Goal: Task Accomplishment & Management: Manage account settings

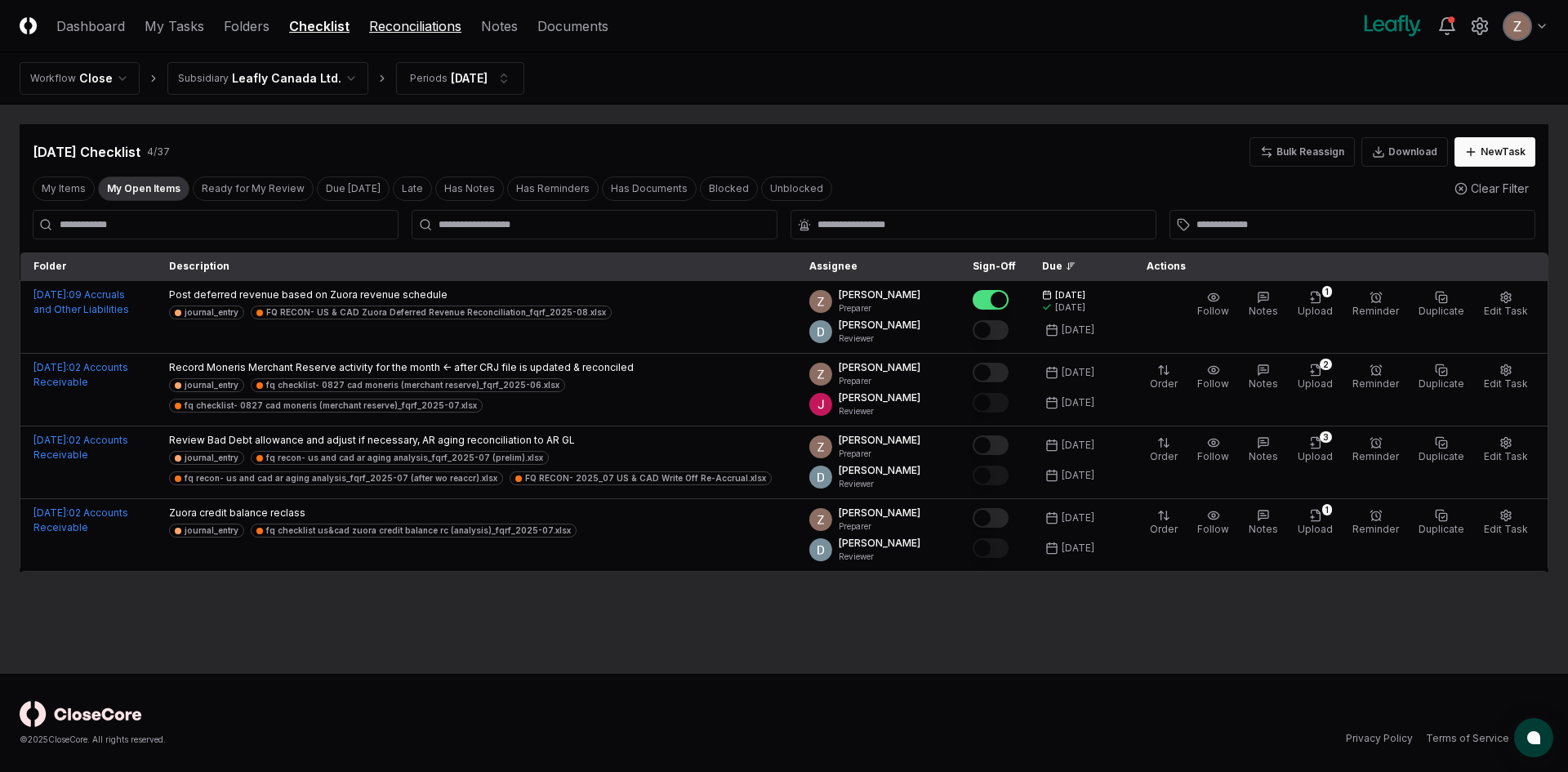
click at [401, 34] on link "Reconciliations" at bounding box center [415, 26] width 92 height 20
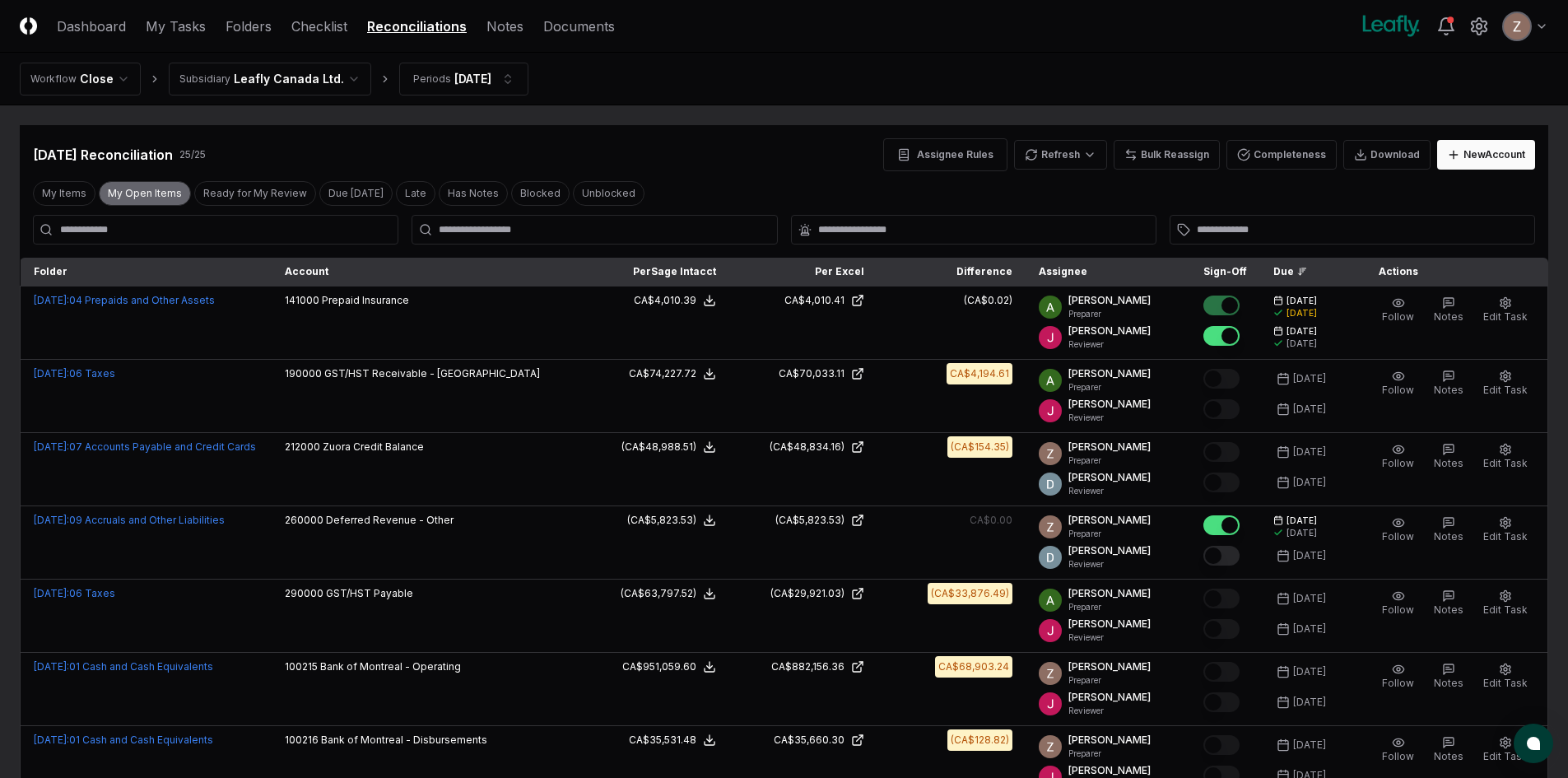
click at [125, 183] on button "My Open Items" at bounding box center [145, 194] width 92 height 25
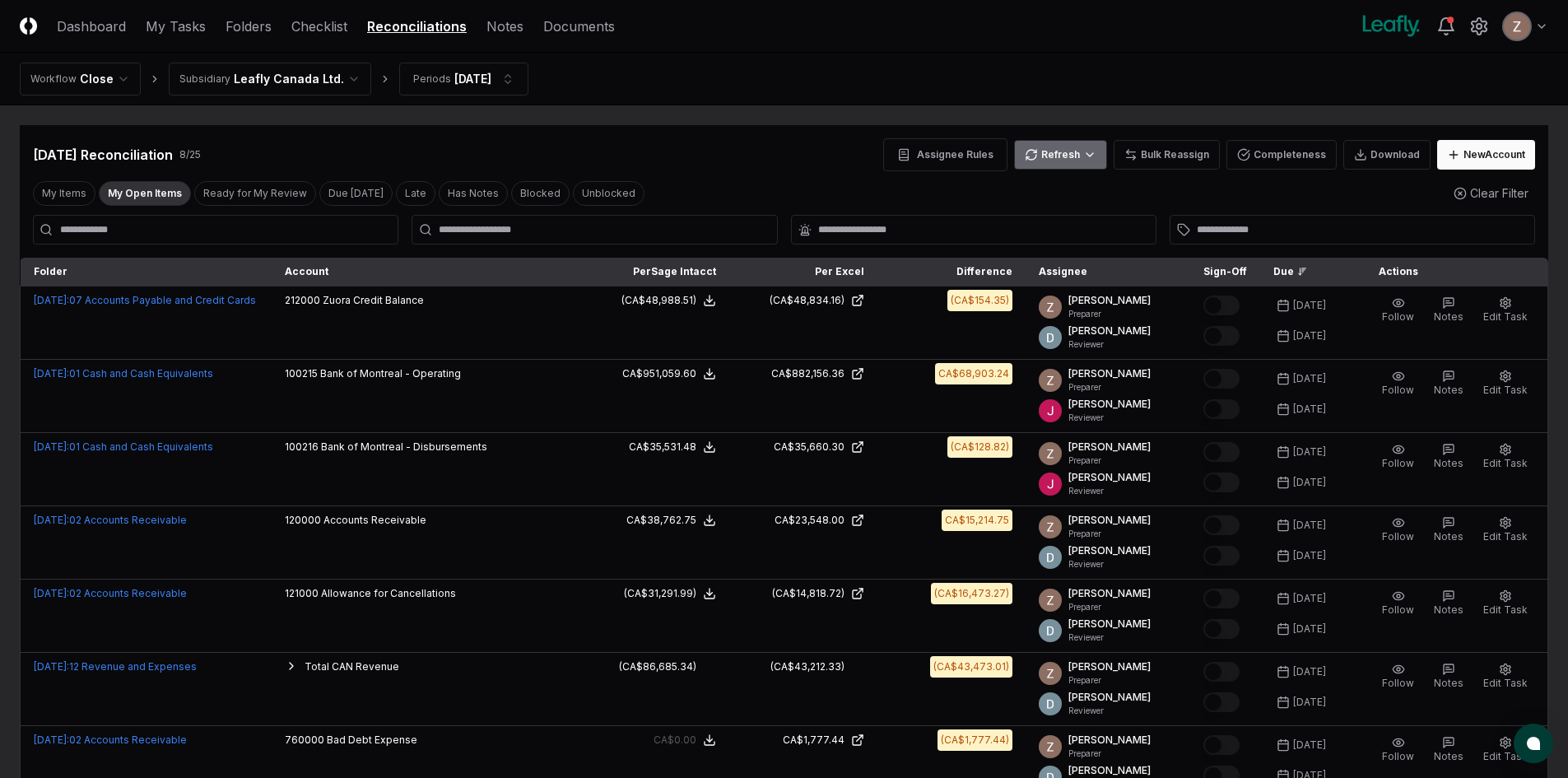
click at [1058, 165] on html "CloseCore Dashboard My Tasks Folders Checklist Reconciliations Notes Documents …" at bounding box center [784, 495] width 1568 height 991
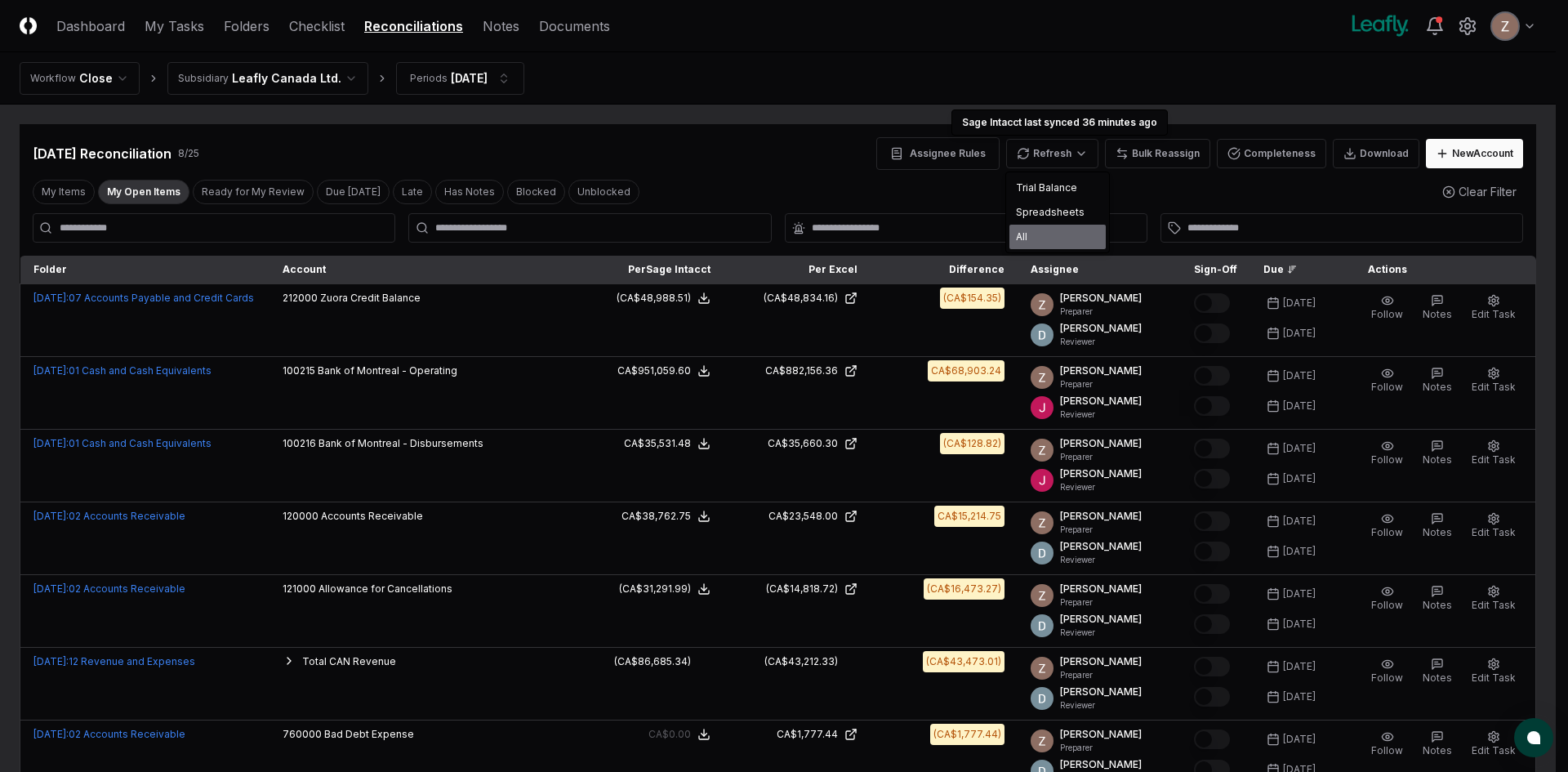
click at [1039, 226] on div "All" at bounding box center [1056, 237] width 96 height 25
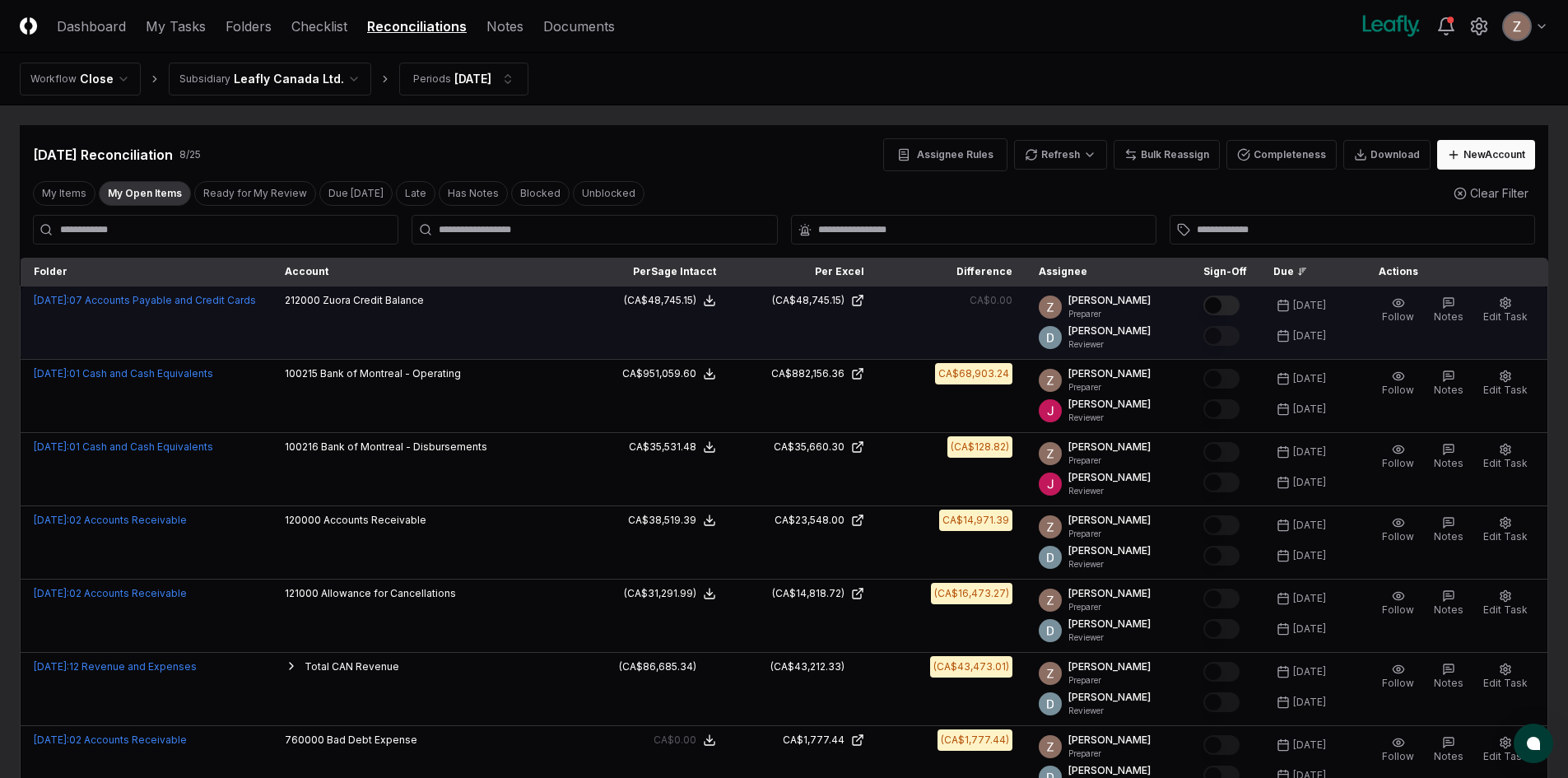
click at [1225, 311] on button "Mark complete" at bounding box center [1222, 305] width 36 height 20
click at [299, 76] on html "CloseCore Dashboard My Tasks Folders Checklist Reconciliations Notes Documents …" at bounding box center [784, 495] width 1568 height 991
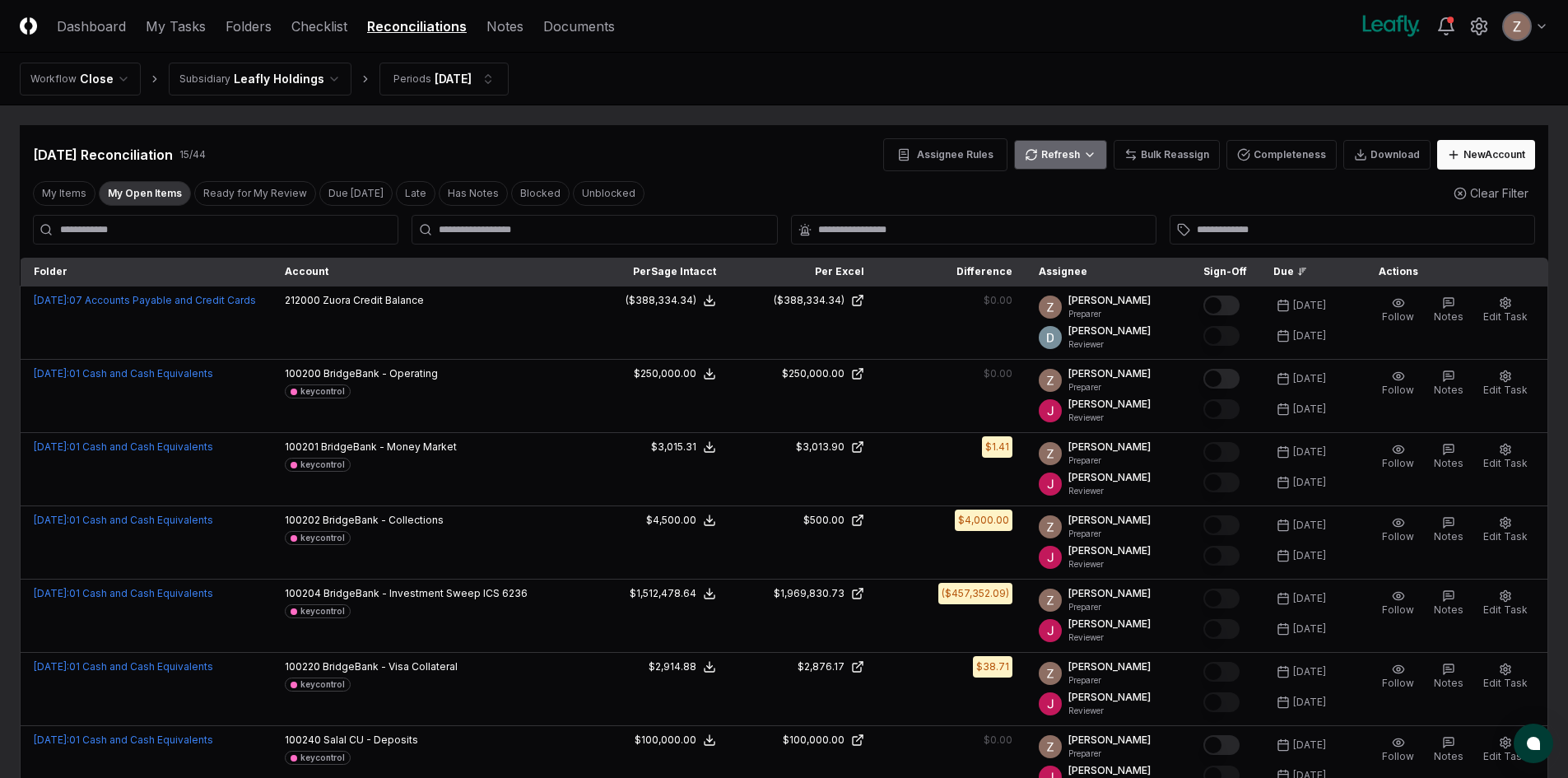
click at [1059, 157] on html "CloseCore Dashboard My Tasks Folders Checklist Reconciliations Notes Documents …" at bounding box center [784, 751] width 1568 height 1503
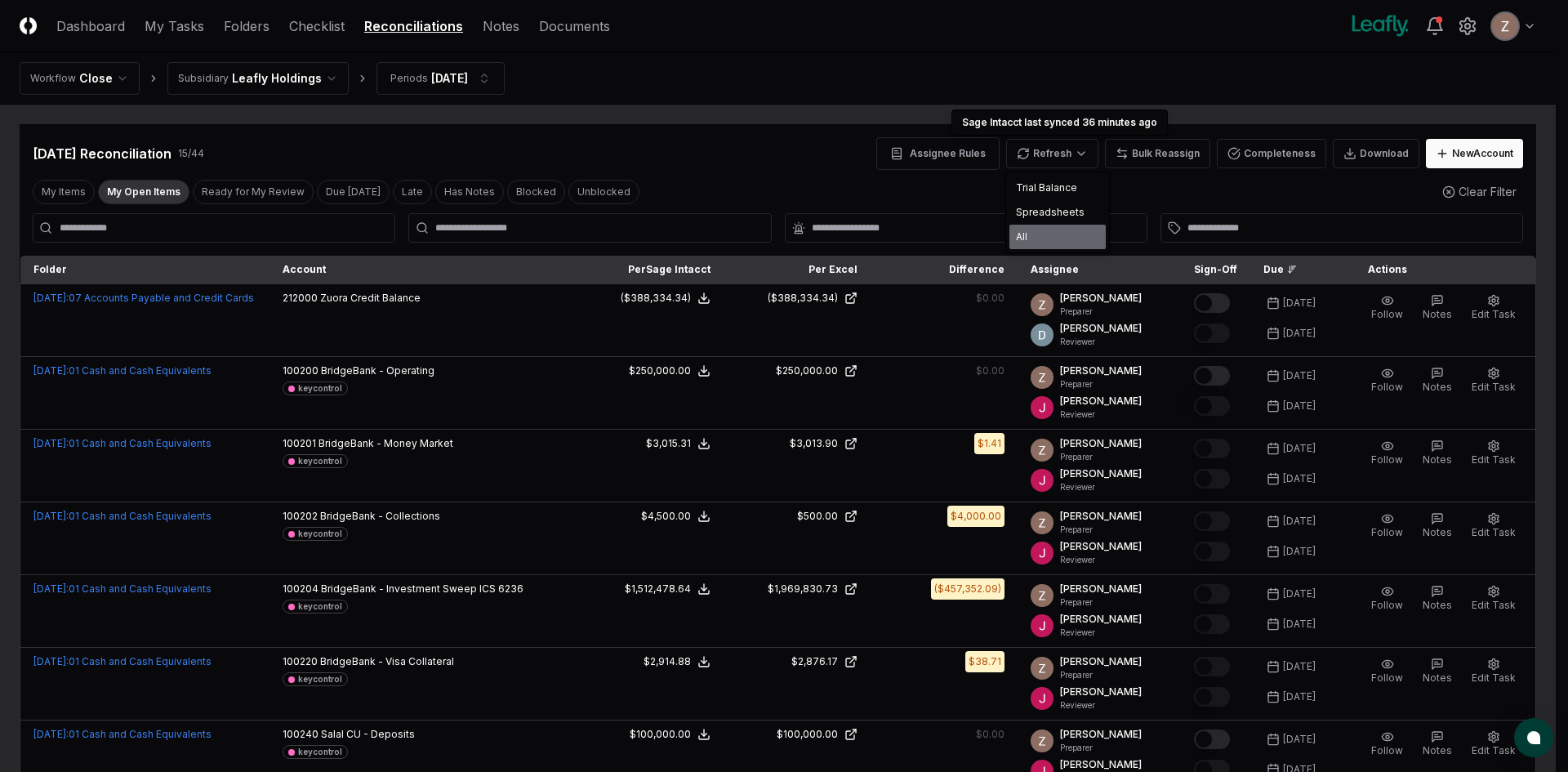
click at [1028, 228] on div "All" at bounding box center [1056, 237] width 96 height 25
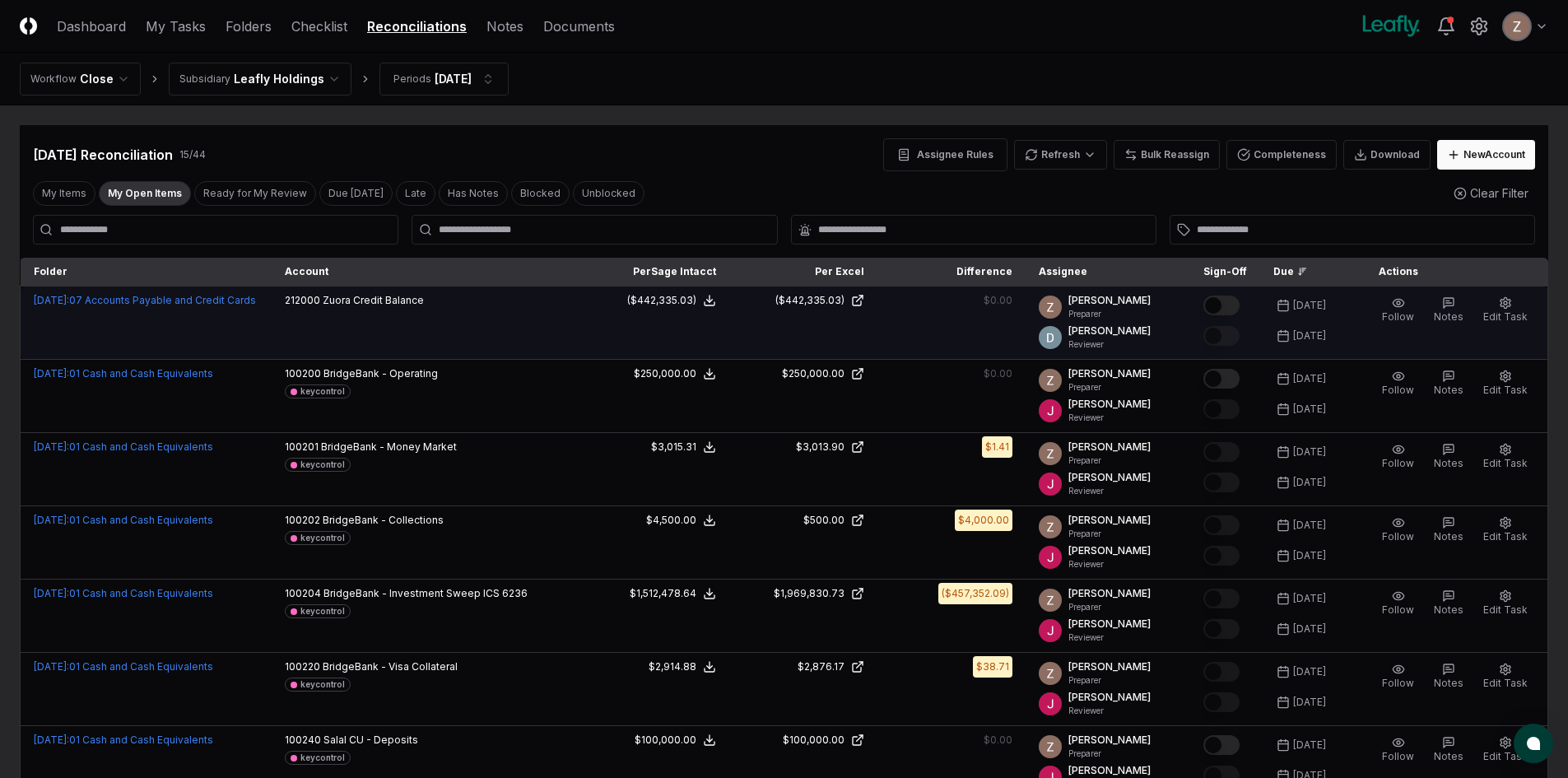
click at [1231, 303] on button "Mark complete" at bounding box center [1222, 305] width 36 height 20
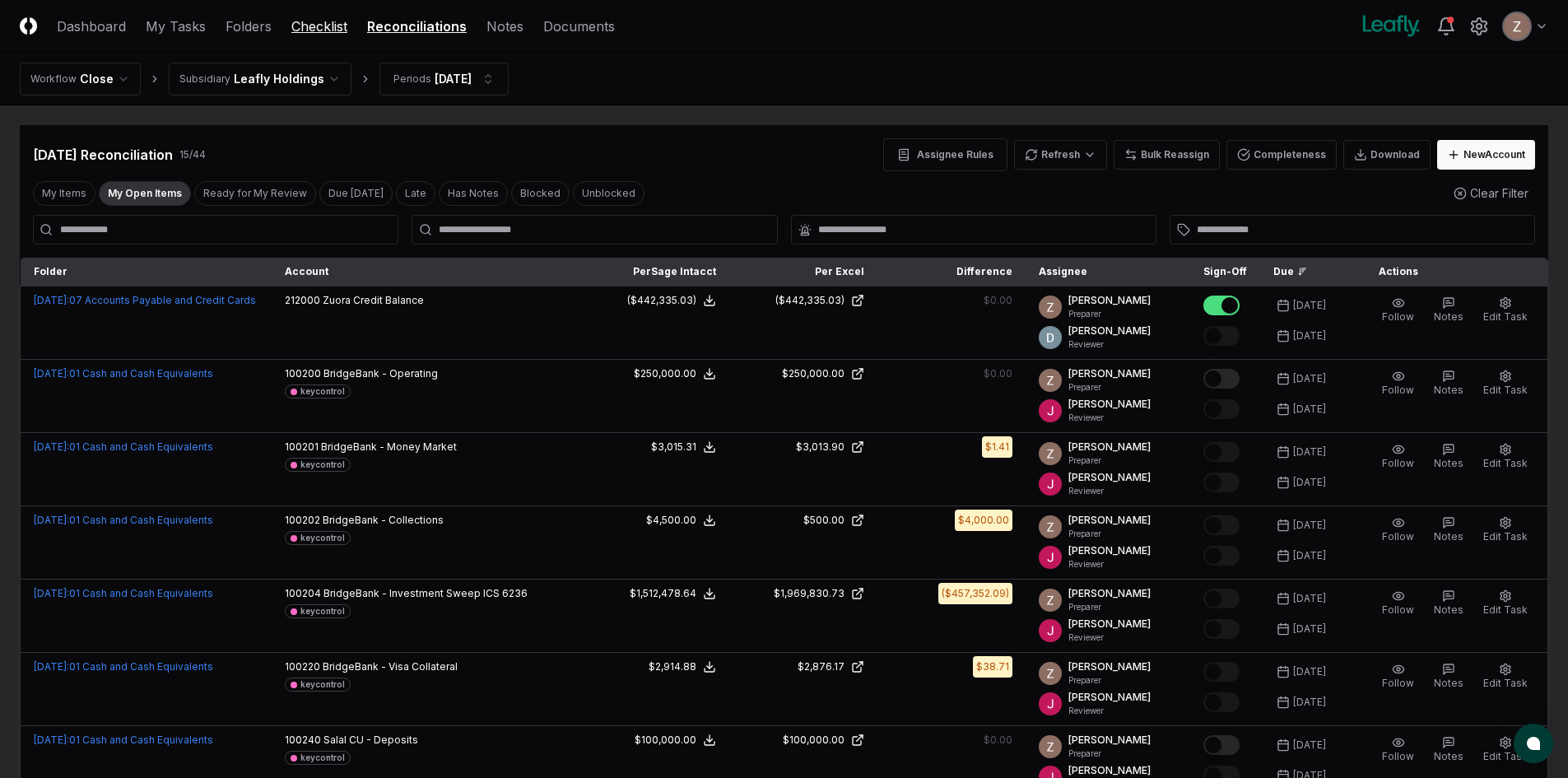
click at [294, 31] on link "Checklist" at bounding box center [319, 26] width 56 height 20
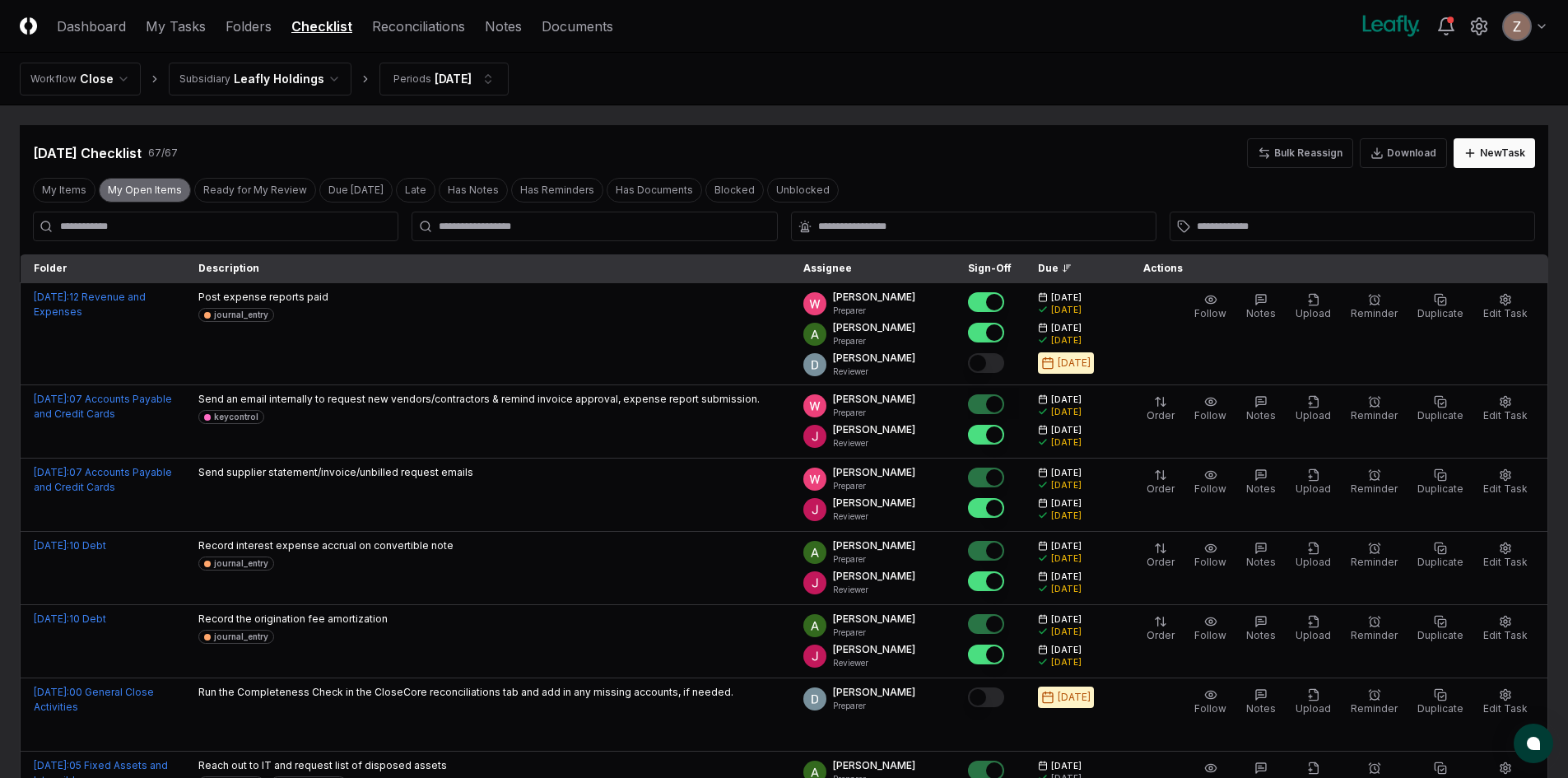
click at [144, 195] on button "My Open Items" at bounding box center [145, 190] width 92 height 25
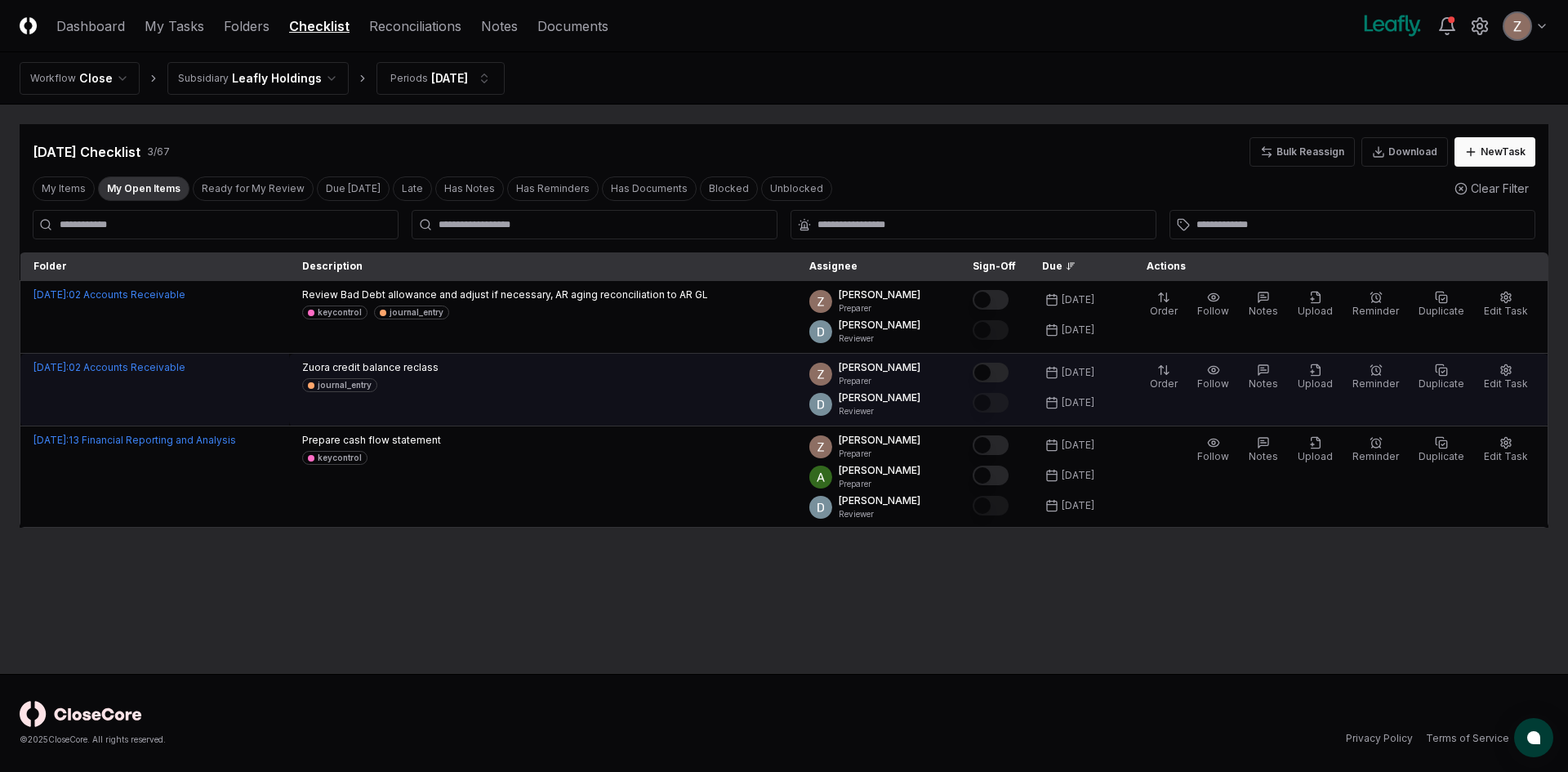
click at [995, 371] on button "Mark complete" at bounding box center [991, 372] width 36 height 20
click at [1325, 377] on span "Upload" at bounding box center [1315, 383] width 35 height 12
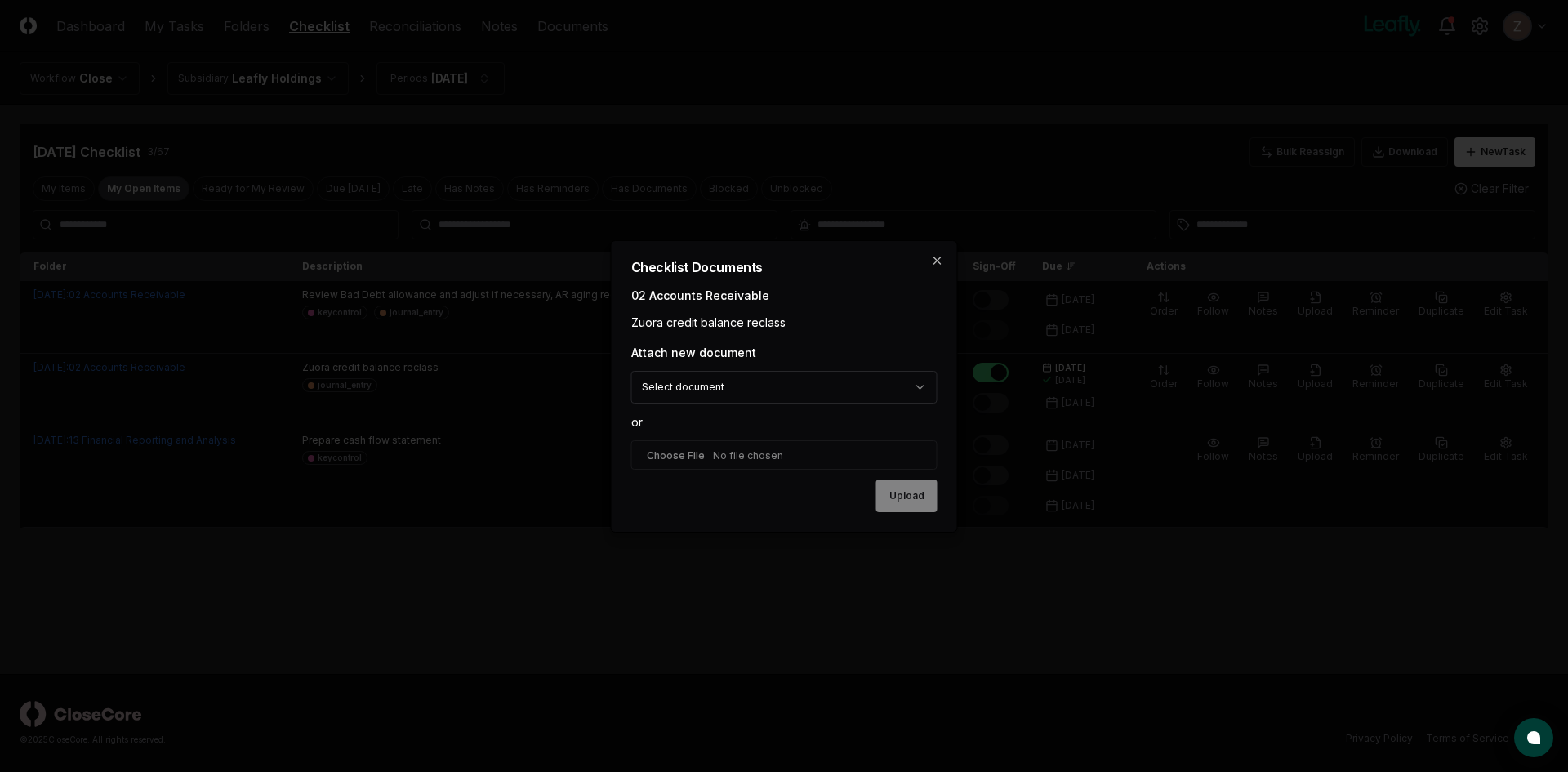
click at [825, 396] on body "CloseCore Dashboard My Tasks Folders Checklist Reconciliations Notes Documents …" at bounding box center [784, 386] width 1568 height 772
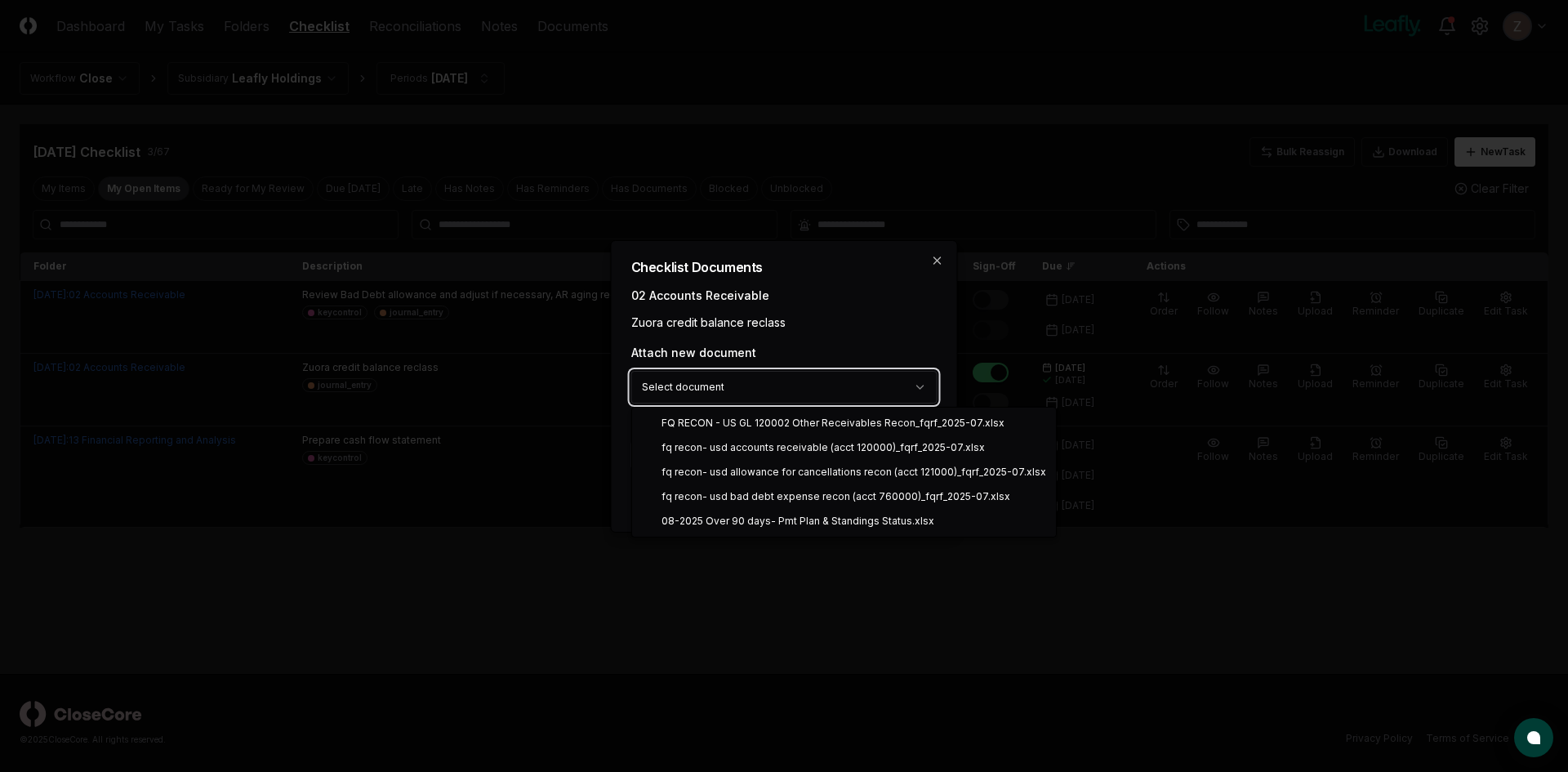
click at [842, 339] on body "CloseCore Dashboard My Tasks Folders Checklist Reconciliations Notes Documents …" at bounding box center [784, 386] width 1568 height 772
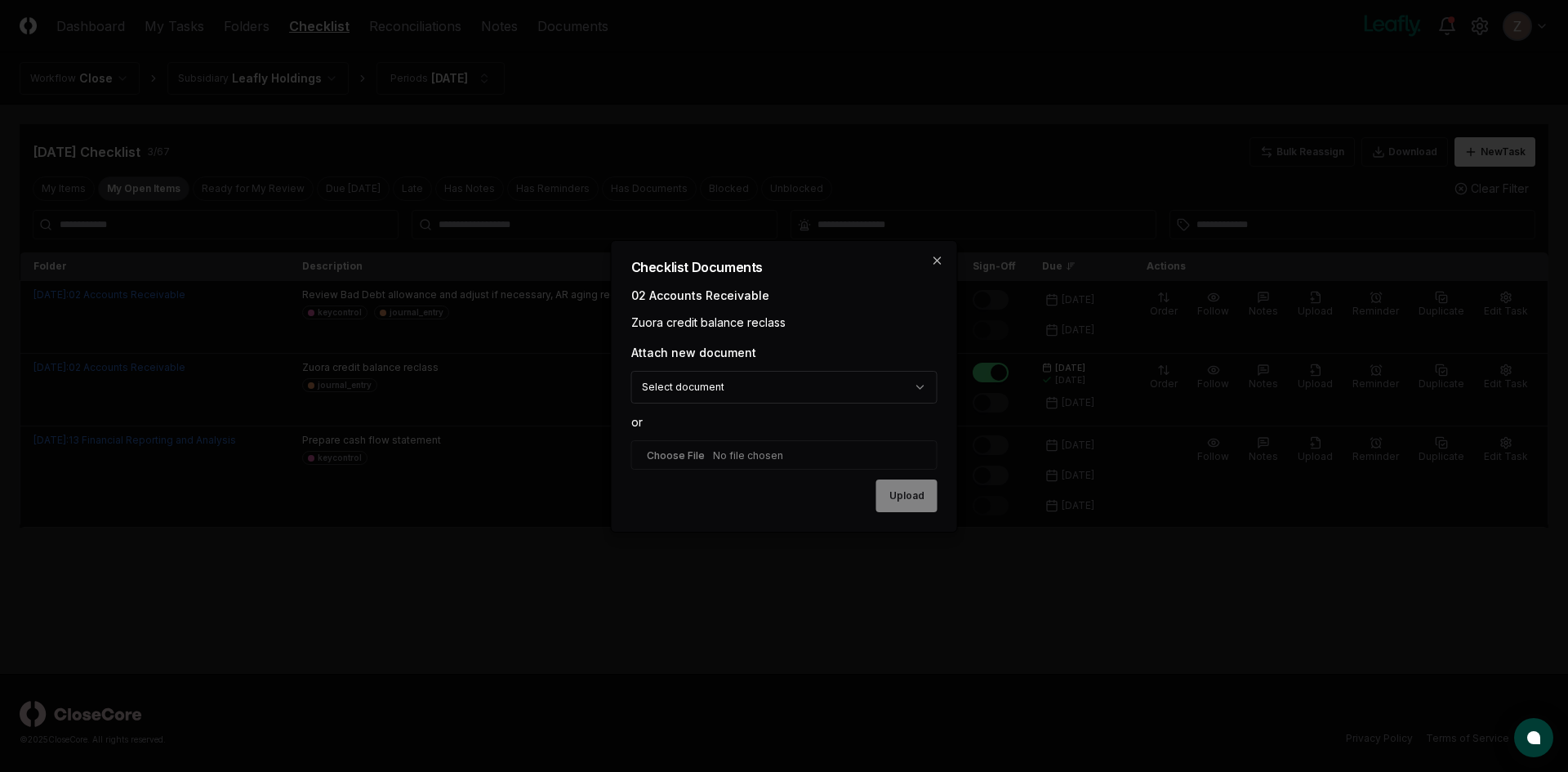
click at [733, 452] on input "file" at bounding box center [784, 454] width 306 height 29
type input "**********"
click at [896, 489] on button "Upload" at bounding box center [906, 496] width 61 height 32
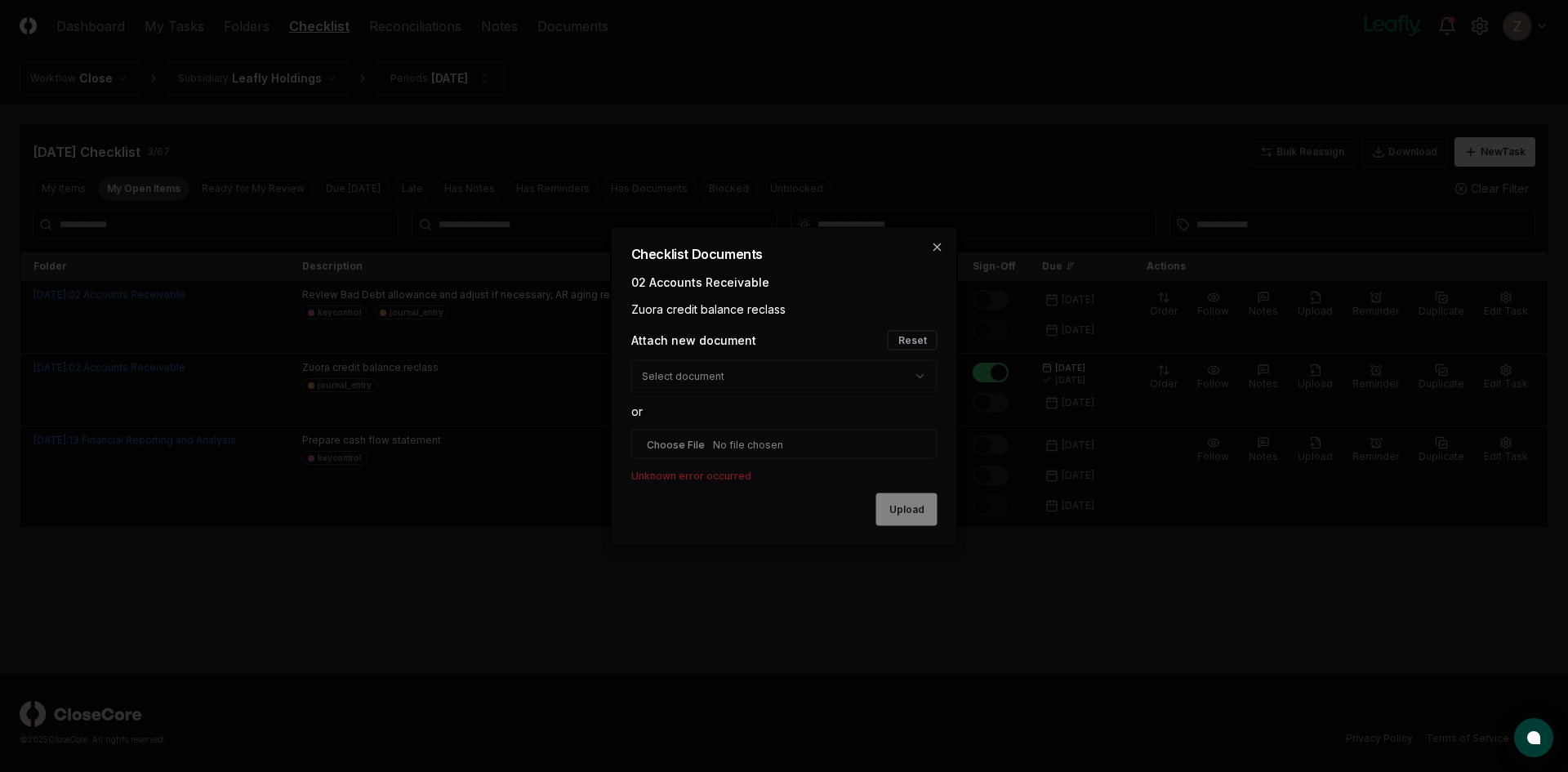
click at [936, 240] on div "**********" at bounding box center [784, 386] width 347 height 319
click at [936, 245] on icon "button" at bounding box center [937, 246] width 7 height 7
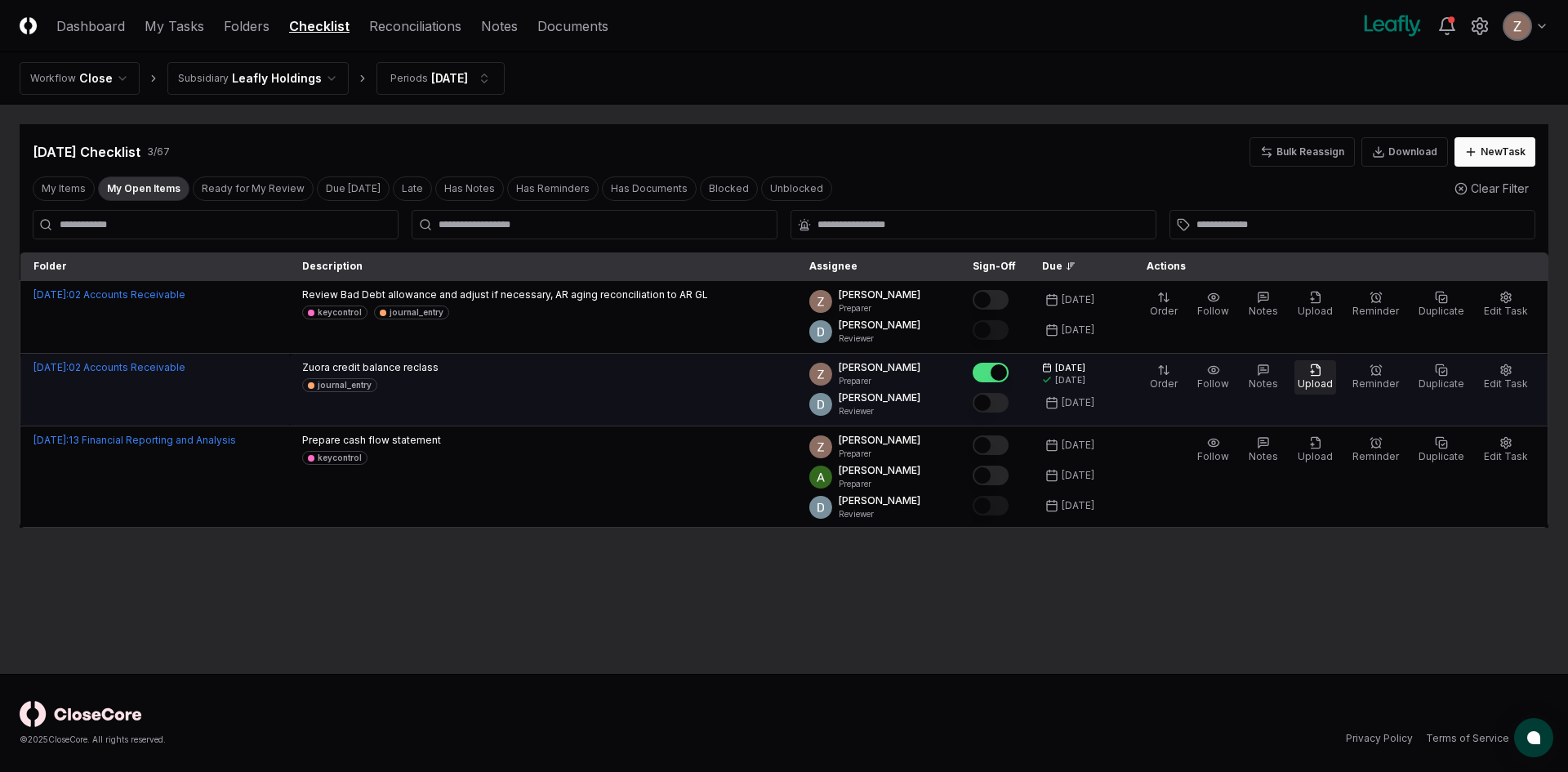
click at [1320, 375] on icon "button" at bounding box center [1314, 369] width 9 height 10
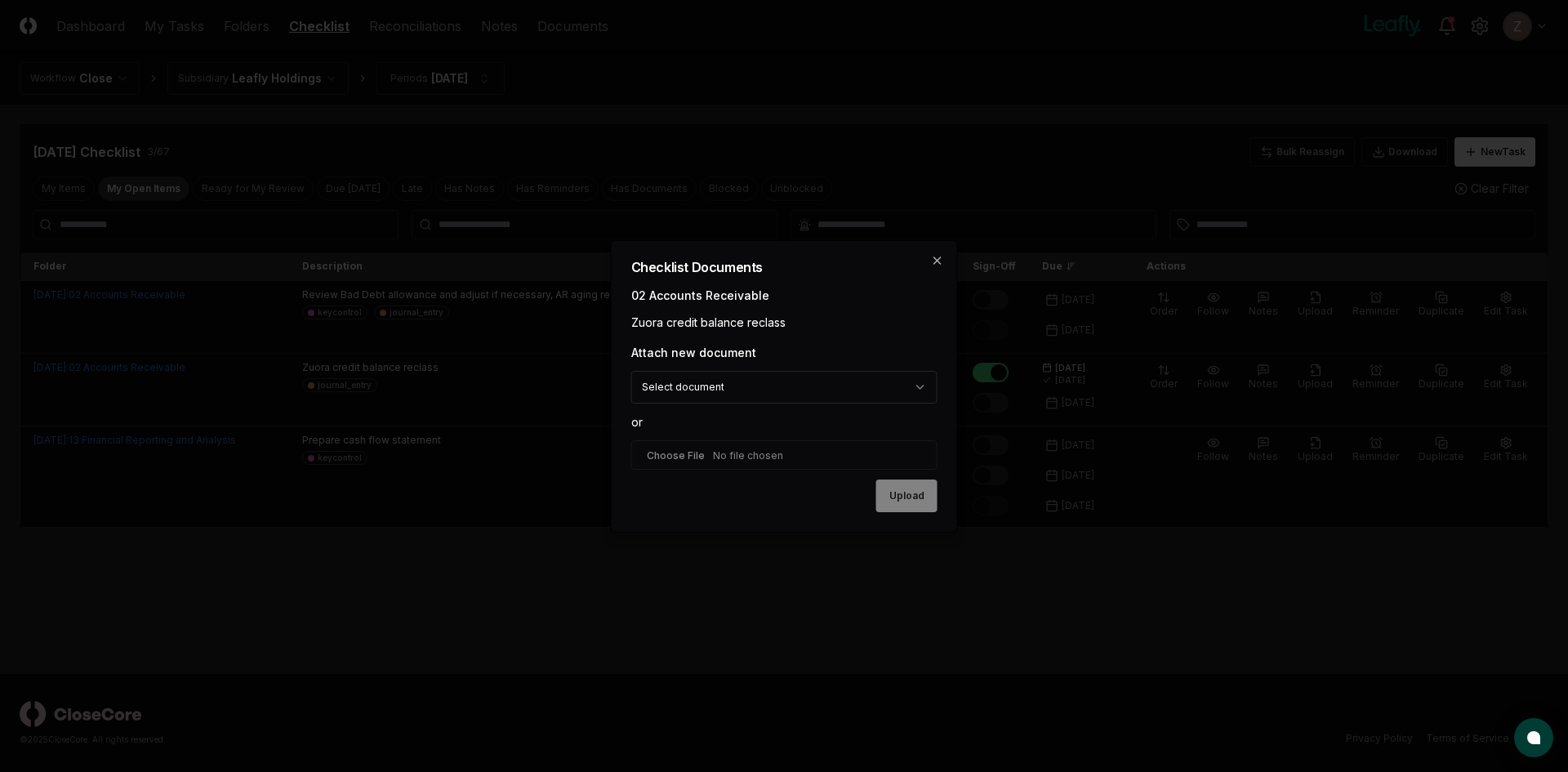
click at [760, 451] on input "file" at bounding box center [784, 454] width 306 height 29
click at [861, 376] on body "CloseCore Dashboard My Tasks Folders Checklist Reconciliations Notes Documents …" at bounding box center [784, 386] width 1568 height 772
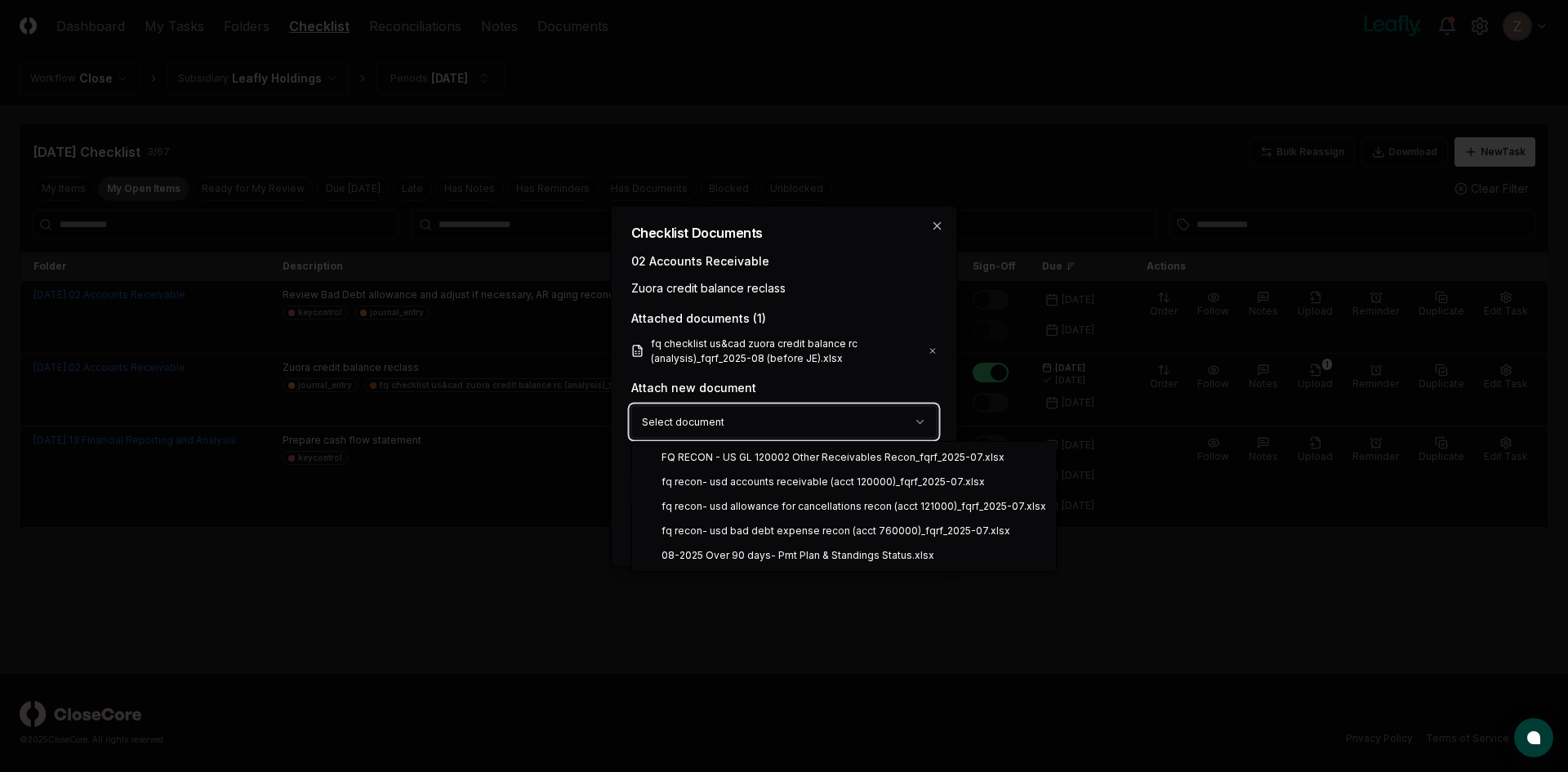
click at [843, 294] on body "CloseCore Dashboard My Tasks Folders Checklist Reconciliations Notes Documents …" at bounding box center [784, 386] width 1568 height 772
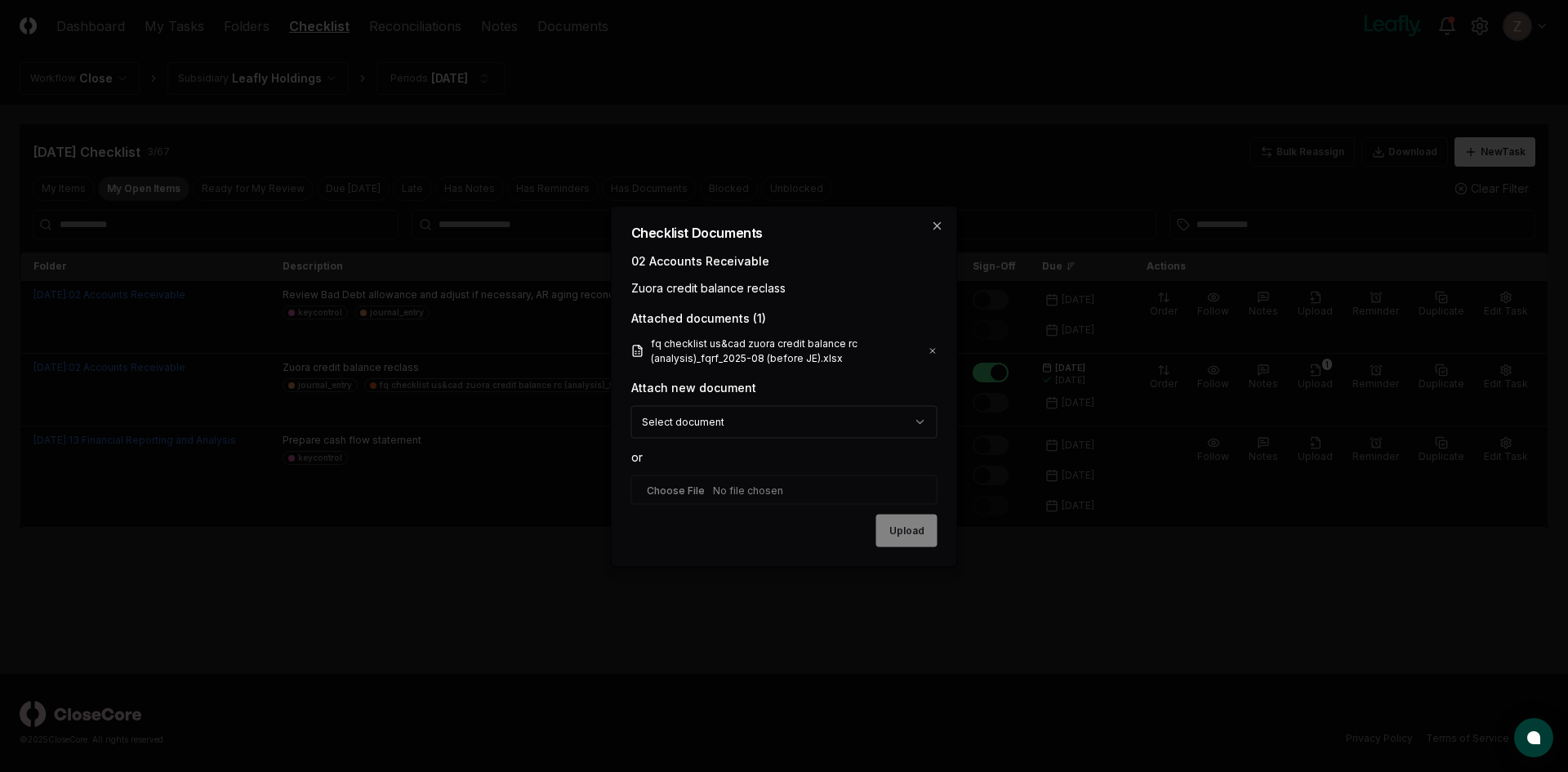
click at [741, 488] on input "file" at bounding box center [784, 489] width 306 height 29
type input "**********"
click at [900, 519] on button "Upload" at bounding box center [906, 531] width 61 height 32
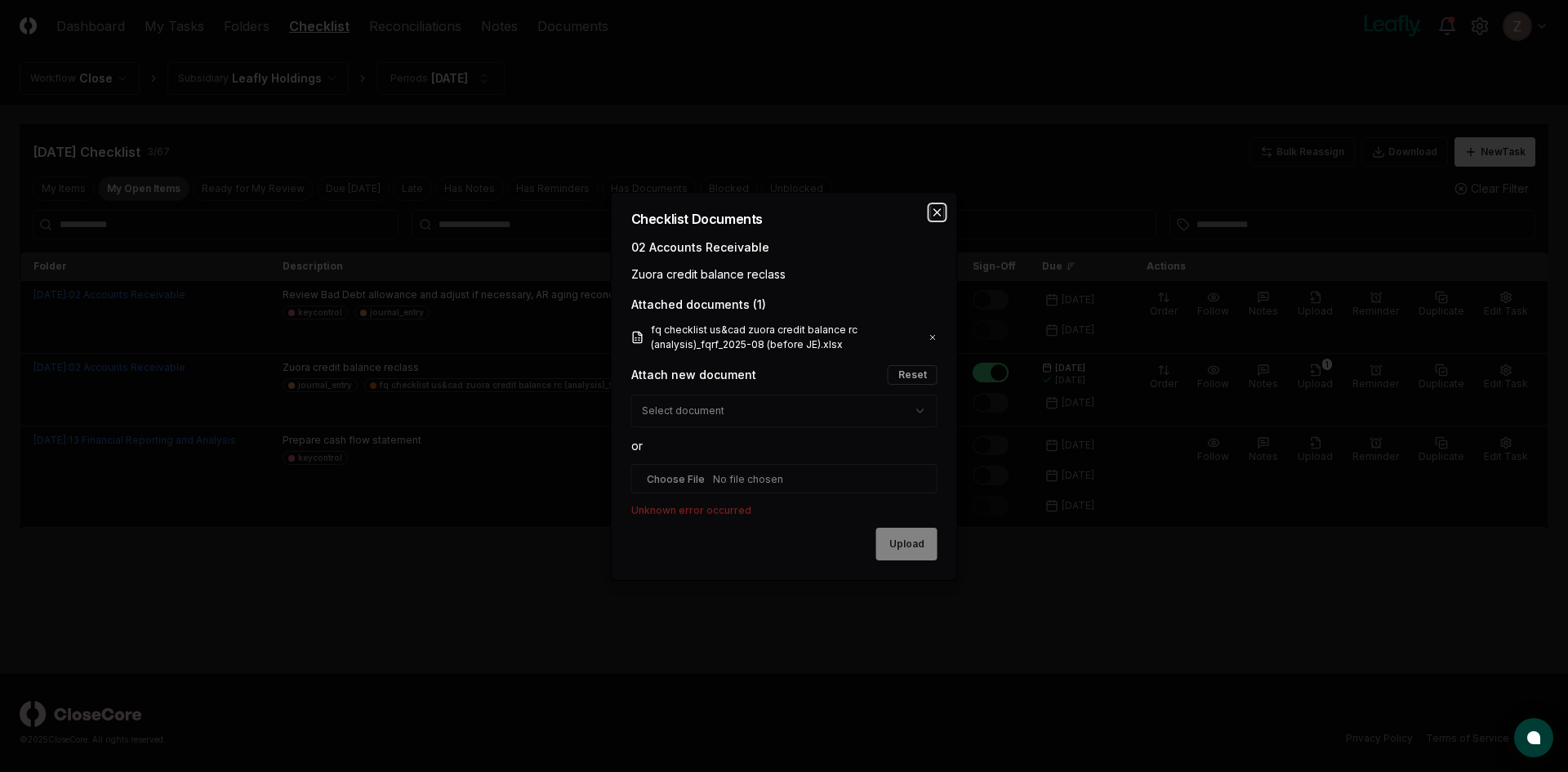
click at [933, 213] on icon "button" at bounding box center [938, 212] width 13 height 13
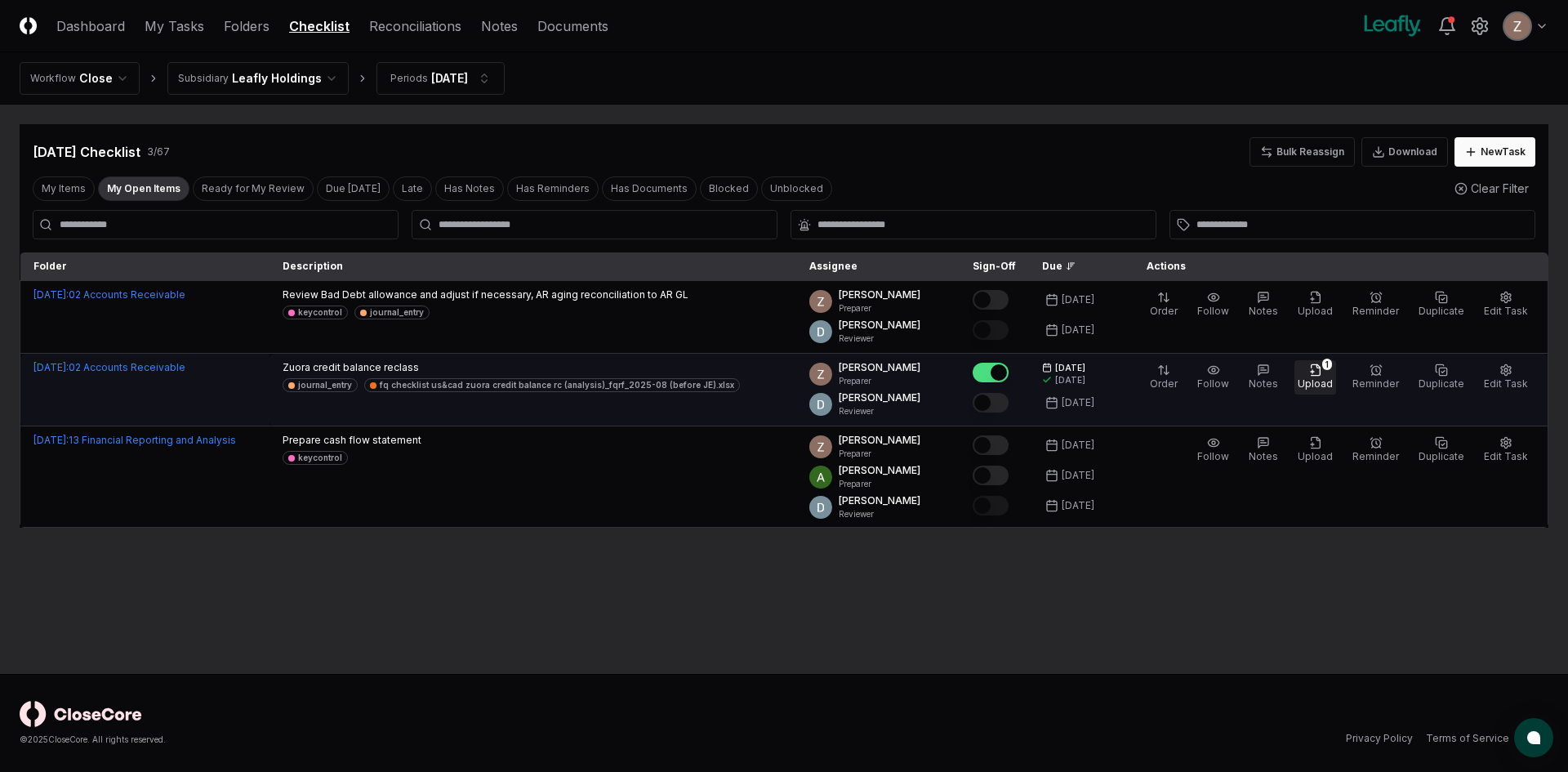
click at [1320, 371] on icon "button" at bounding box center [1314, 369] width 9 height 10
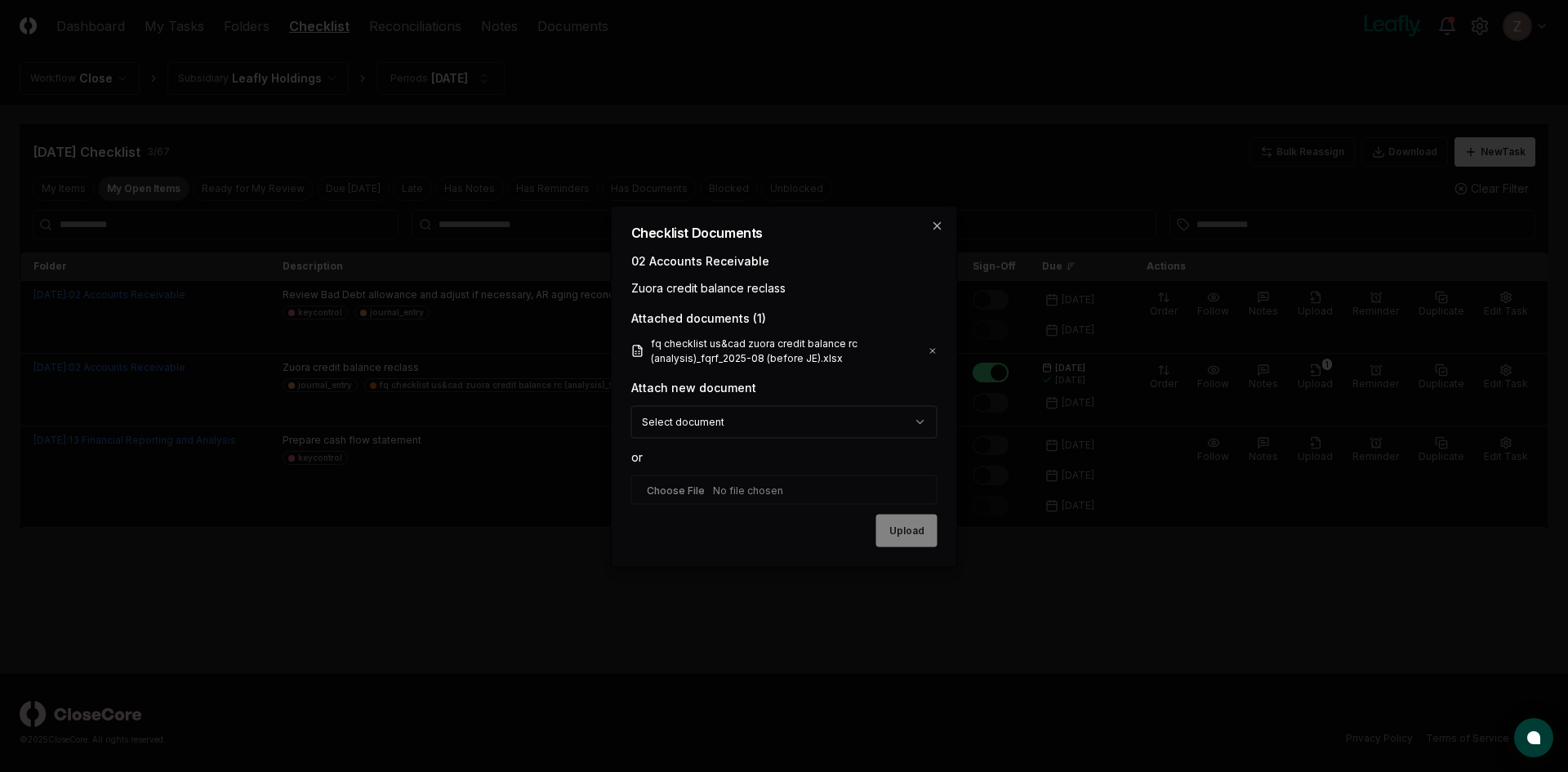
click at [756, 404] on div "**********" at bounding box center [784, 446] width 306 height 136
click at [876, 417] on body "CloseCore Dashboard My Tasks Folders Checklist Reconciliations Notes Documents …" at bounding box center [784, 386] width 1568 height 772
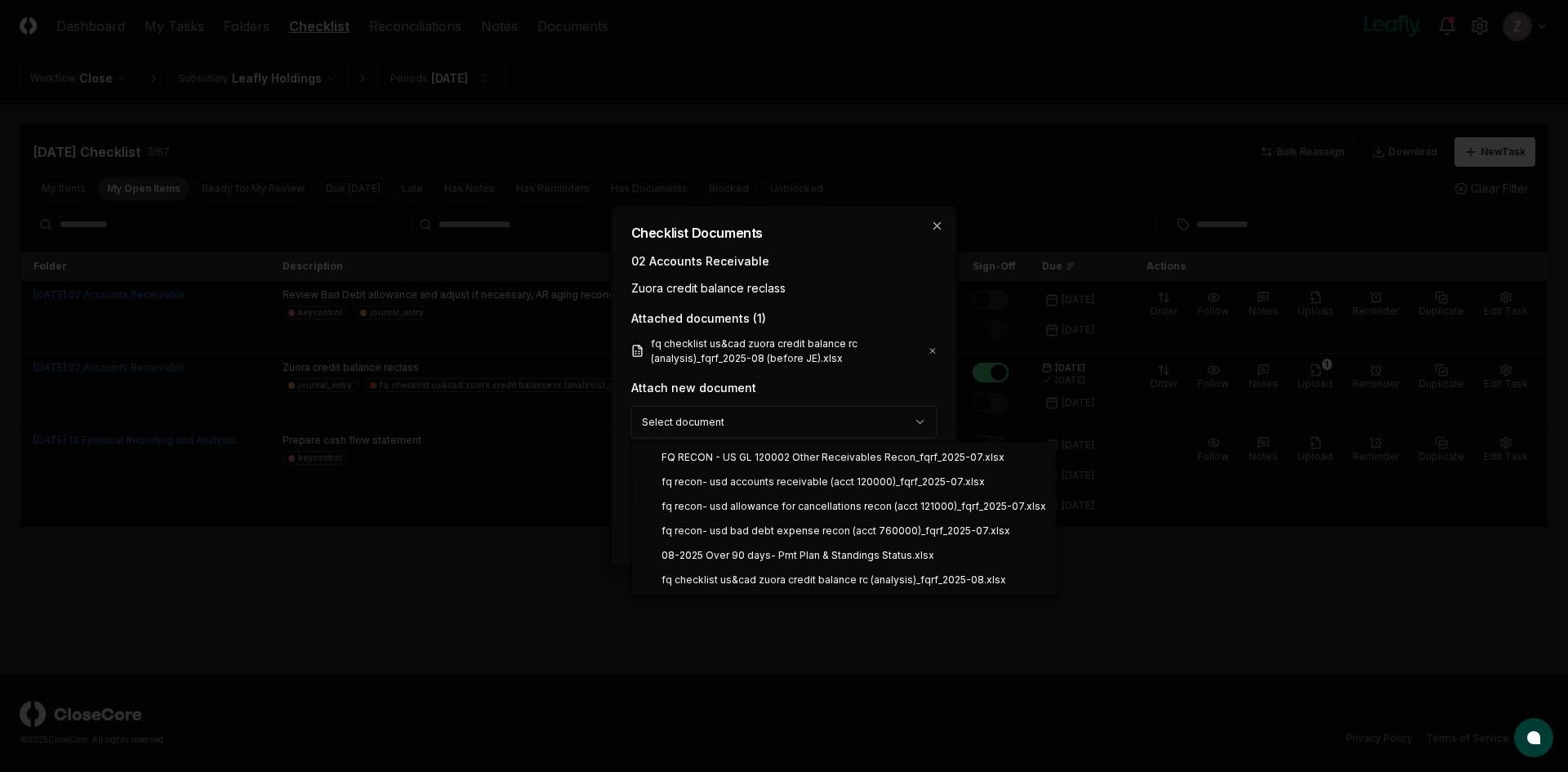
select select "**********"
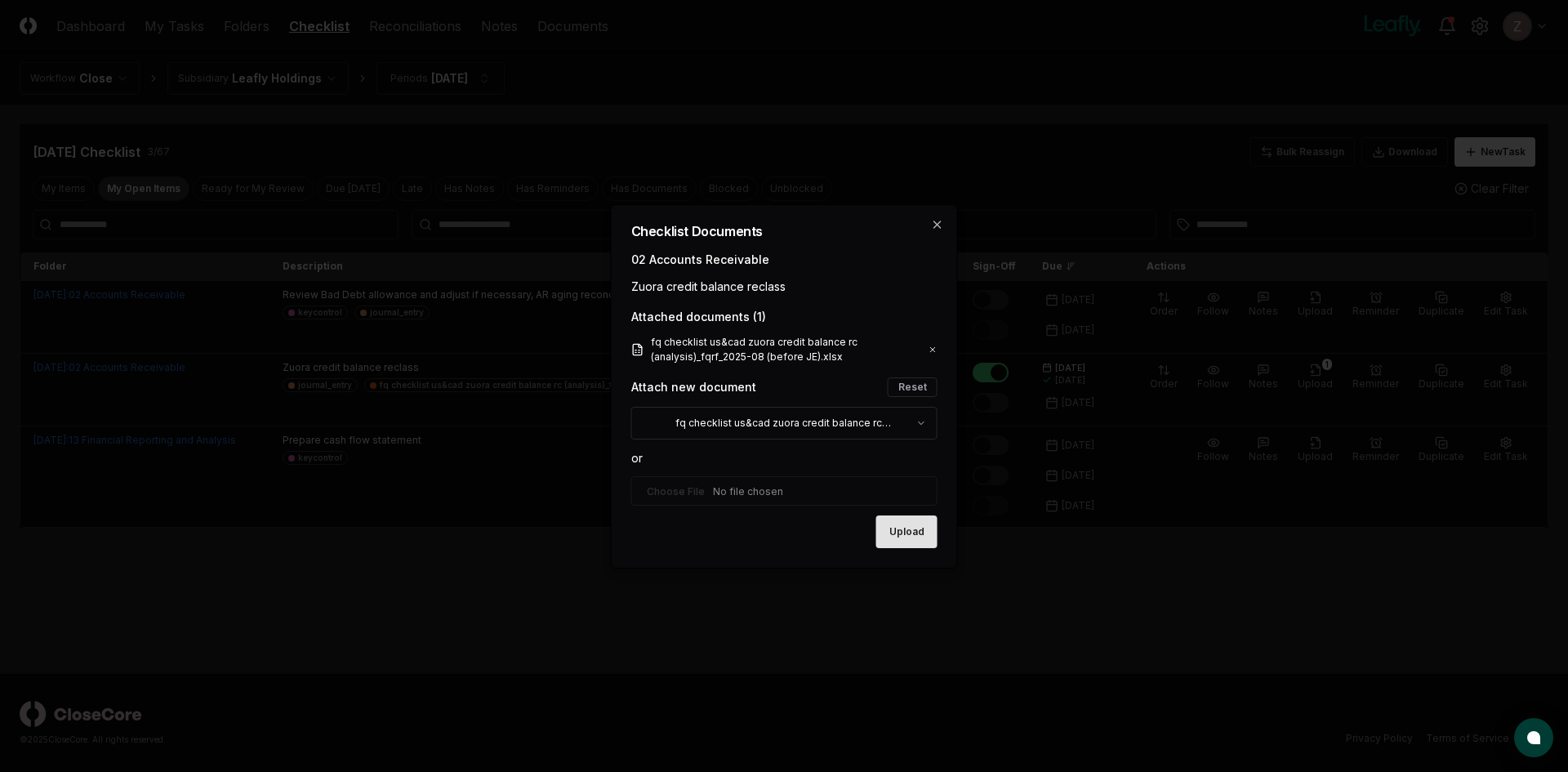
click at [917, 532] on button "Upload" at bounding box center [906, 531] width 61 height 32
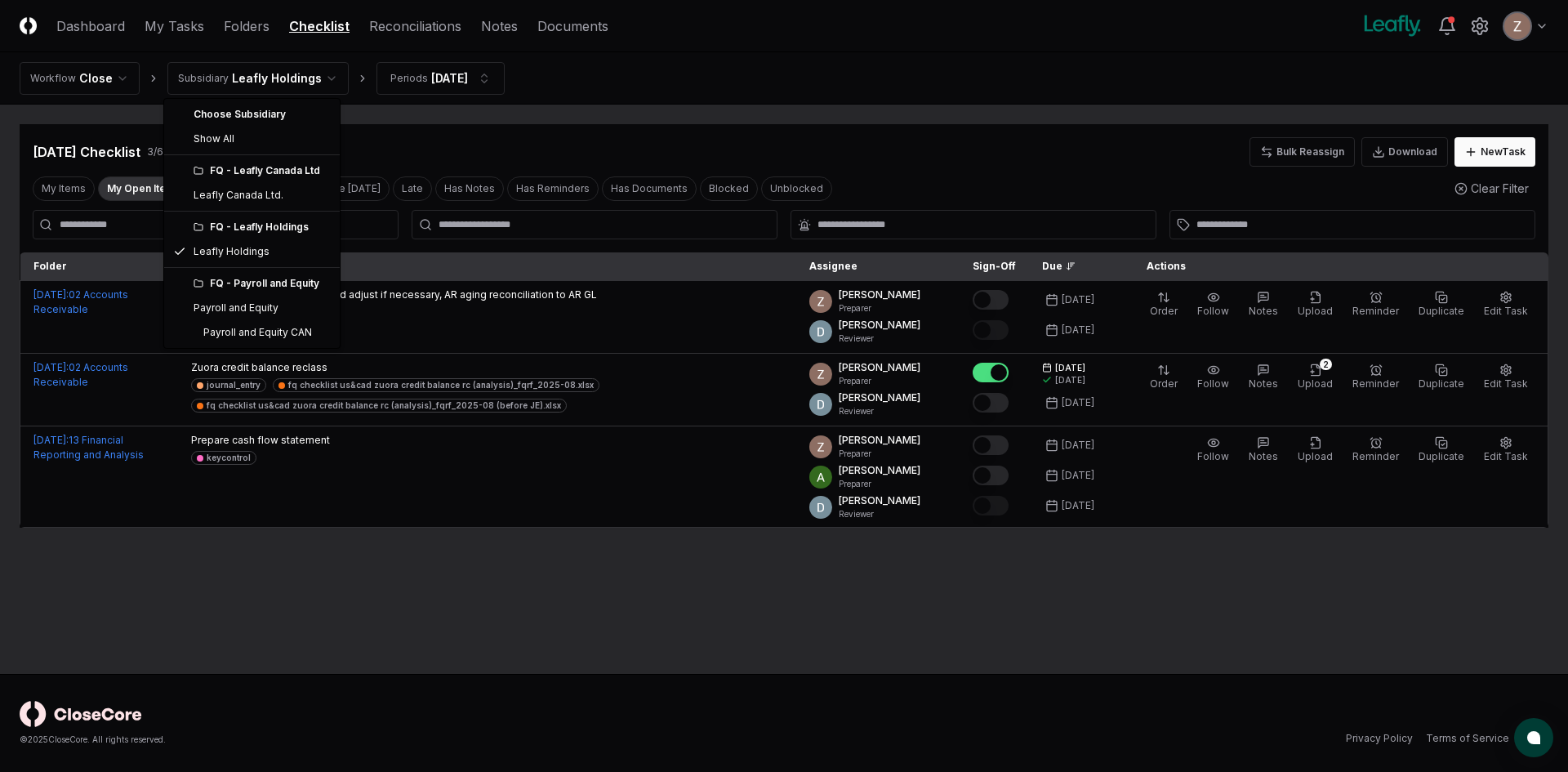
click at [271, 67] on html "CloseCore Dashboard My Tasks Folders Checklist Reconciliations Notes Documents …" at bounding box center [784, 386] width 1568 height 772
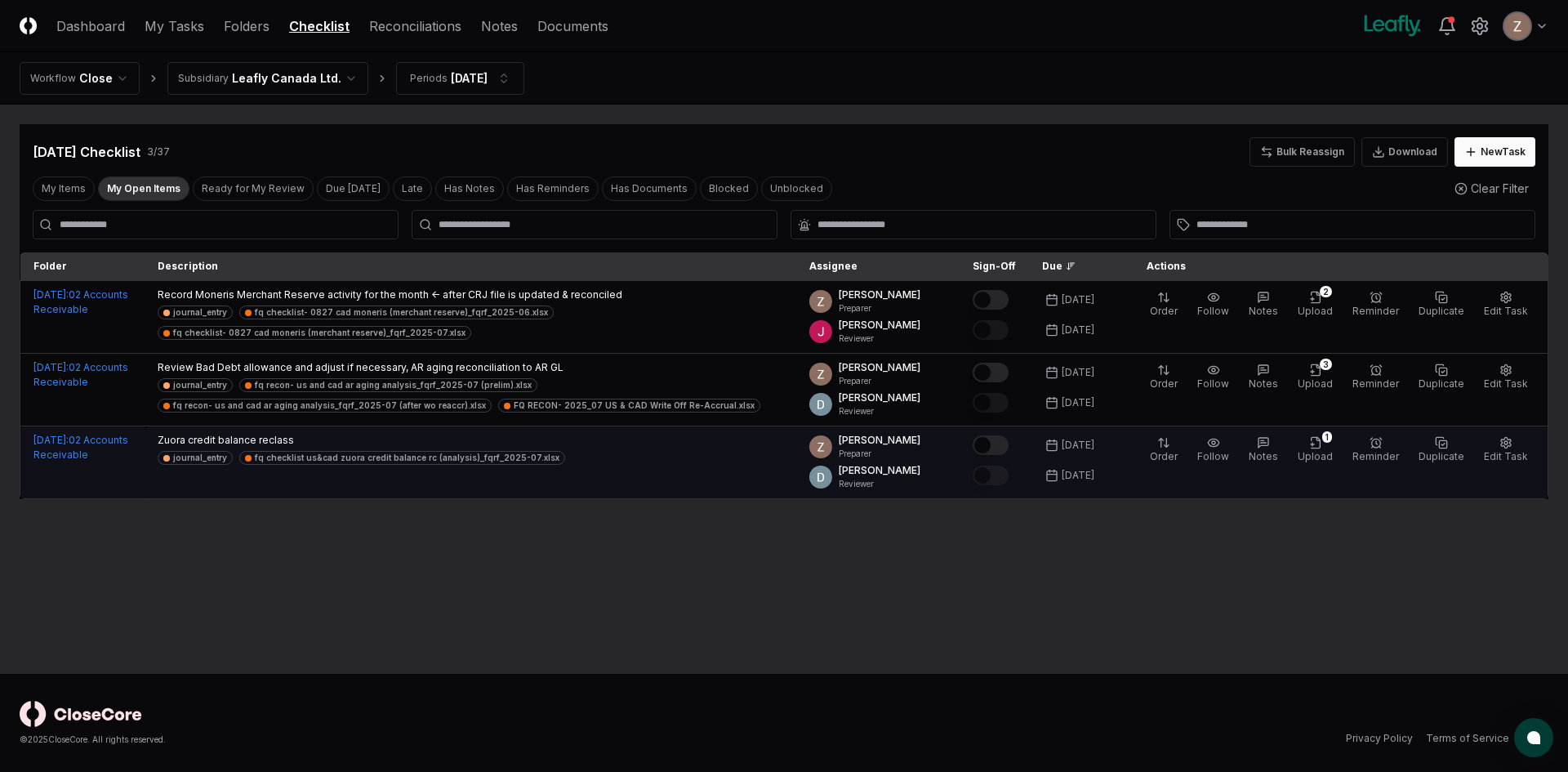
click at [997, 442] on button "Mark complete" at bounding box center [991, 445] width 36 height 20
click at [1318, 442] on icon "button" at bounding box center [1316, 443] width 13 height 13
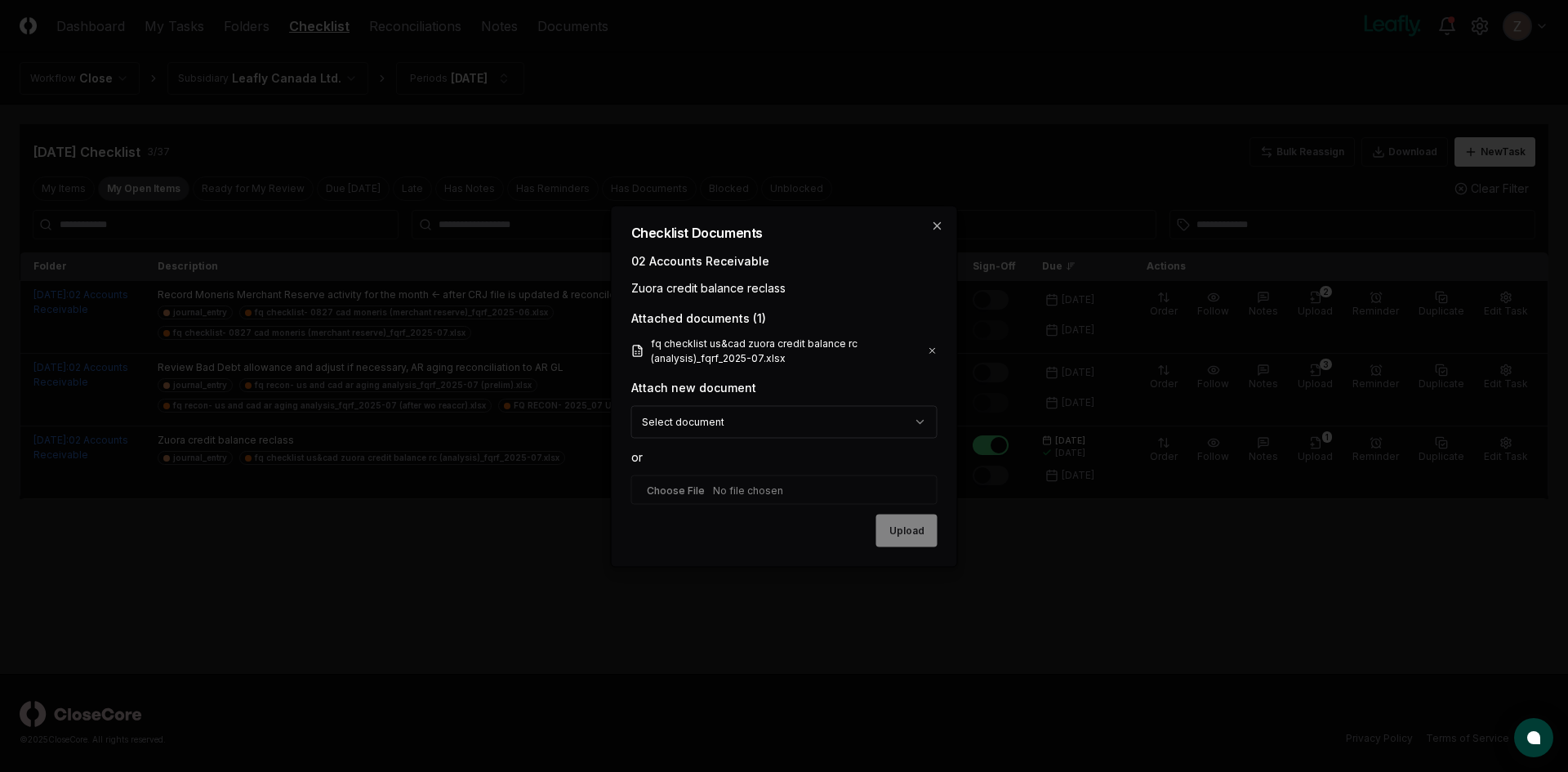
click at [933, 347] on icon at bounding box center [932, 351] width 10 height 13
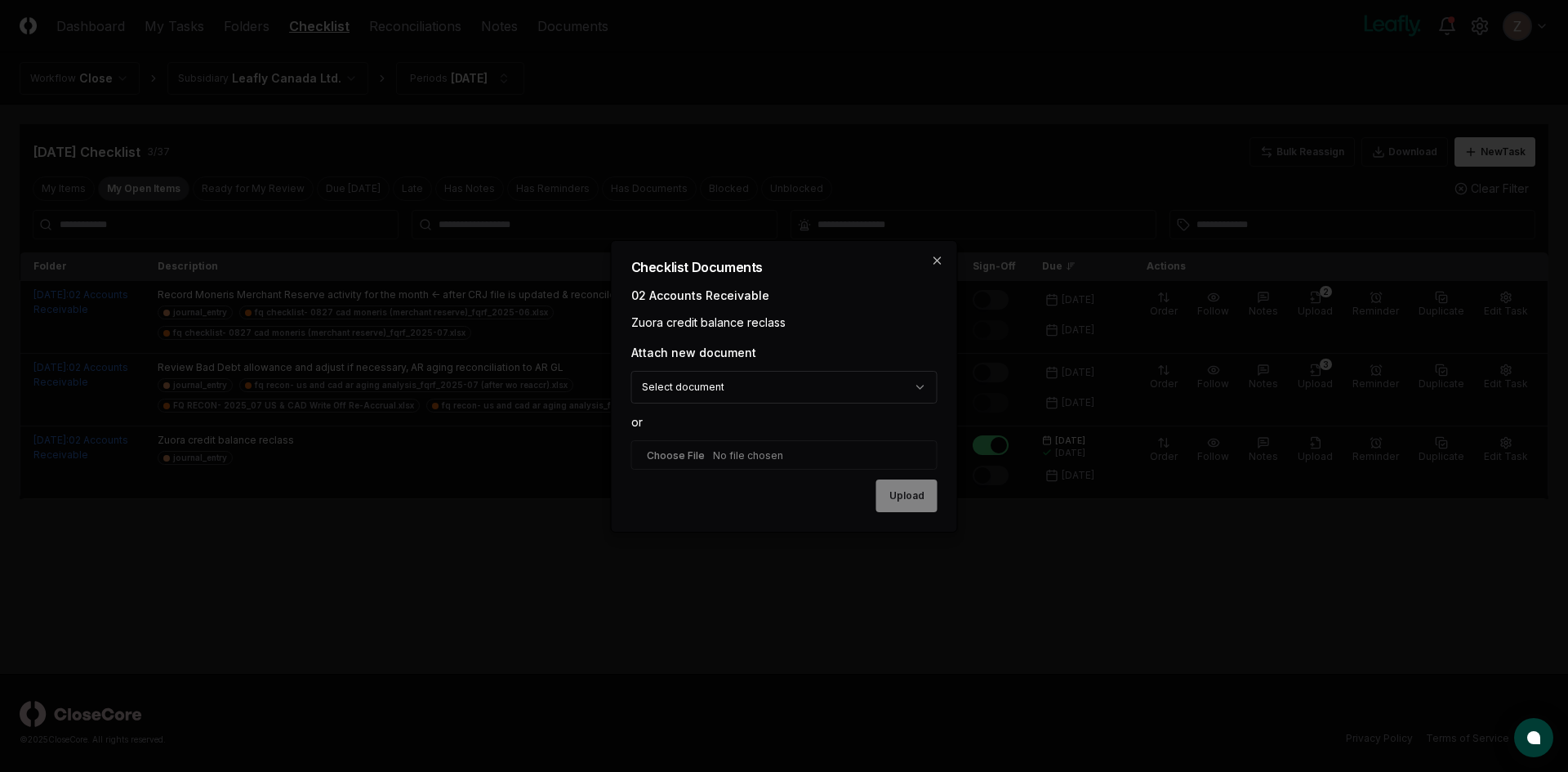
click at [729, 443] on input "file" at bounding box center [784, 454] width 306 height 29
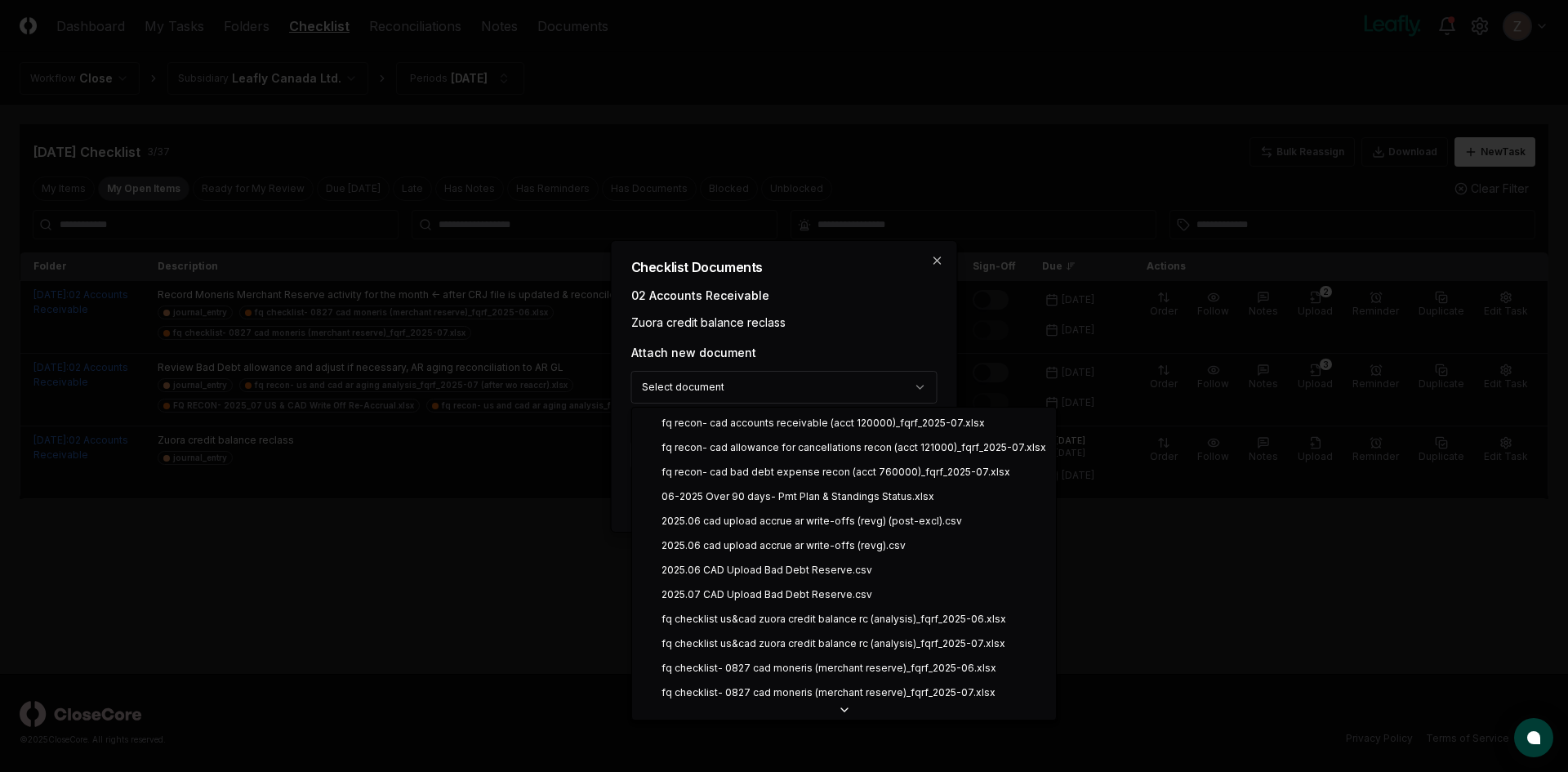
click at [724, 380] on body "CloseCore Dashboard My Tasks Folders Checklist Reconciliations Notes Documents …" at bounding box center [784, 386] width 1568 height 772
click at [853, 338] on body "CloseCore Dashboard My Tasks Folders Checklist Reconciliations Notes Documents …" at bounding box center [784, 386] width 1568 height 772
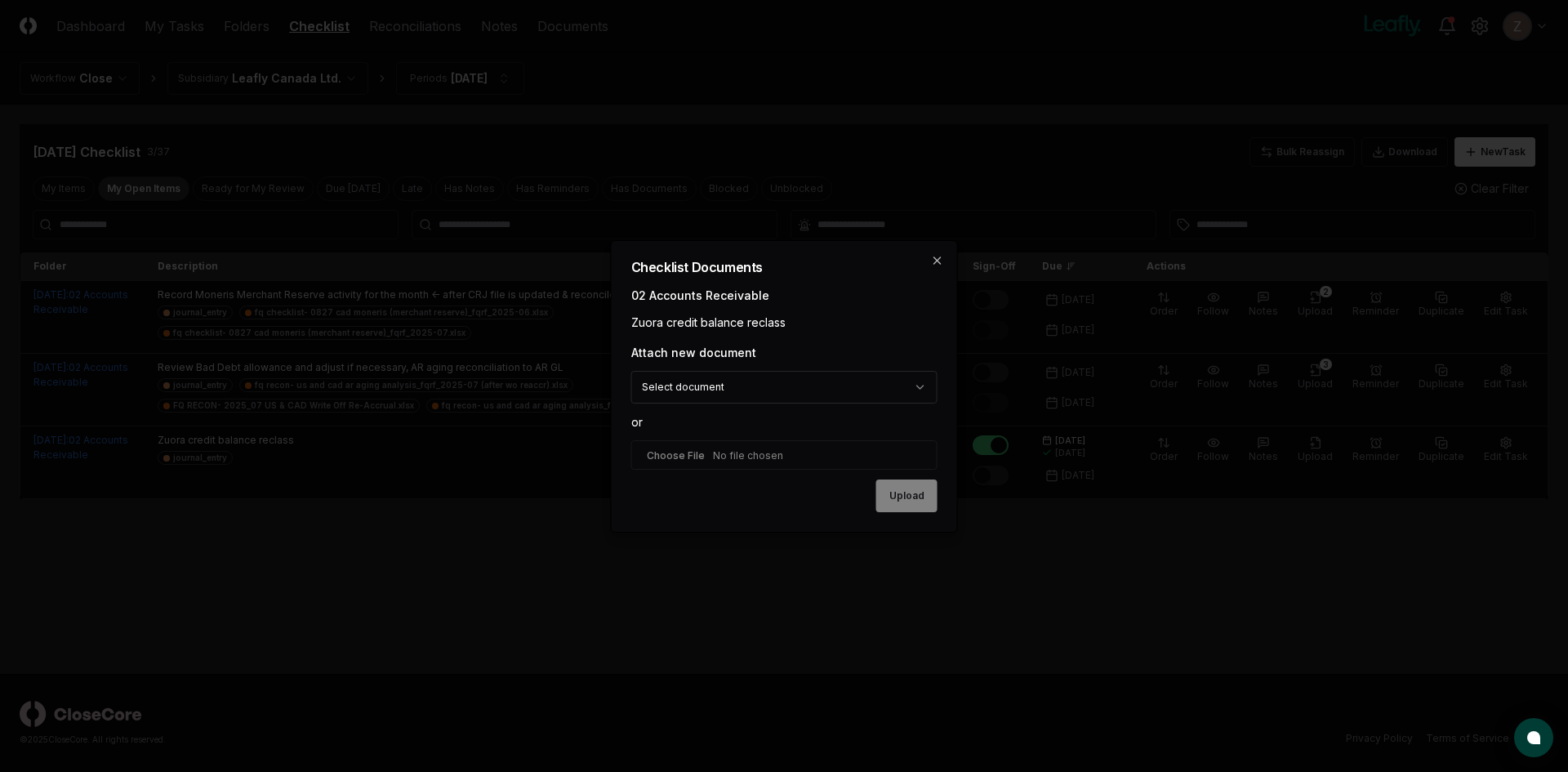
click at [755, 454] on input "file" at bounding box center [784, 454] width 306 height 29
type input "**********"
click at [931, 504] on button "Upload" at bounding box center [906, 496] width 61 height 32
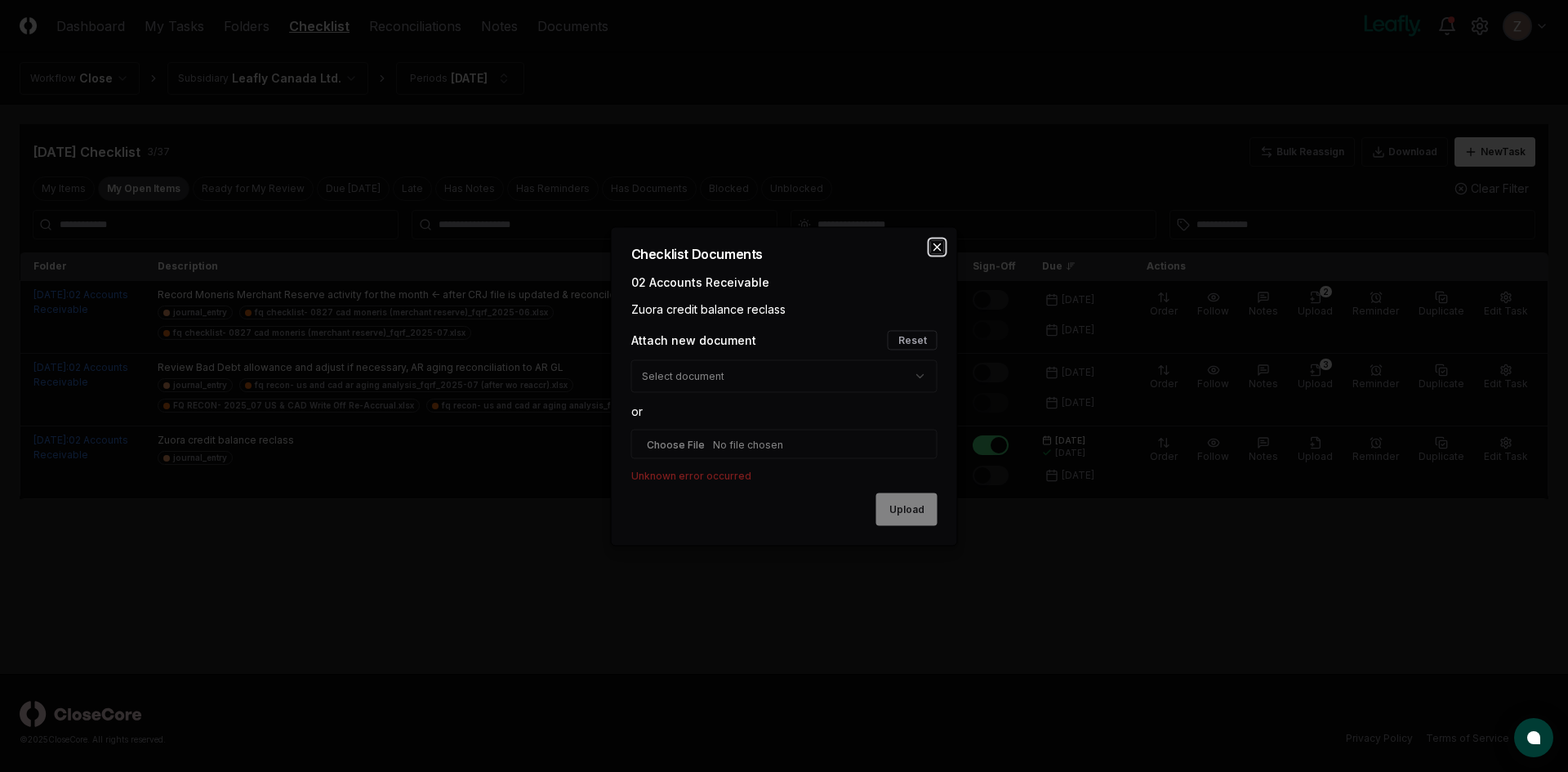
click at [939, 247] on icon "button" at bounding box center [937, 246] width 7 height 7
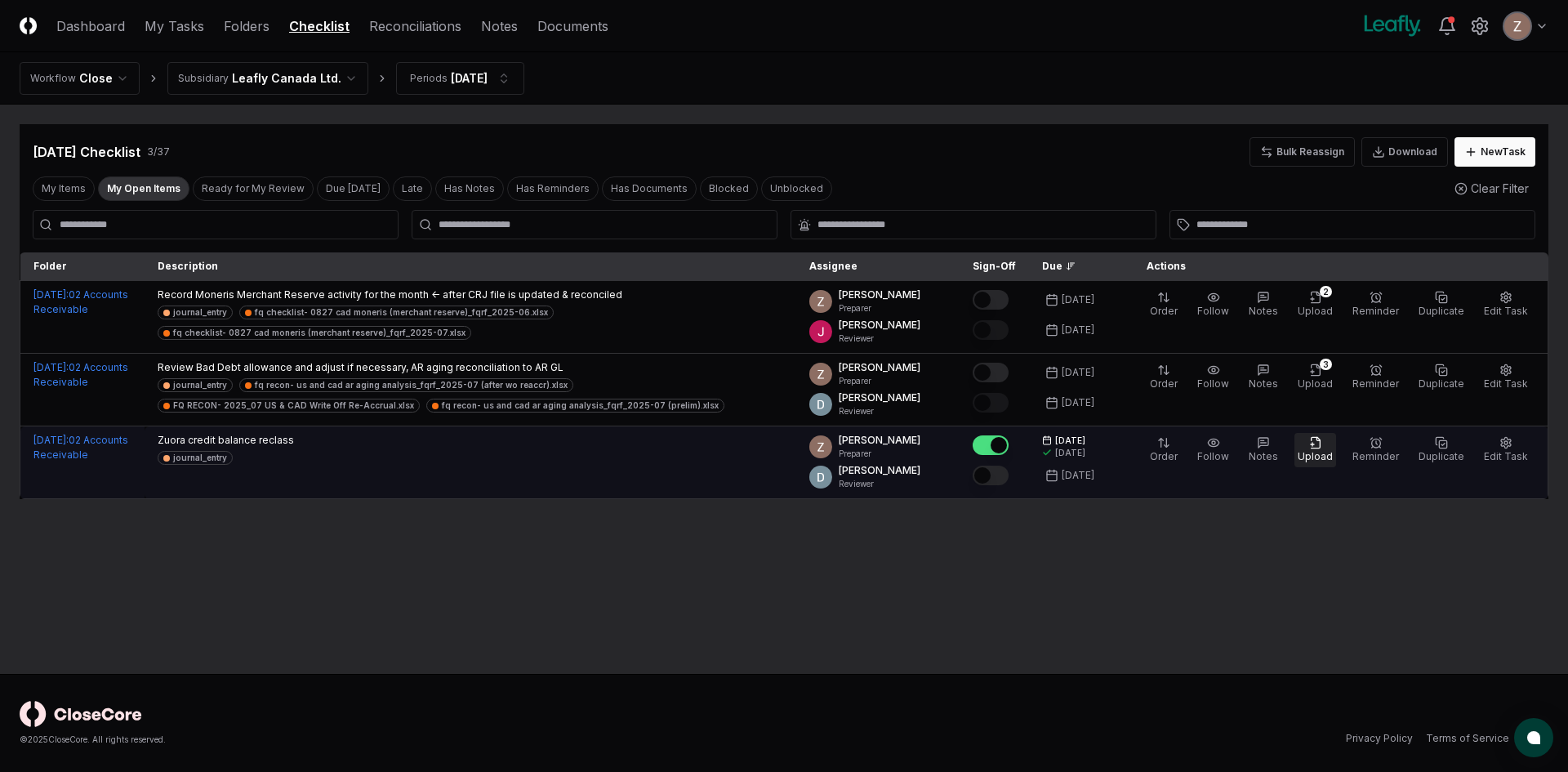
click at [1312, 446] on icon "button" at bounding box center [1312, 443] width 0 height 3
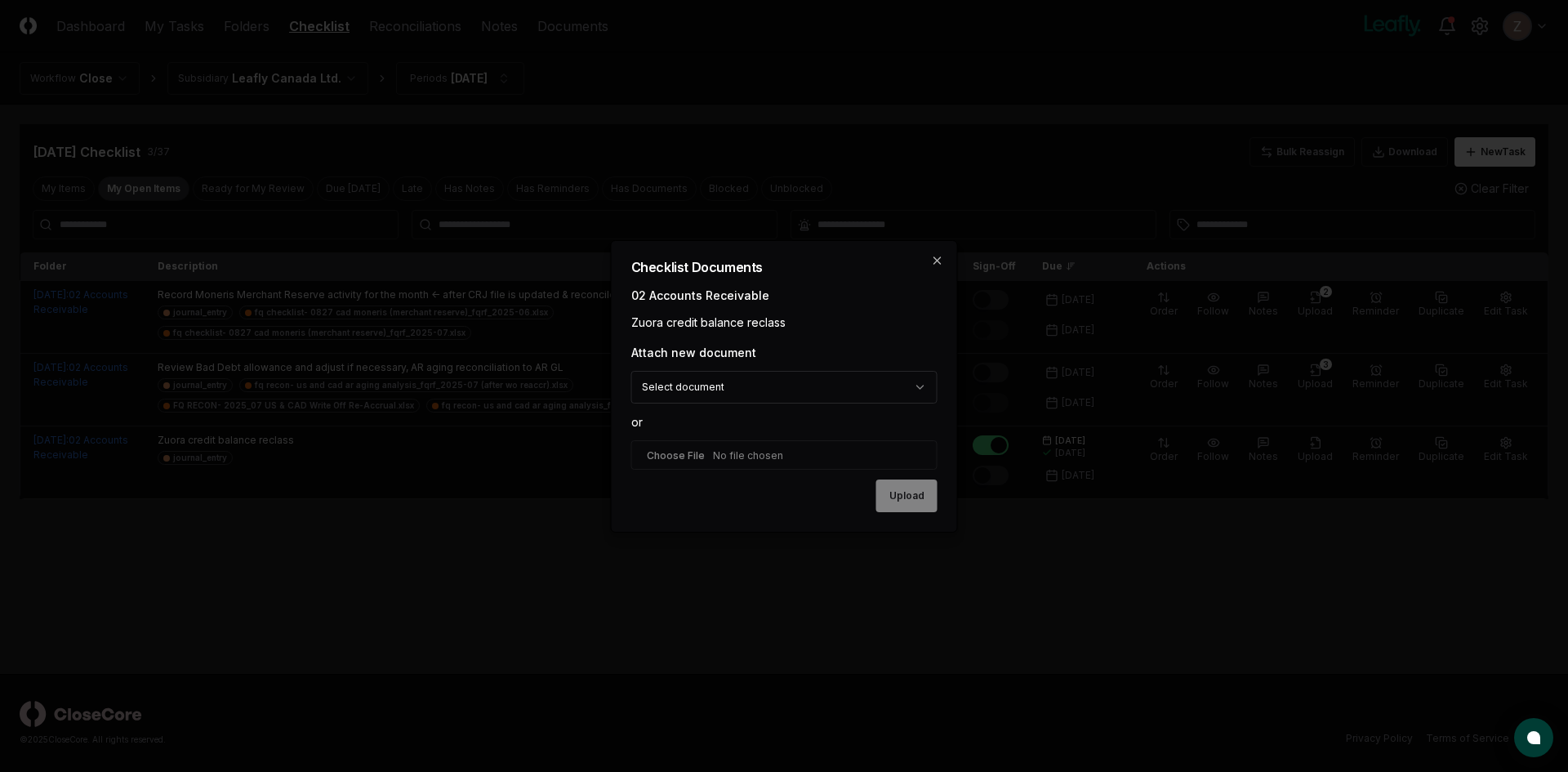
click at [888, 388] on body "CloseCore Dashboard My Tasks Folders Checklist Reconciliations Notes Documents …" at bounding box center [784, 386] width 1568 height 772
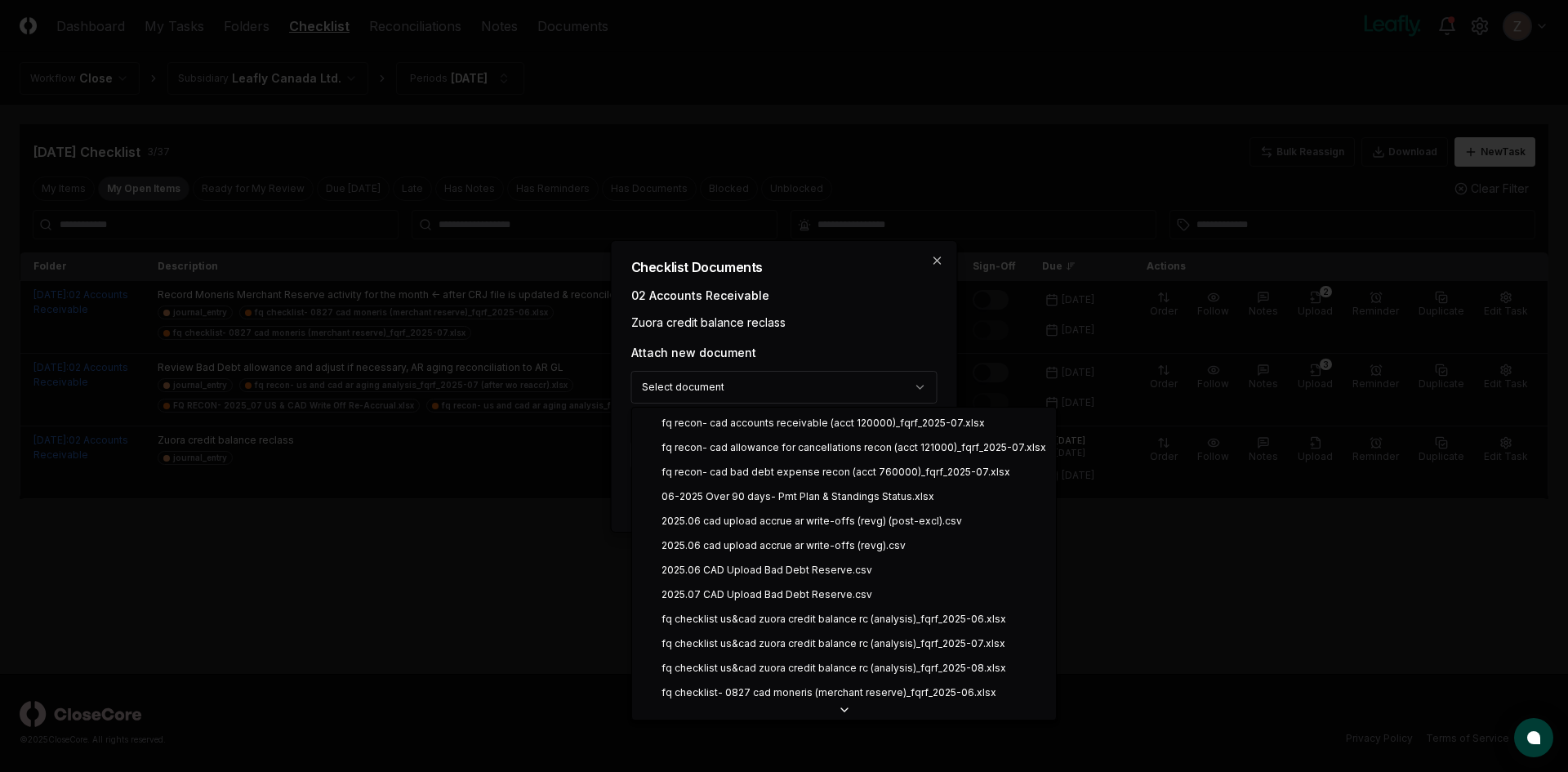
select select "**********"
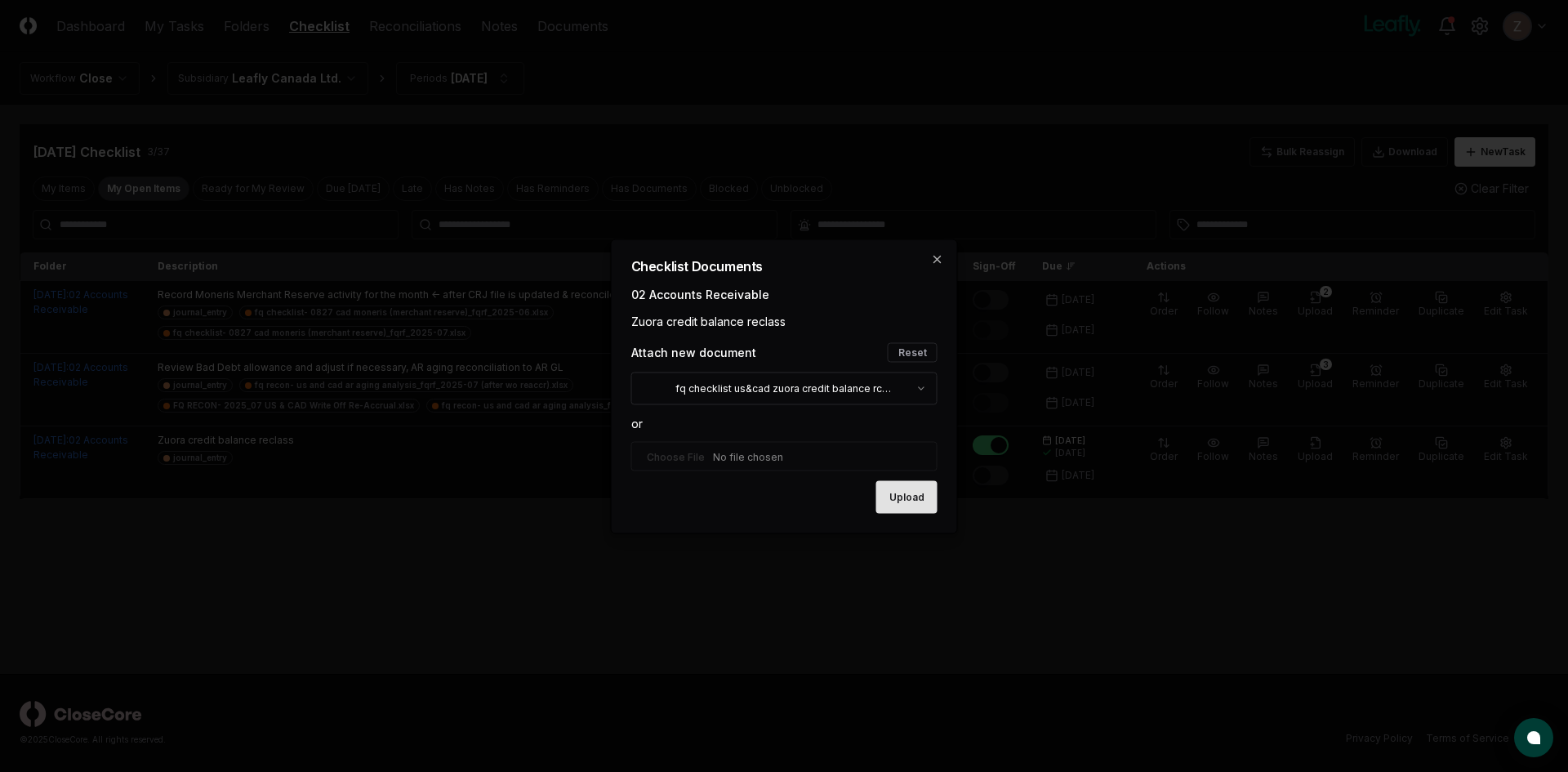
click at [894, 500] on button "Upload" at bounding box center [906, 496] width 61 height 32
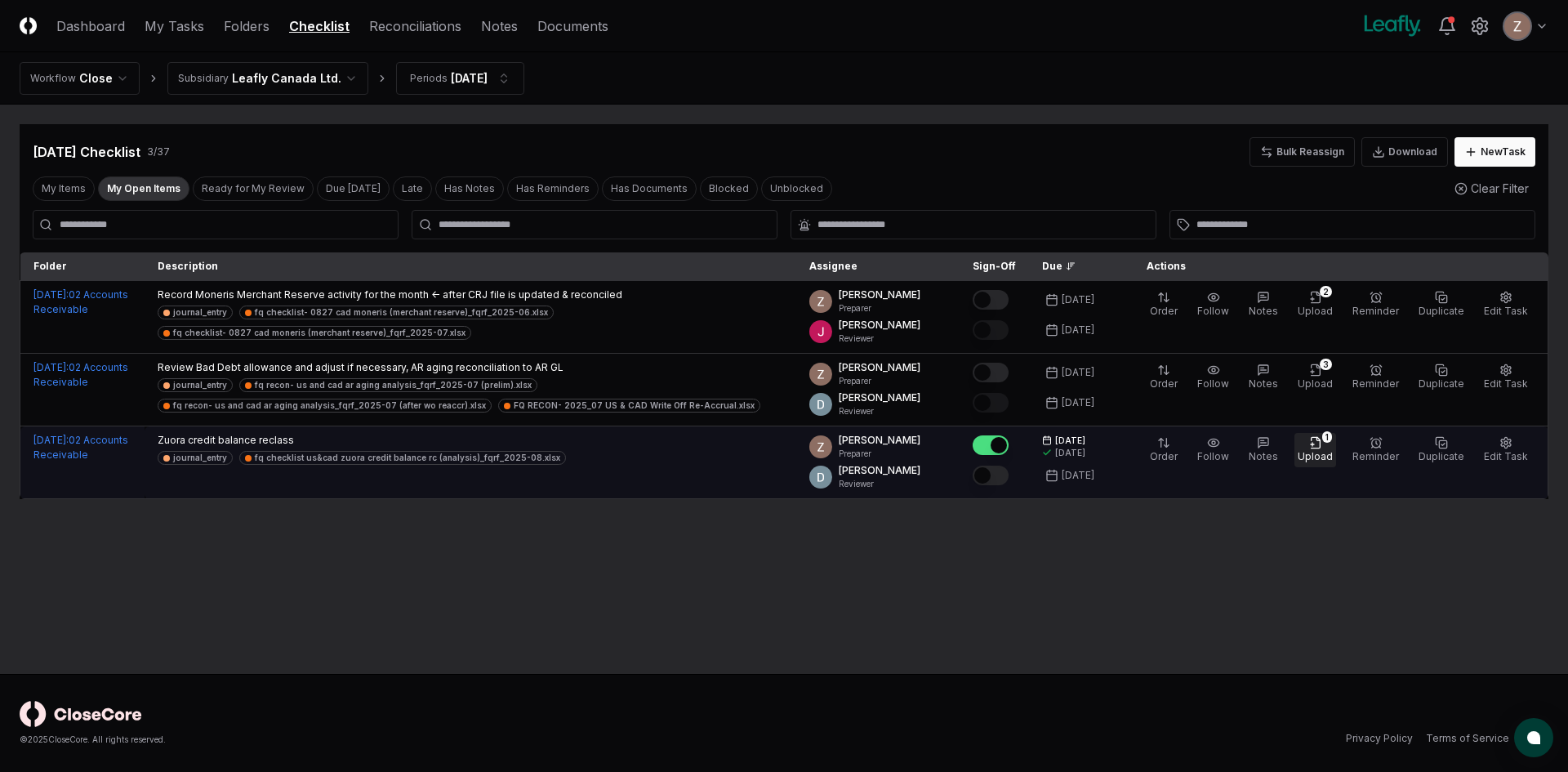
click at [1320, 448] on icon "button" at bounding box center [1314, 441] width 9 height 10
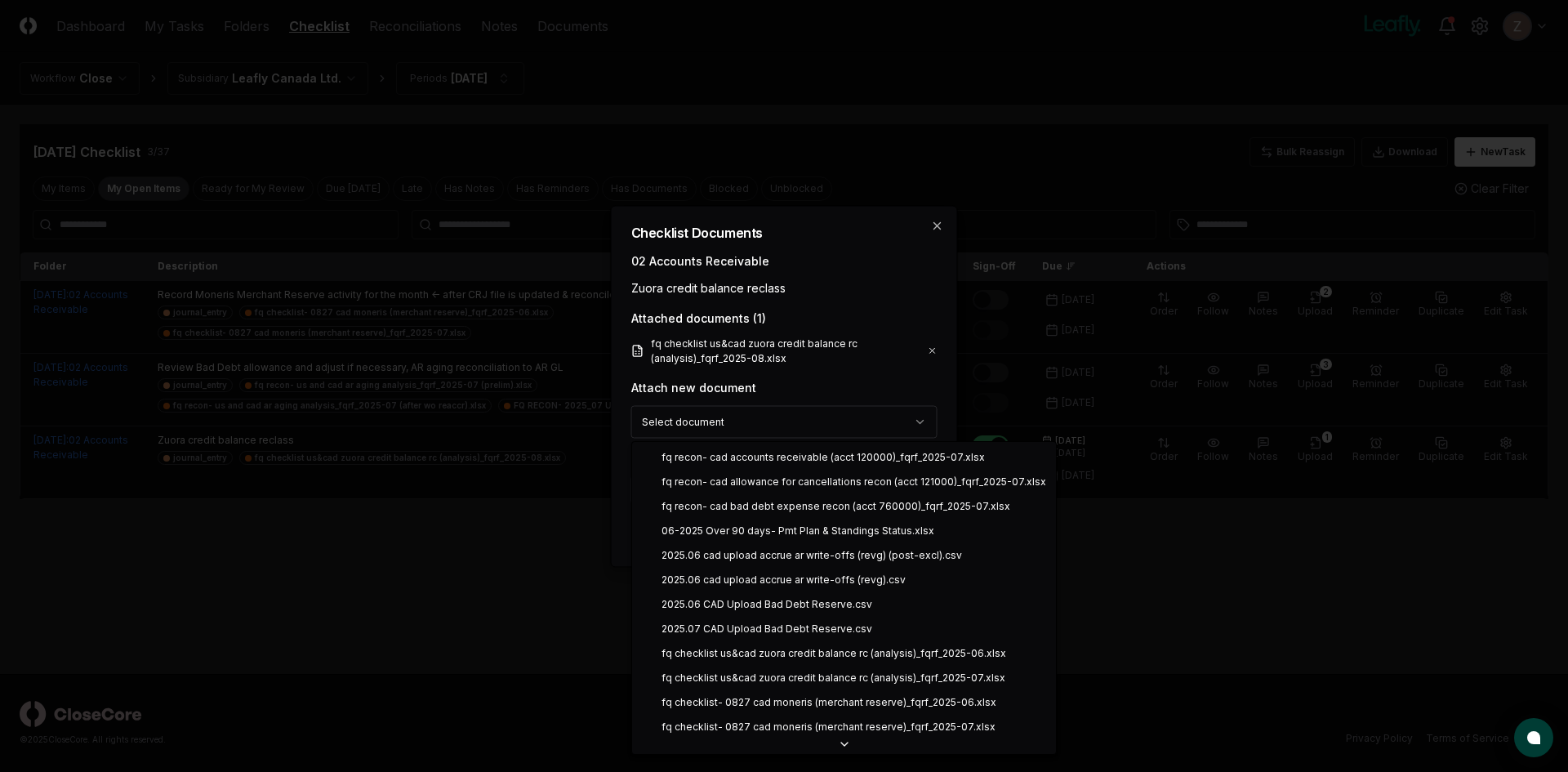
click at [757, 427] on body "CloseCore Dashboard My Tasks Folders Checklist Reconciliations Notes Documents …" at bounding box center [784, 386] width 1568 height 772
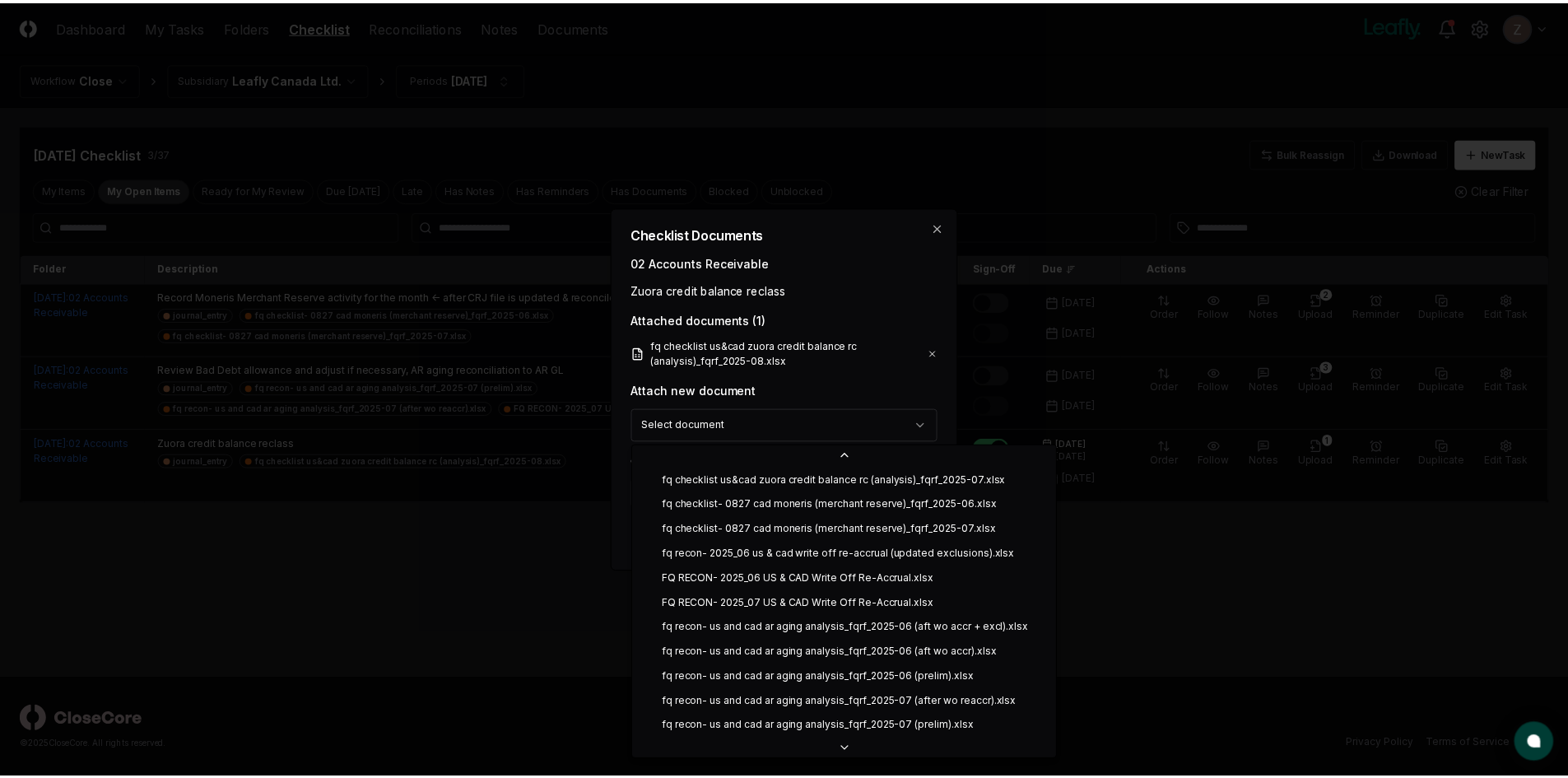
scroll to position [206, 0]
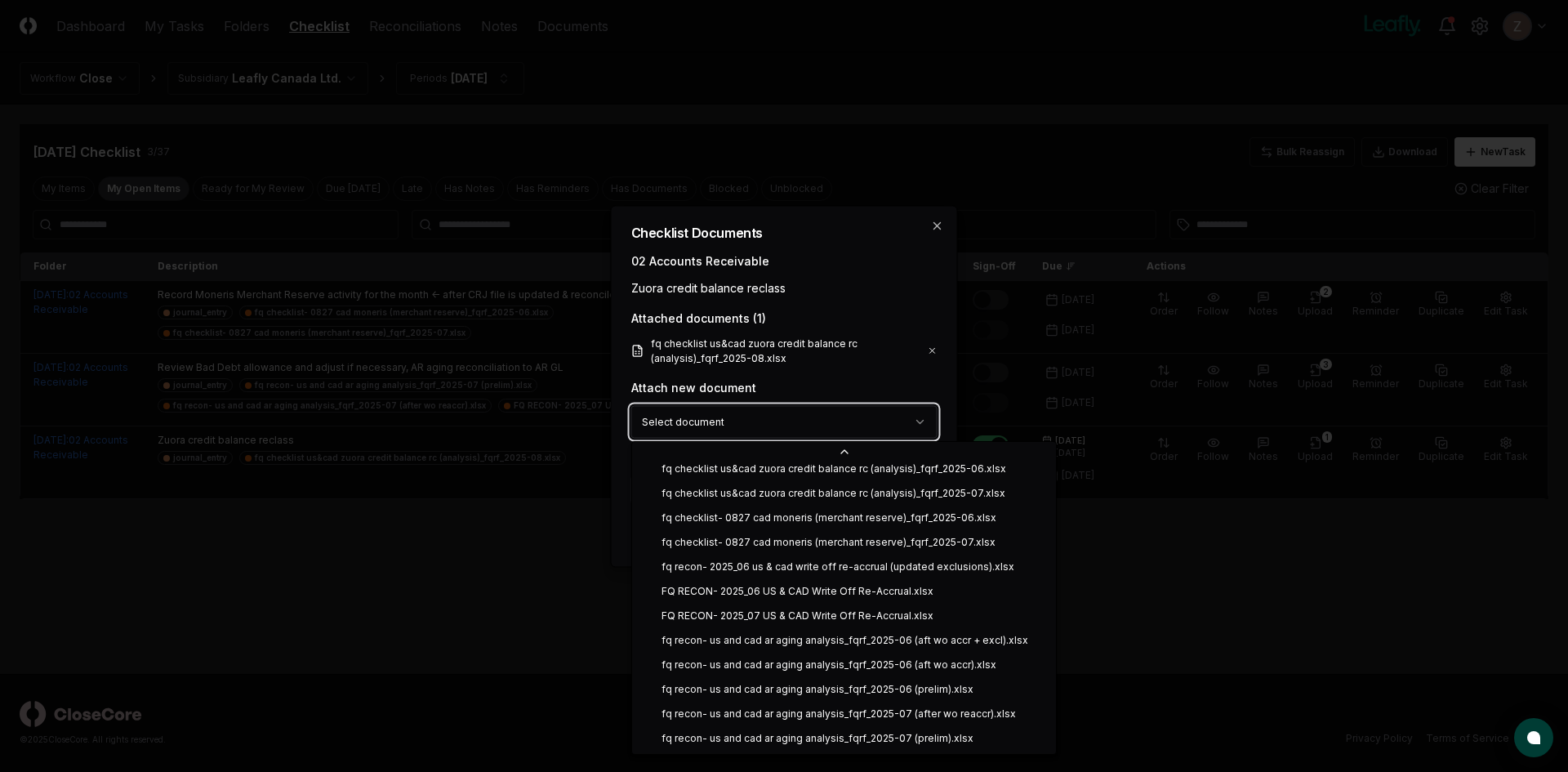
click at [1122, 569] on div at bounding box center [784, 386] width 1568 height 772
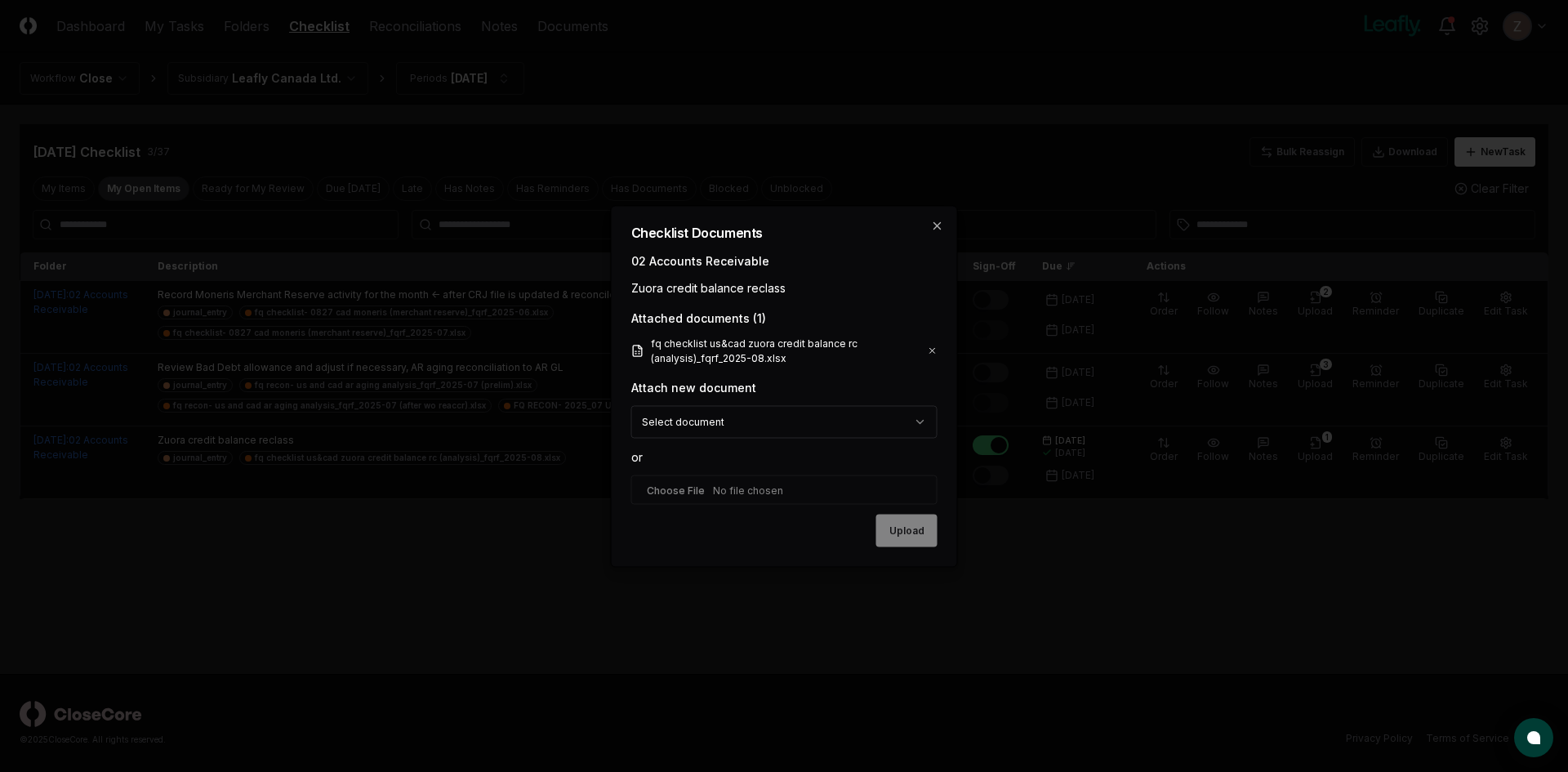
click at [686, 492] on input "file" at bounding box center [784, 489] width 306 height 29
type input "**********"
click at [927, 542] on button "Upload" at bounding box center [906, 531] width 61 height 32
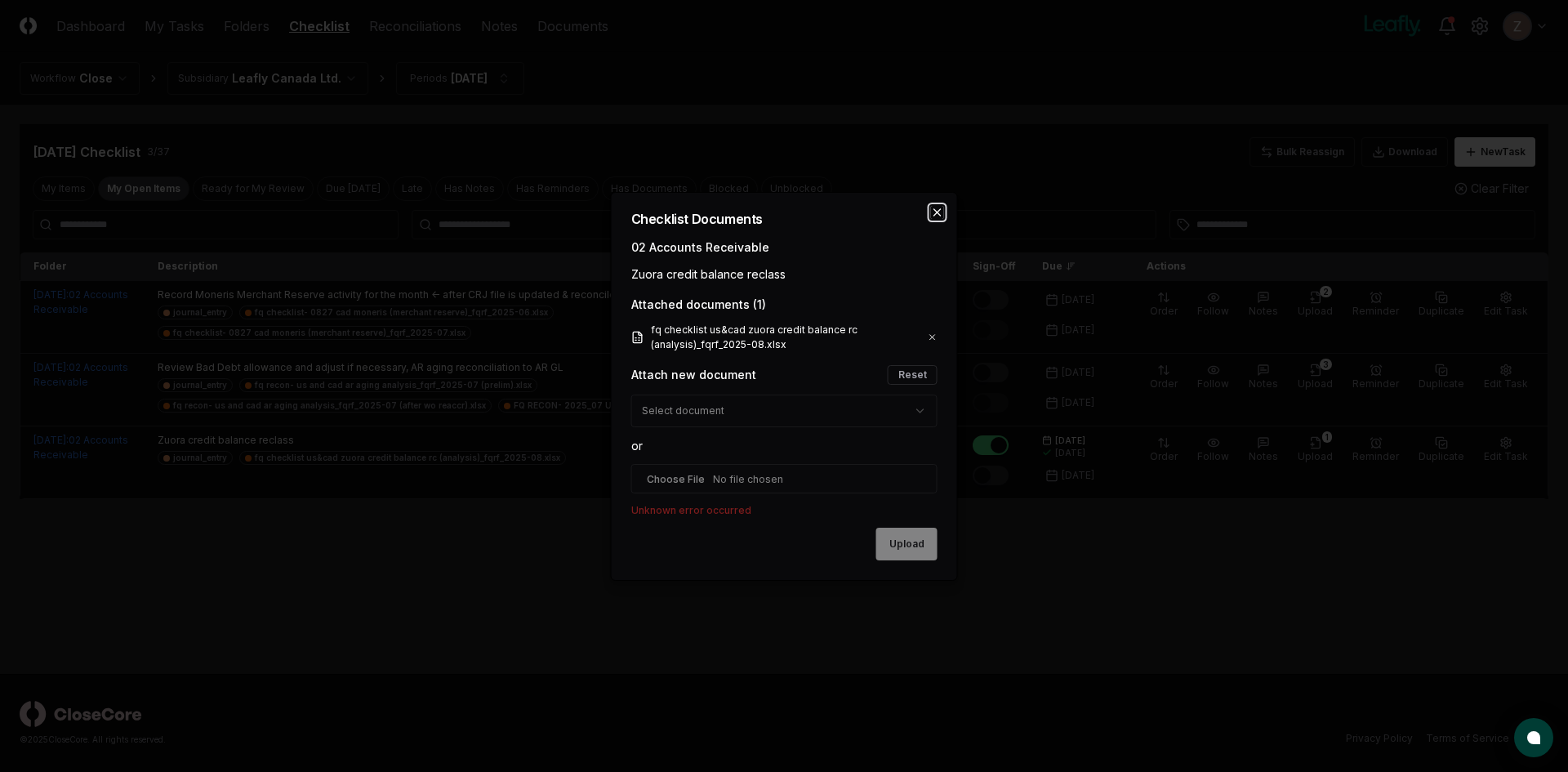
click at [934, 206] on icon "button" at bounding box center [938, 212] width 13 height 13
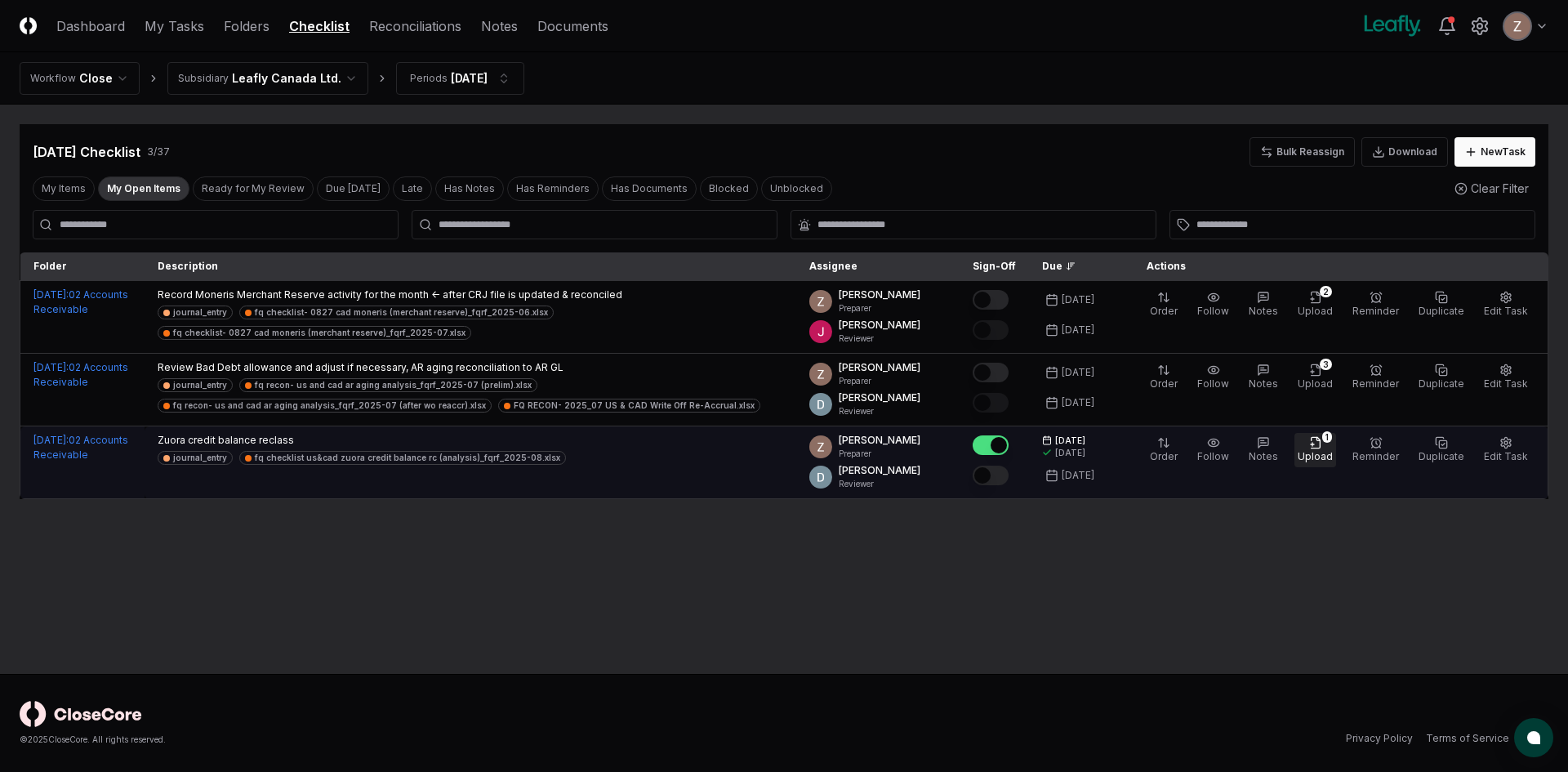
click at [1325, 456] on span "Upload" at bounding box center [1315, 455] width 35 height 12
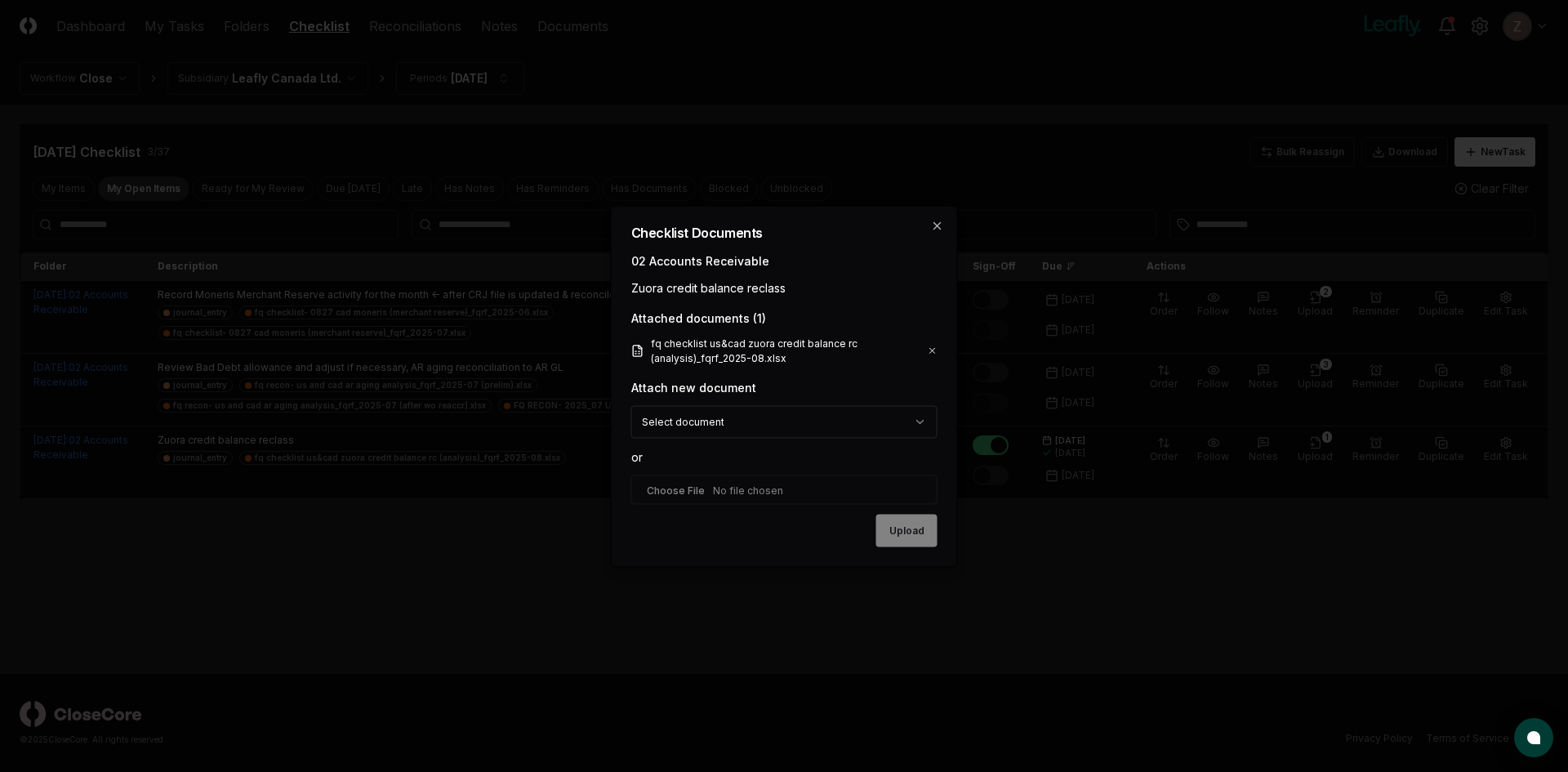
click at [741, 415] on body "CloseCore Dashboard My Tasks Folders Checklist Reconciliations Notes Documents …" at bounding box center [784, 386] width 1568 height 772
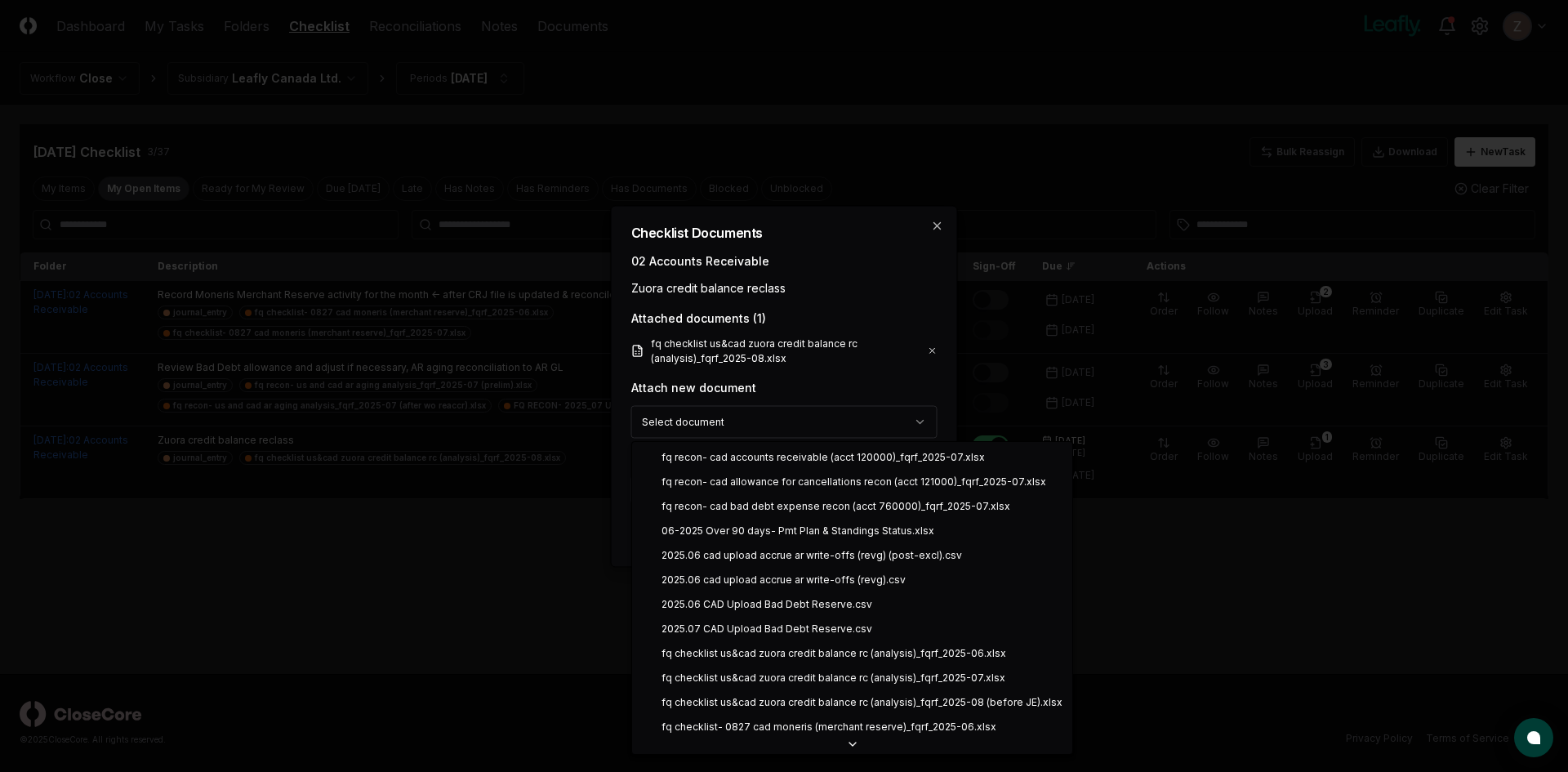
select select "**********"
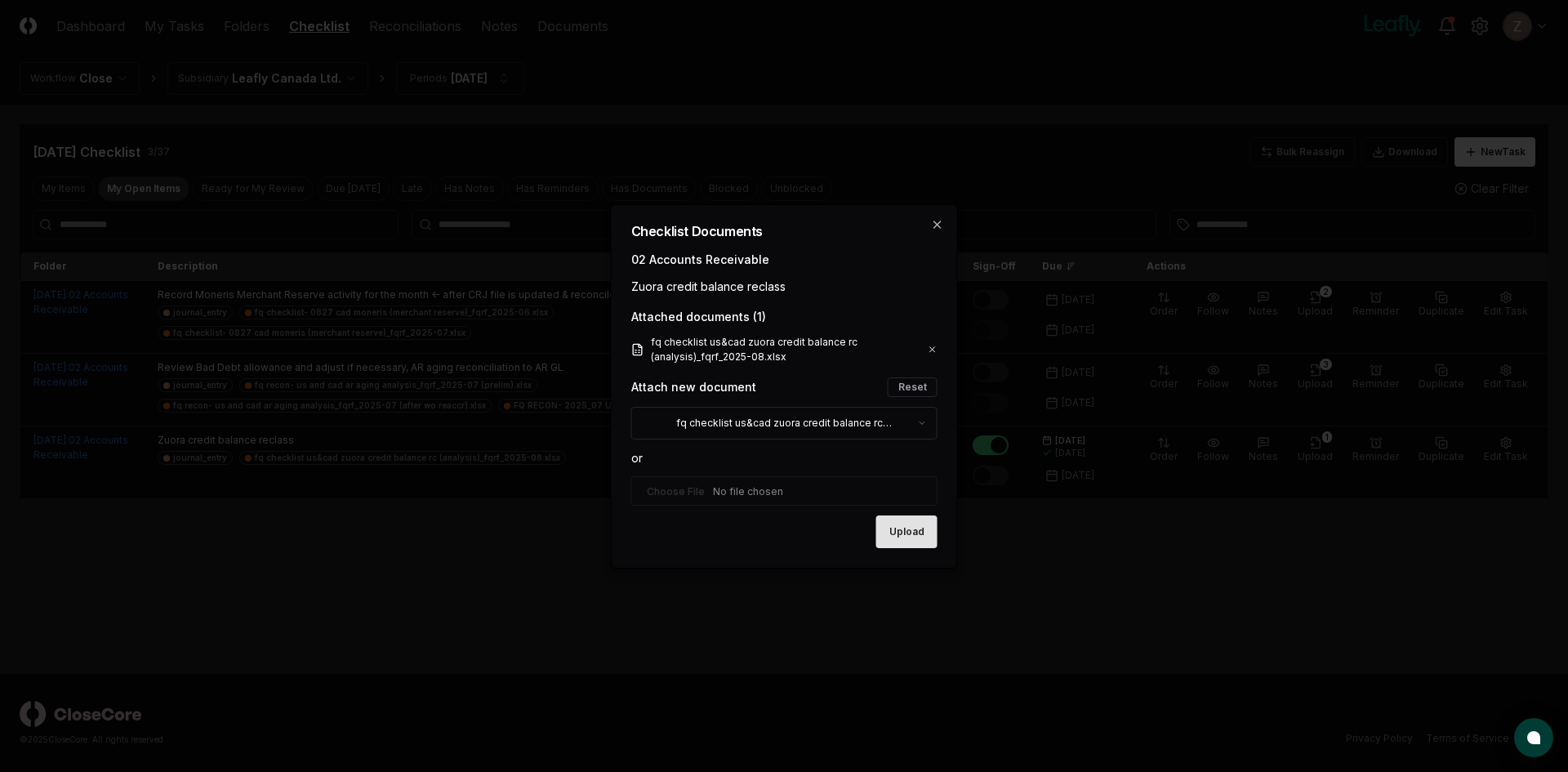
click at [929, 540] on button "Upload" at bounding box center [906, 531] width 61 height 32
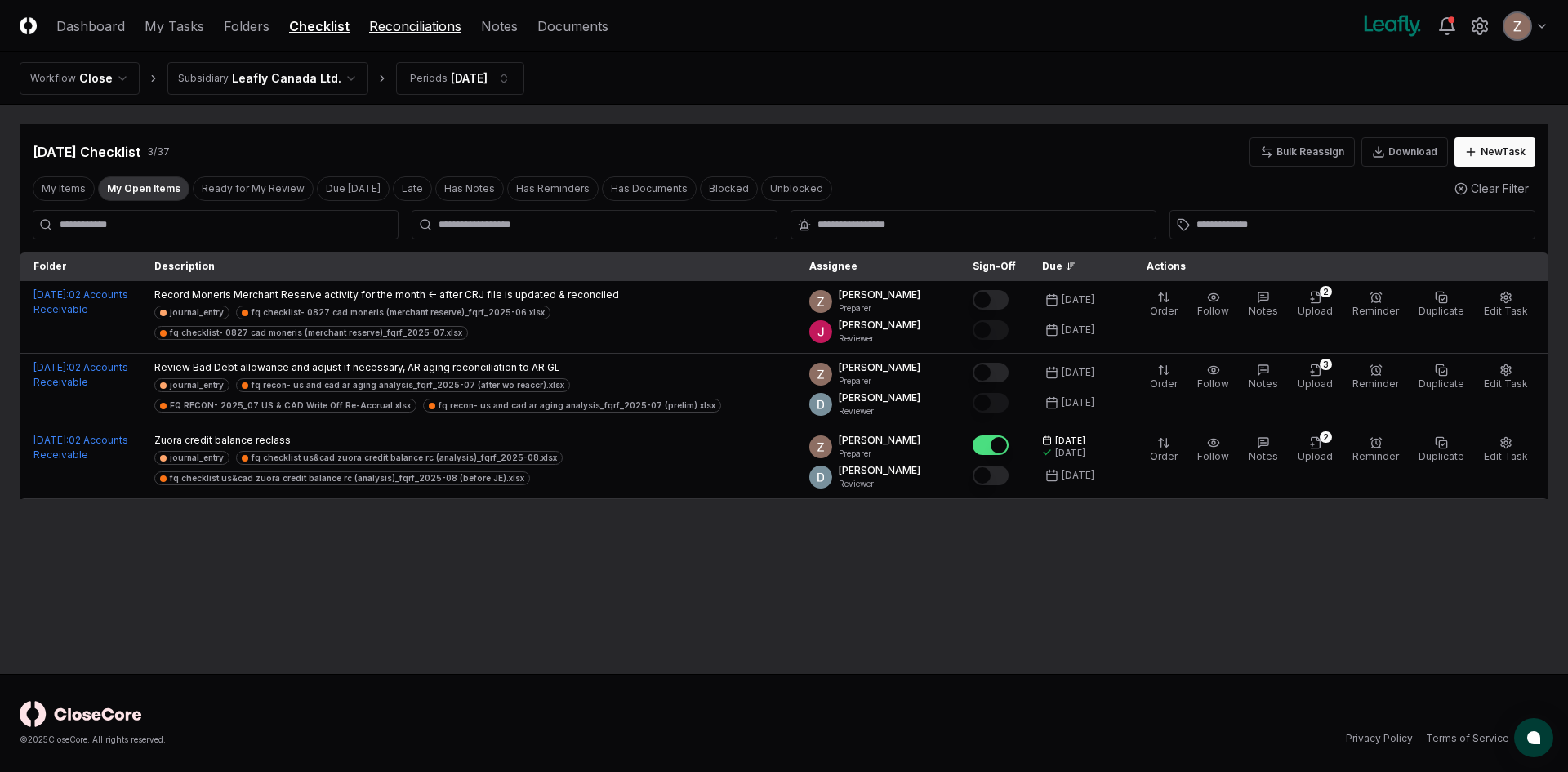
click at [433, 20] on link "Reconciliations" at bounding box center [415, 26] width 92 height 20
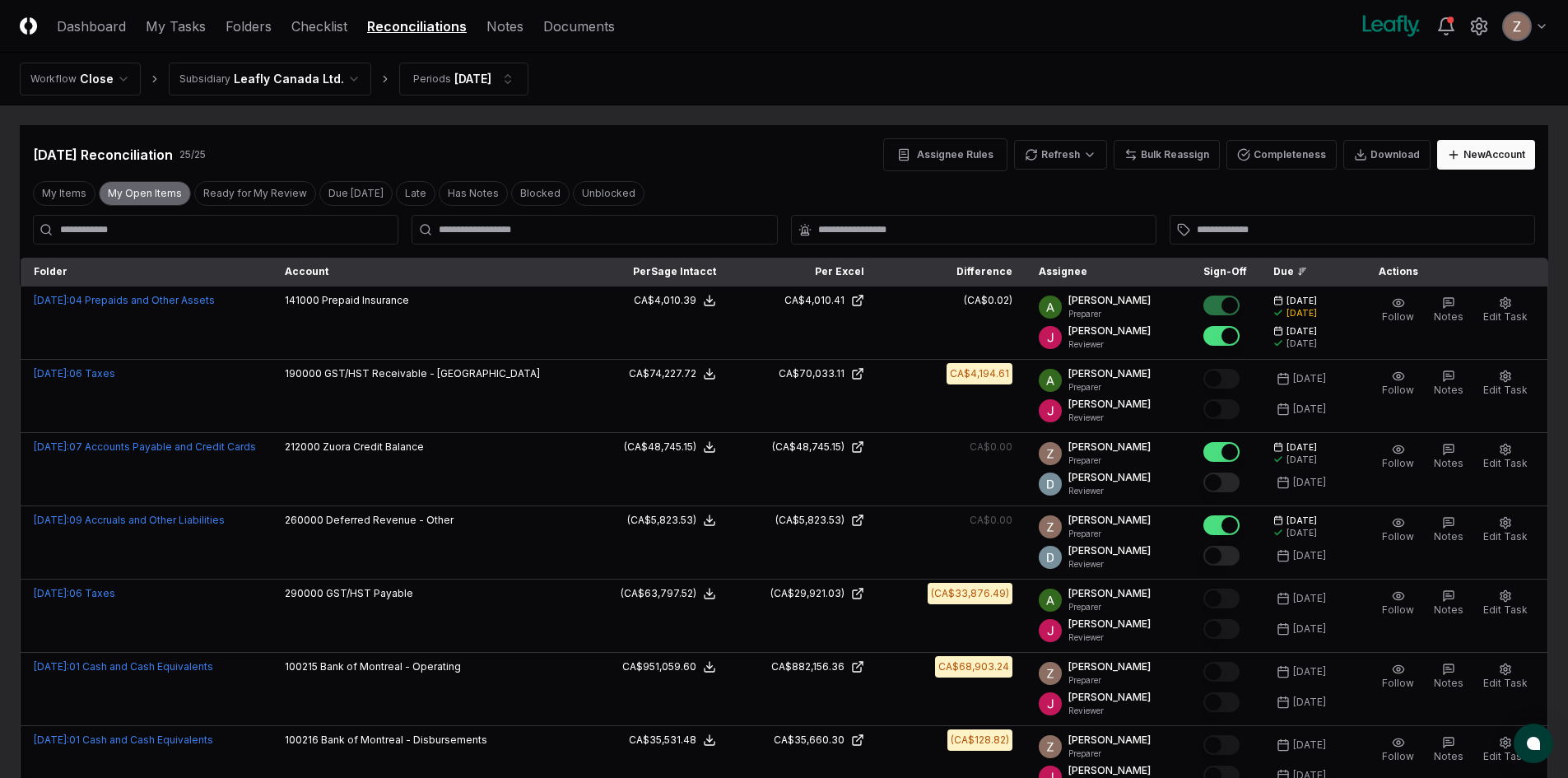
click at [160, 196] on button "My Open Items" at bounding box center [145, 194] width 92 height 25
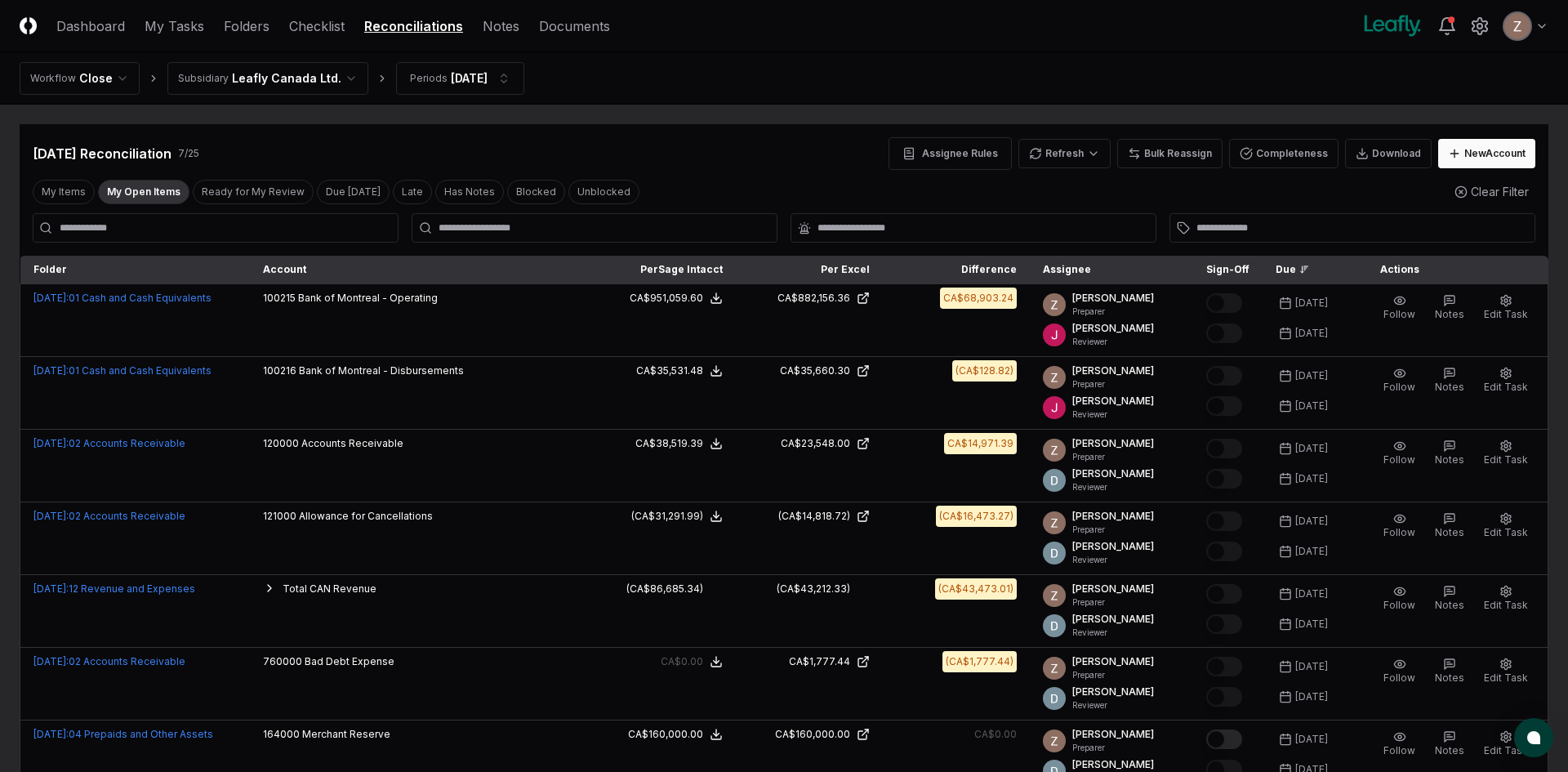
click at [277, 78] on html "CloseCore Dashboard My Tasks Folders Checklist Reconciliations Notes Documents …" at bounding box center [784, 455] width 1568 height 911
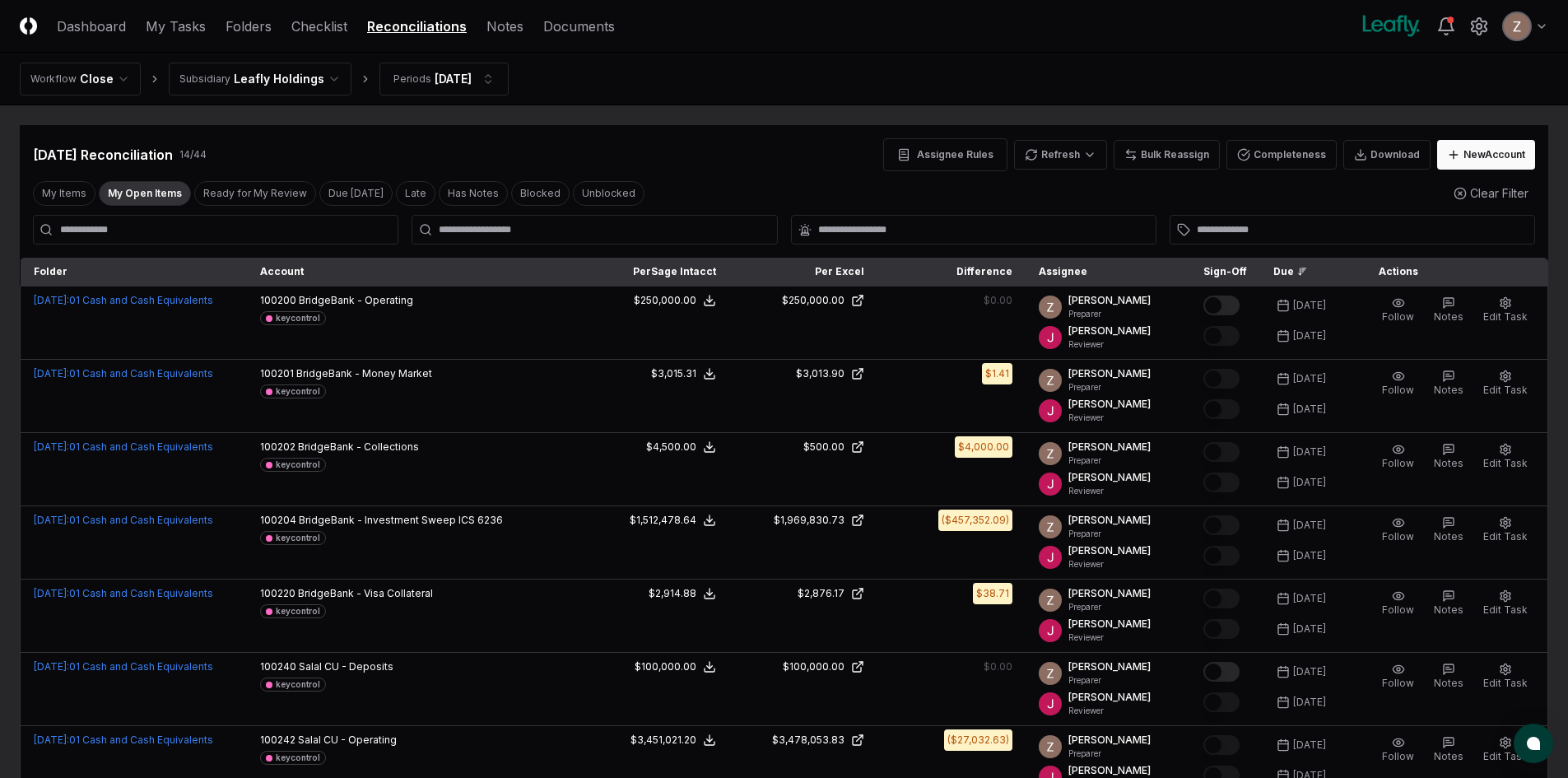
click at [1052, 137] on div "[DATE] Reconciliation 14 / 44 Assignee Rules Refresh Bulk Reassign Completeness…" at bounding box center [784, 149] width 1529 height 46
click at [1052, 158] on html "CloseCore Dashboard My Tasks Folders Checklist Reconciliations Notes Documents …" at bounding box center [784, 715] width 1568 height 1430
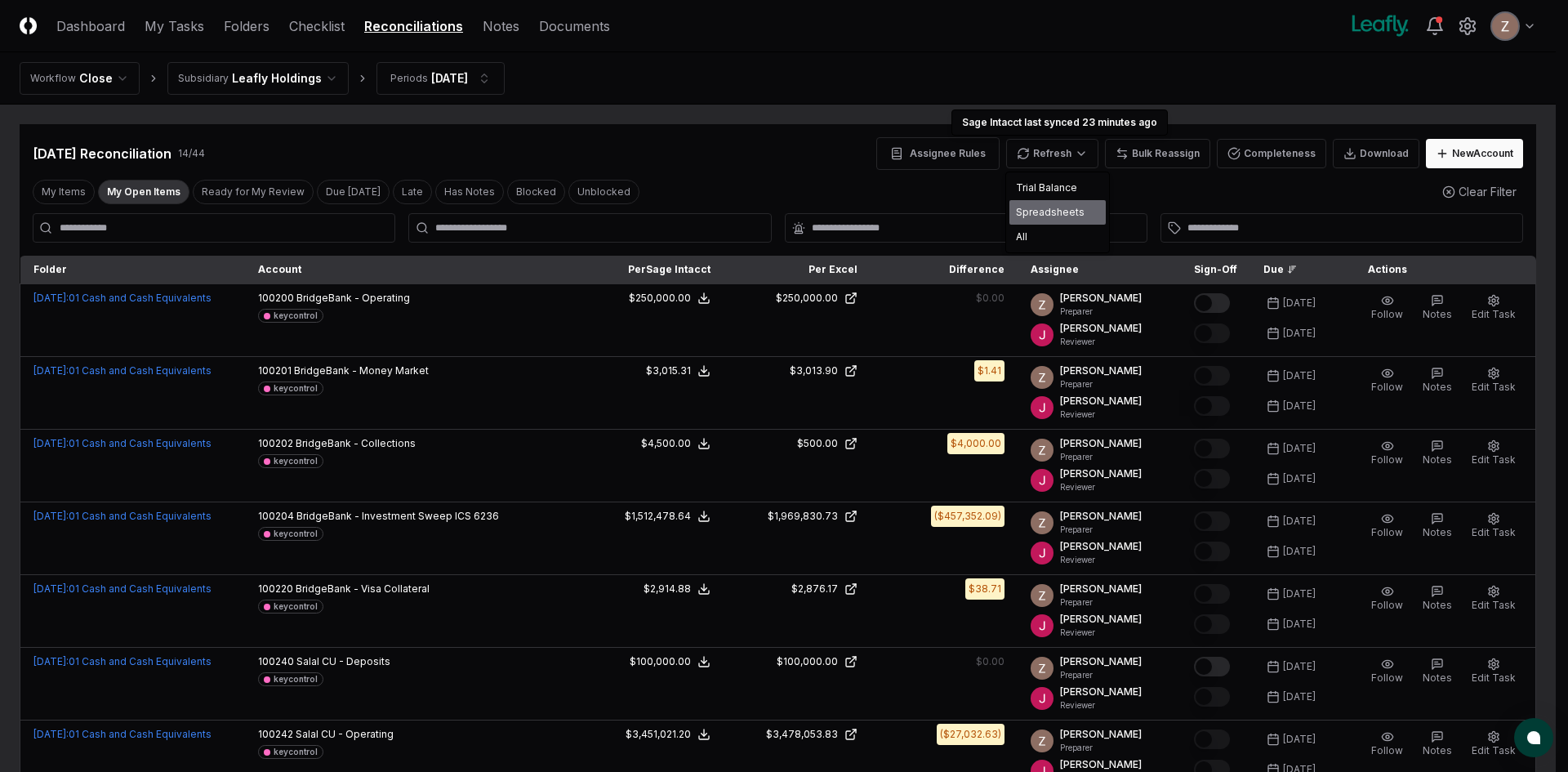
click at [1024, 223] on div "Spreadsheets" at bounding box center [1056, 212] width 96 height 25
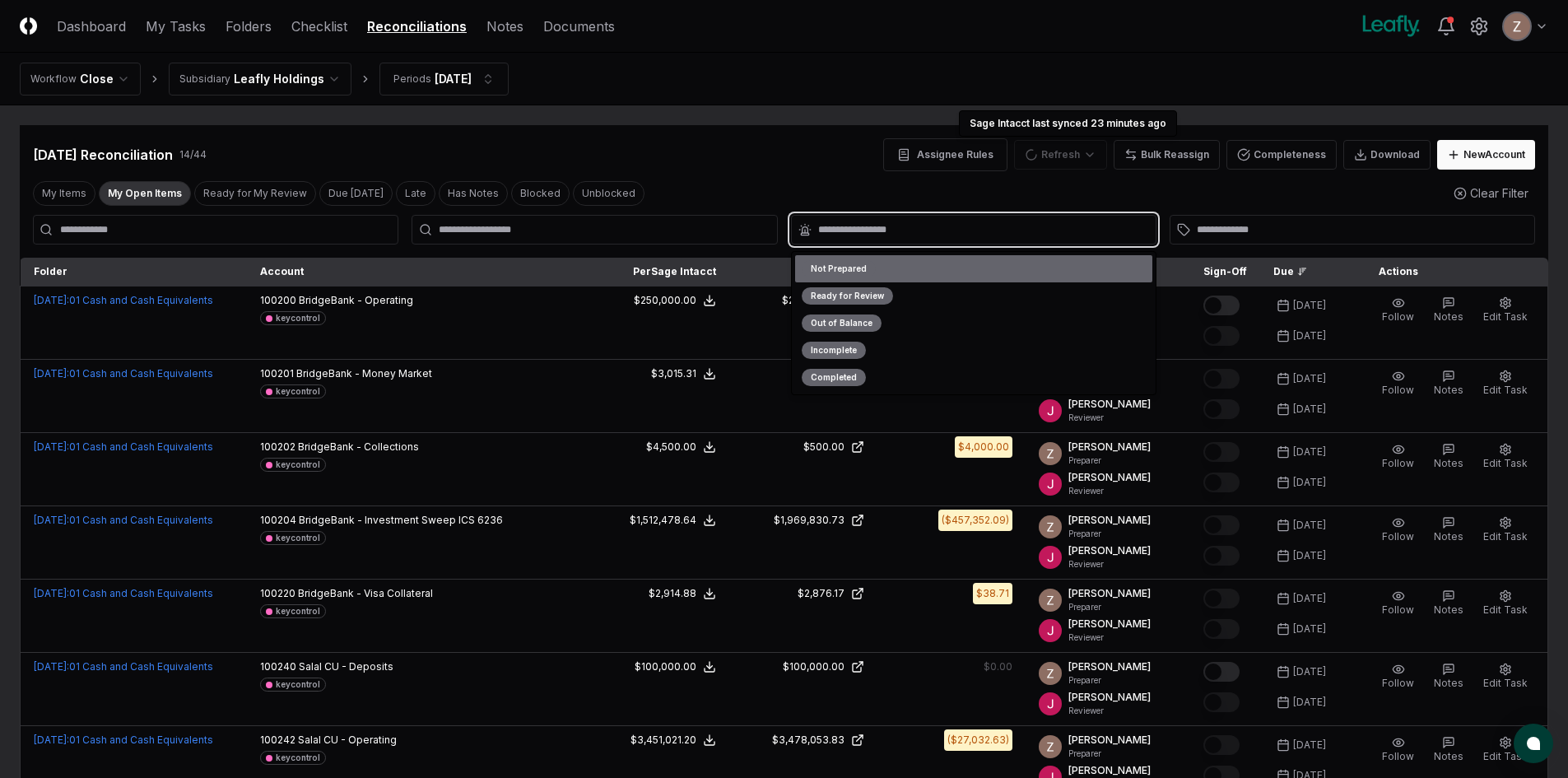
click at [1032, 236] on input "text" at bounding box center [982, 229] width 328 height 14
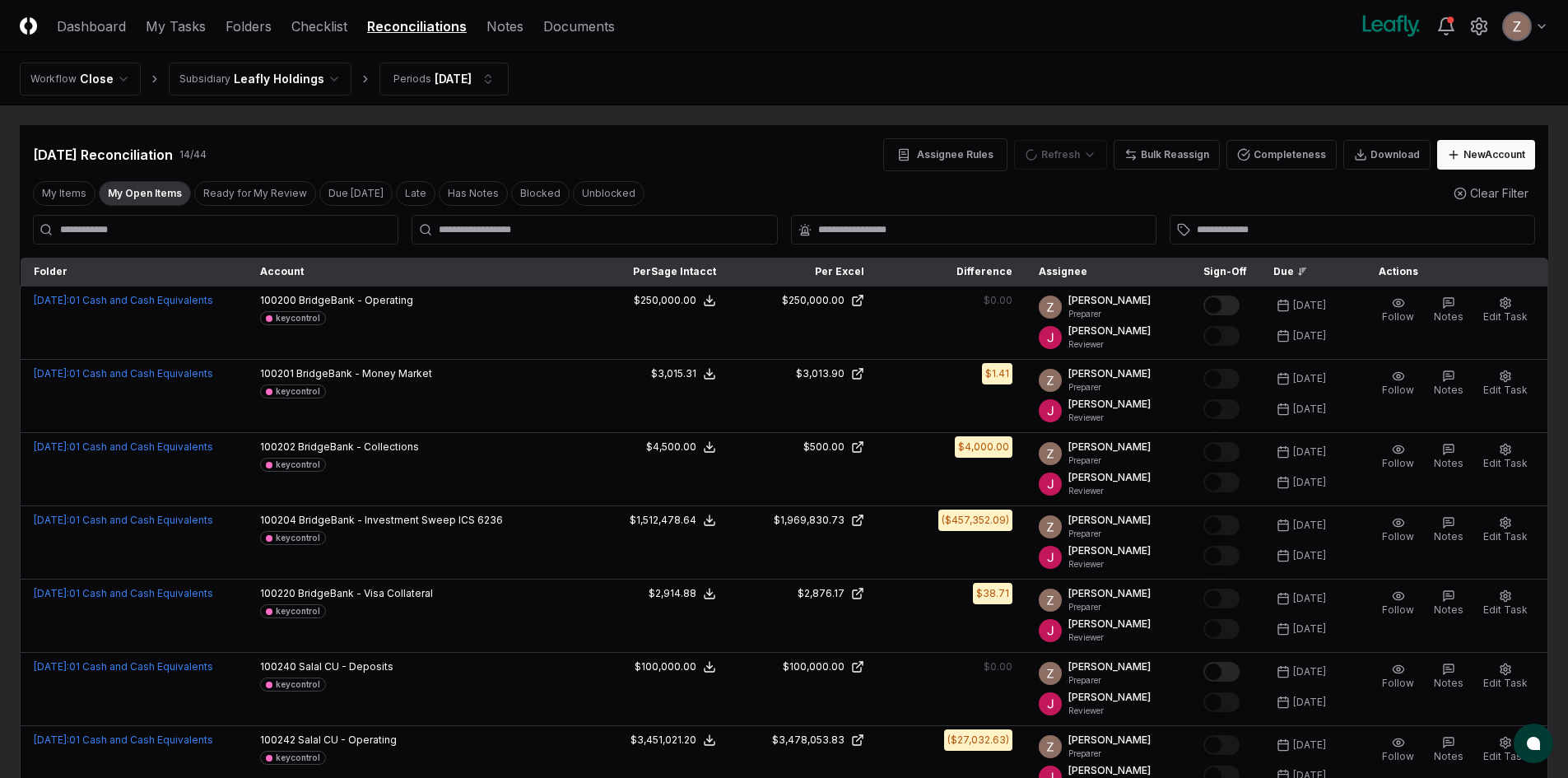
click at [1050, 157] on div "Refresh" at bounding box center [1060, 154] width 93 height 30
drag, startPoint x: 1083, startPoint y: 193, endPoint x: 1049, endPoint y: 169, distance: 41.6
click at [1082, 193] on div "My Items My Open Items Ready for My Review Due [DATE] Late Has Notes Blocked Un…" at bounding box center [784, 193] width 1529 height 31
click at [1038, 160] on div "Refresh" at bounding box center [1060, 154] width 93 height 30
drag, startPoint x: 1045, startPoint y: 155, endPoint x: 1026, endPoint y: 181, distance: 32.2
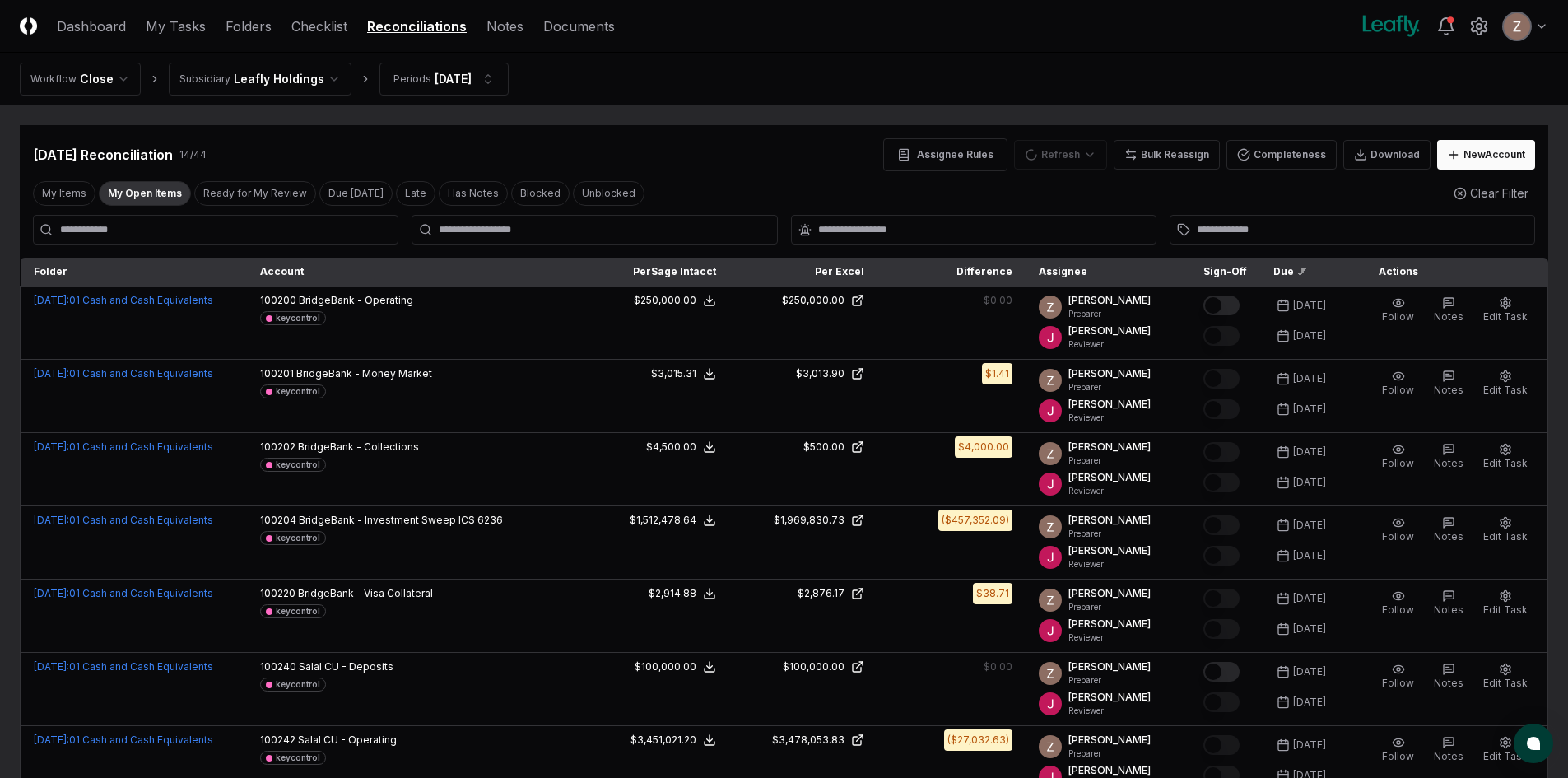
click at [1001, 203] on div "My Items My Open Items Ready for My Review Due [DATE] Late Has Notes Blocked Un…" at bounding box center [784, 193] width 1529 height 31
click at [1052, 155] on div "Refresh" at bounding box center [1060, 154] width 93 height 30
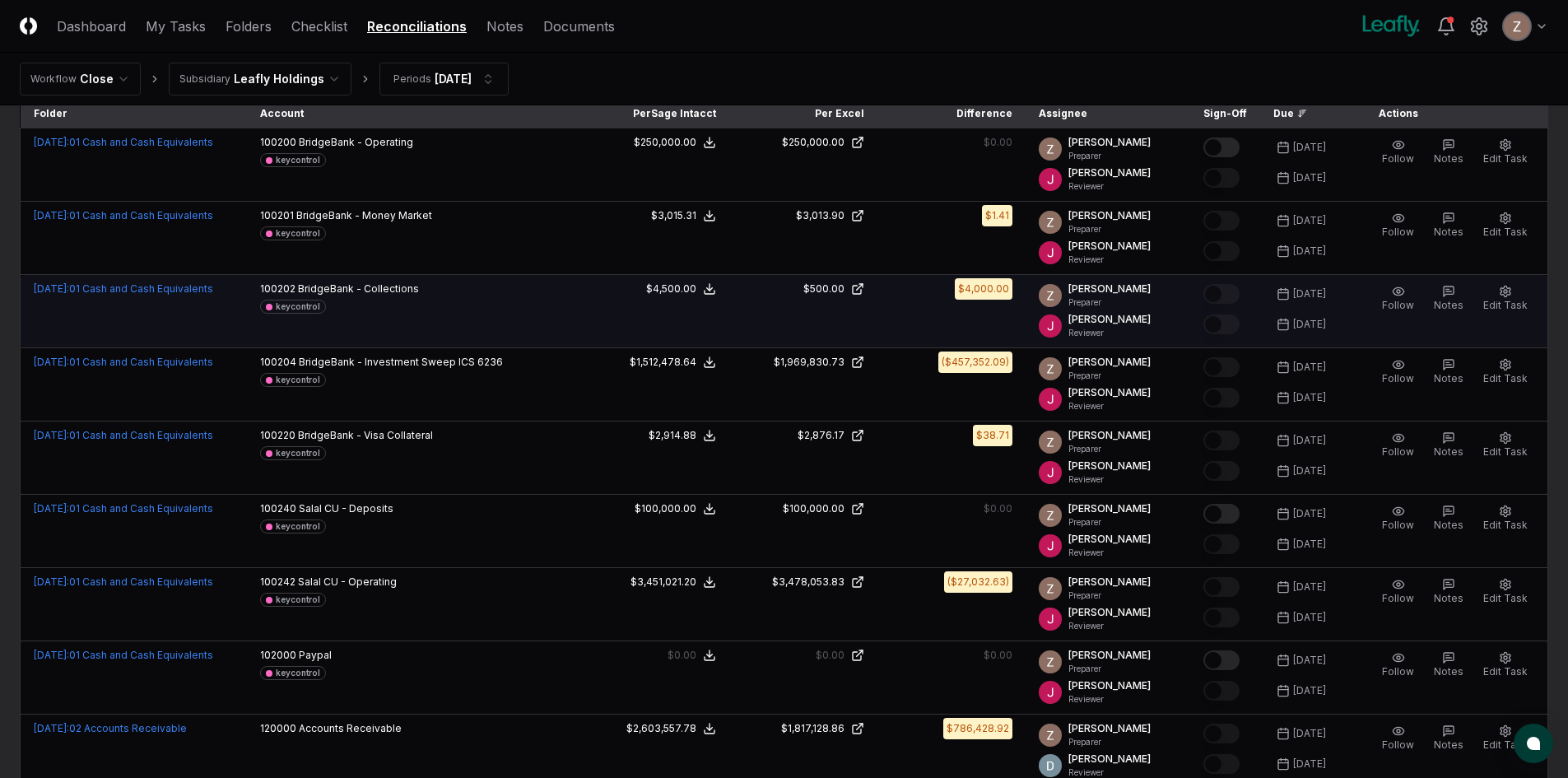
scroll to position [576, 0]
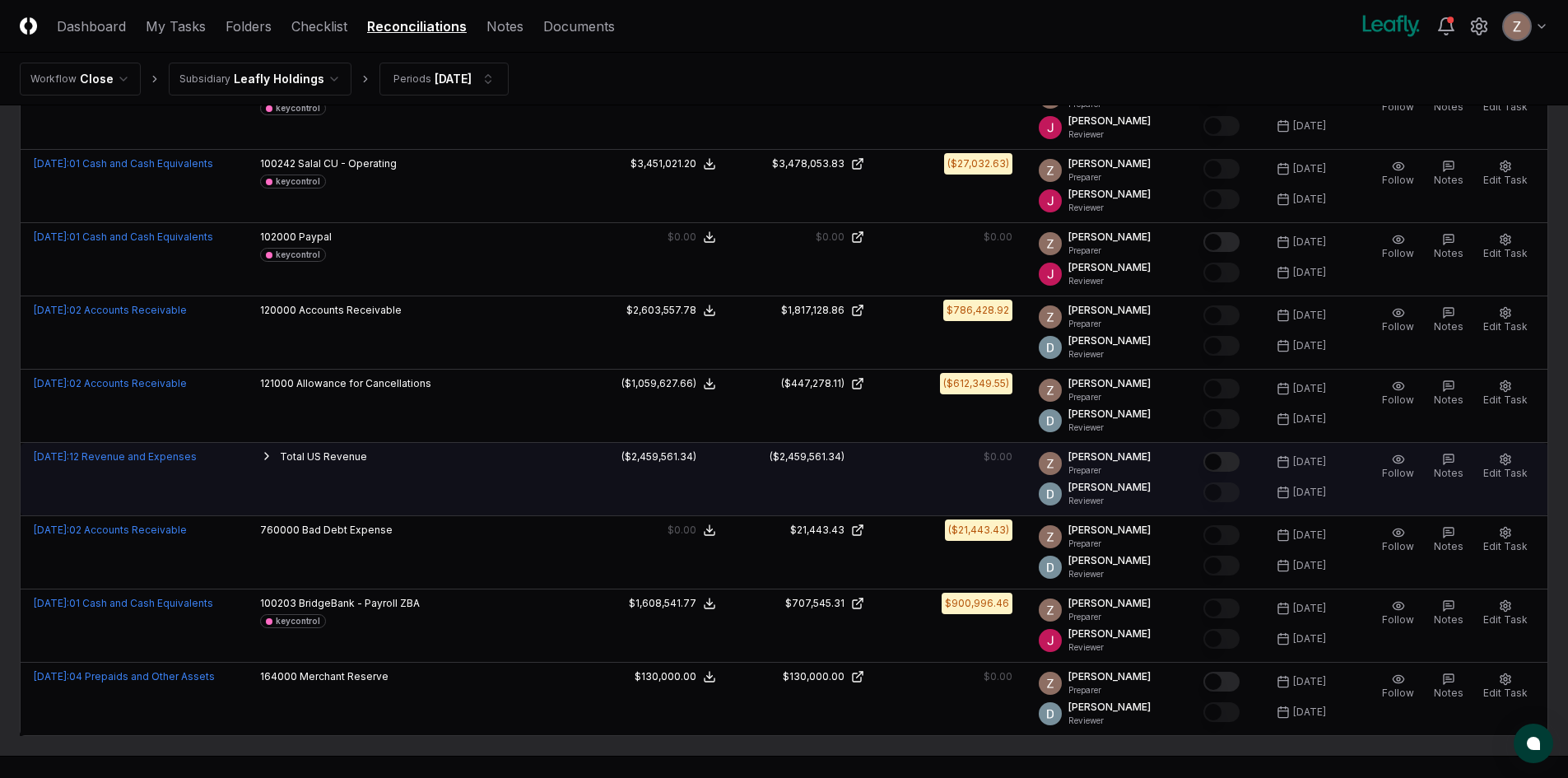
click at [1227, 462] on button "Mark complete" at bounding box center [1222, 461] width 36 height 20
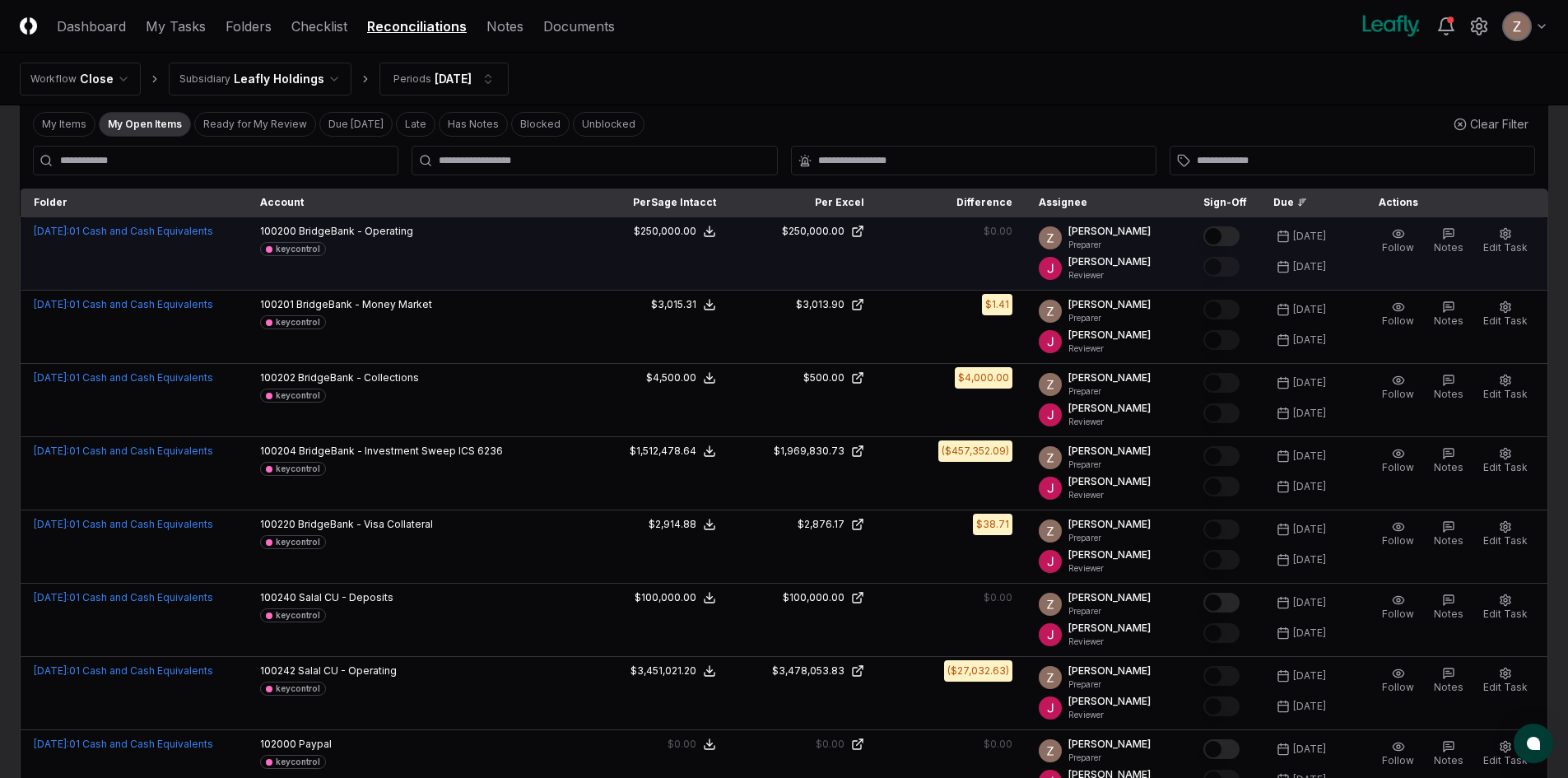
scroll to position [0, 0]
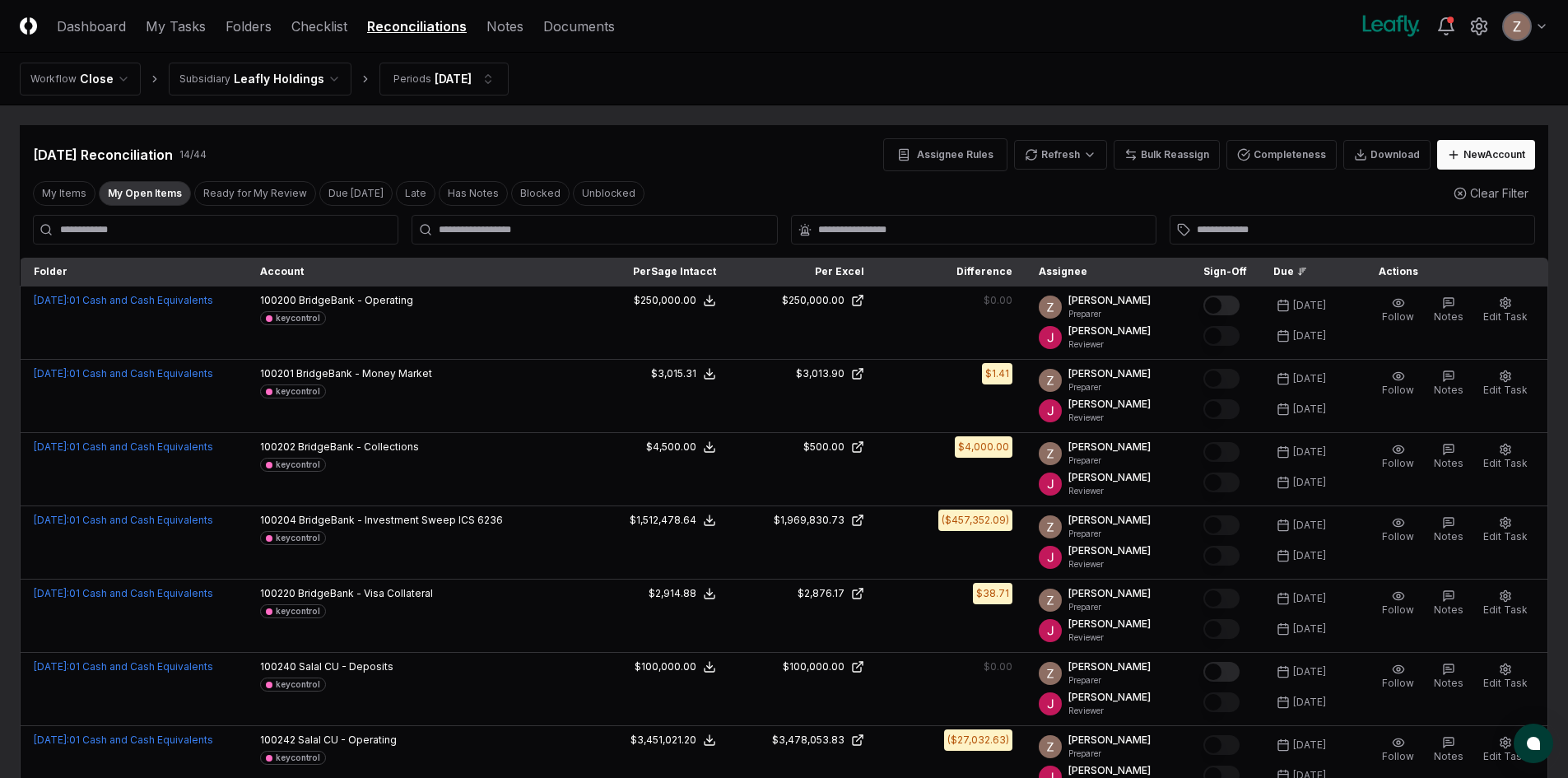
click at [287, 74] on html "CloseCore Dashboard My Tasks Folders Checklist Reconciliations Notes Documents …" at bounding box center [784, 715] width 1568 height 1430
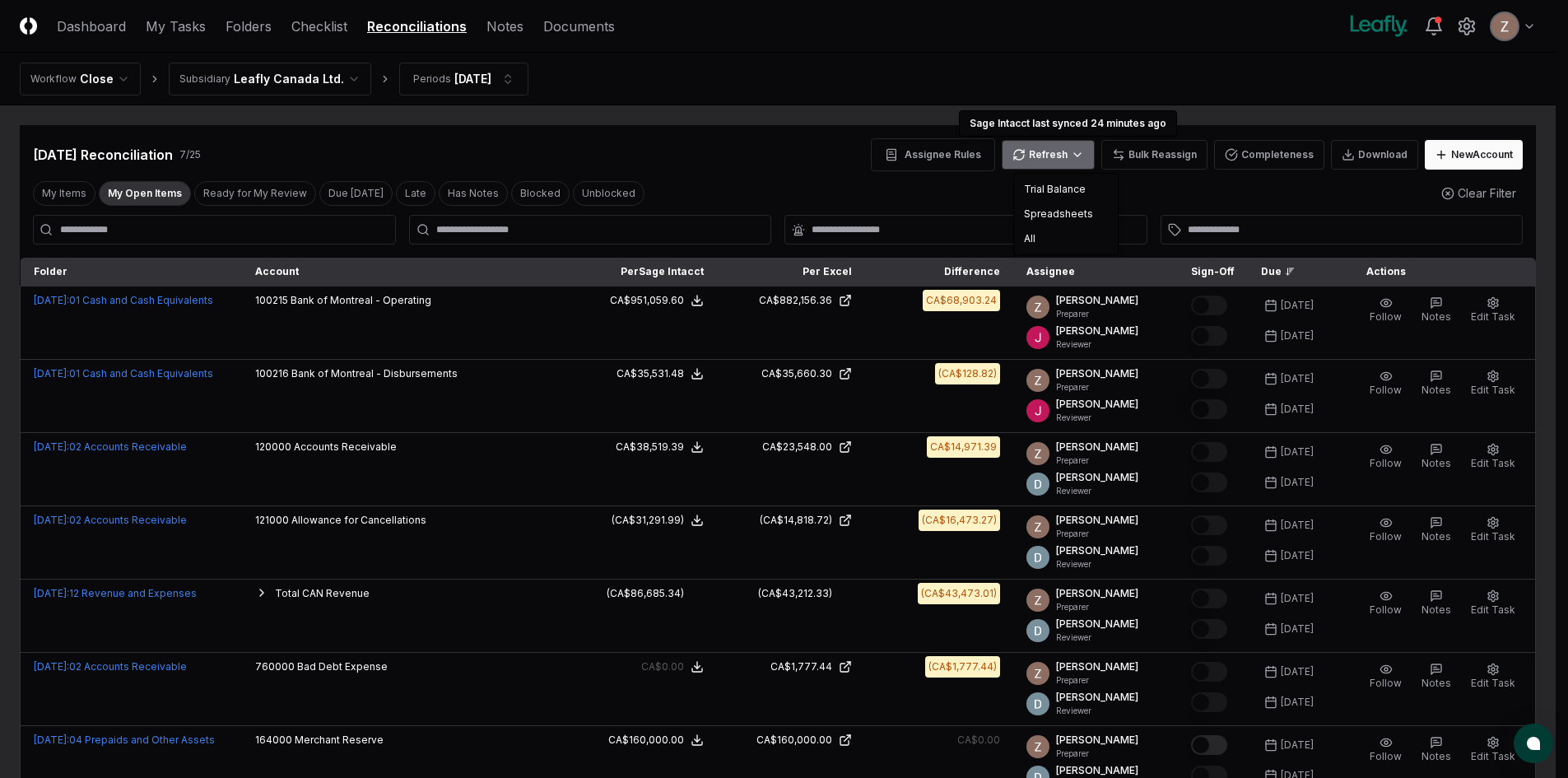
click at [1047, 147] on html "CloseCore Dashboard My Tasks Folders Checklist Reconciliations Notes Documents …" at bounding box center [784, 459] width 1568 height 918
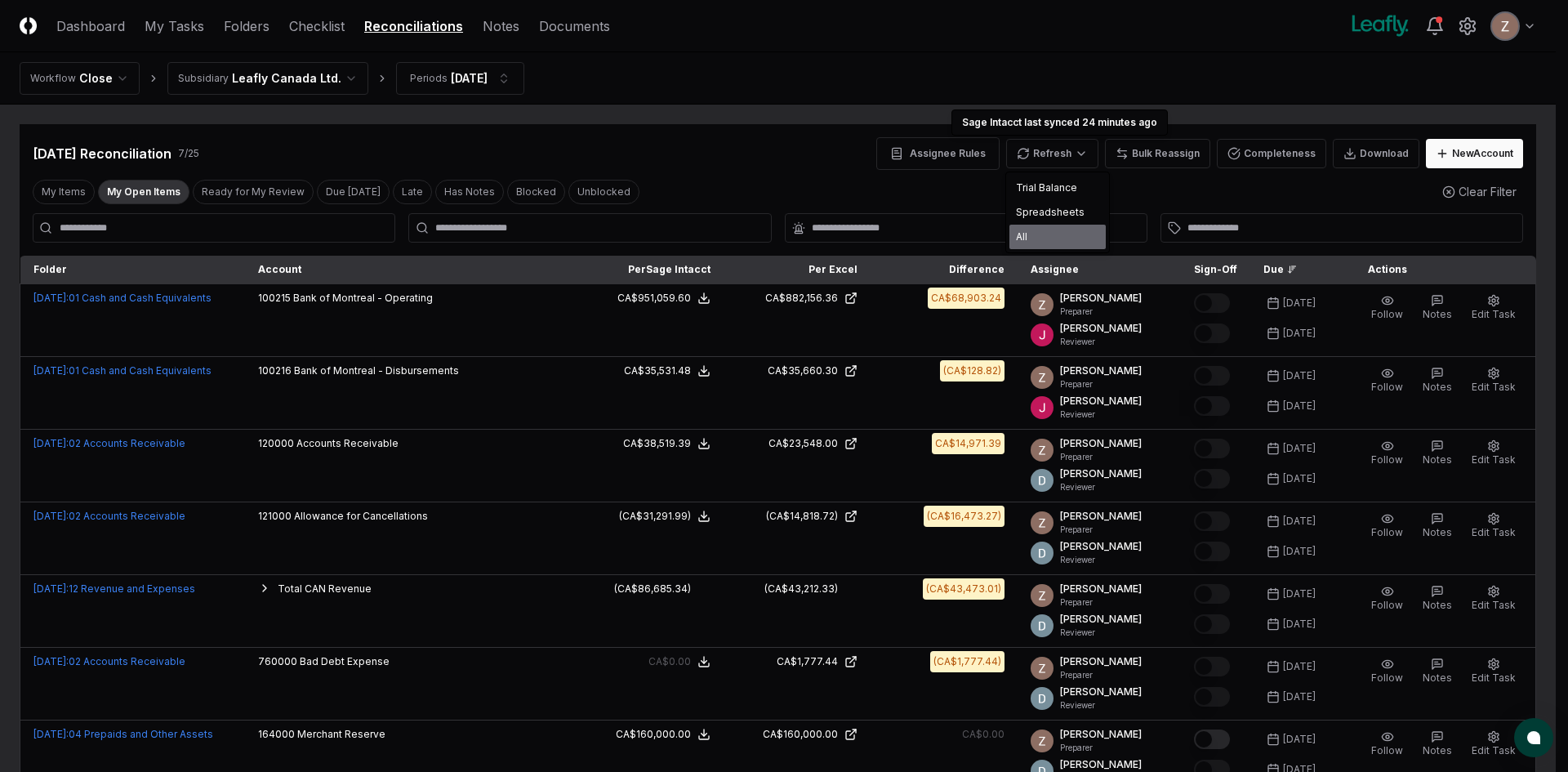
click at [1020, 237] on div "All" at bounding box center [1056, 237] width 96 height 25
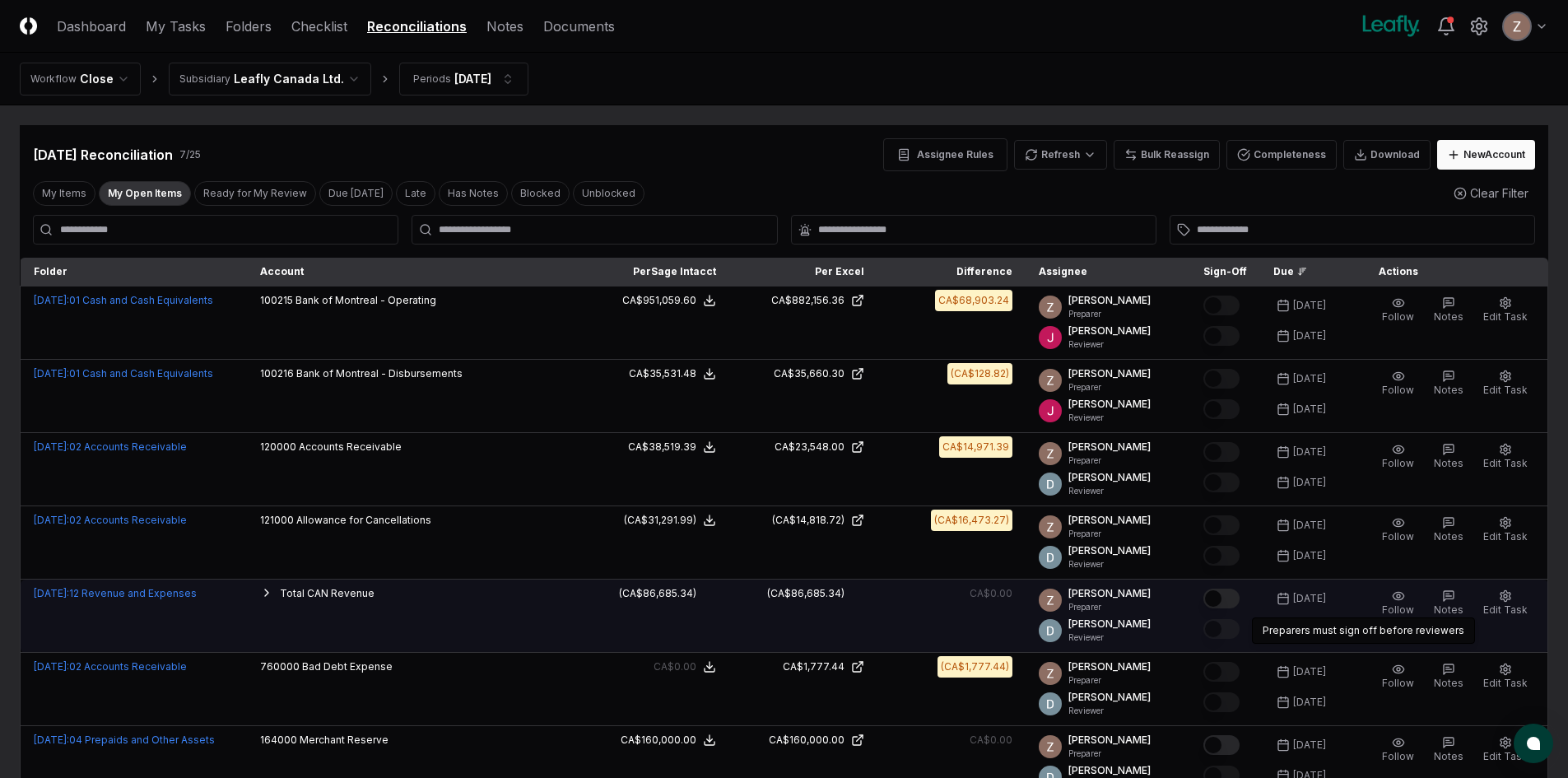
click at [1221, 590] on button "Mark complete" at bounding box center [1222, 598] width 36 height 20
click at [197, 28] on link "My Tasks" at bounding box center [175, 26] width 60 height 20
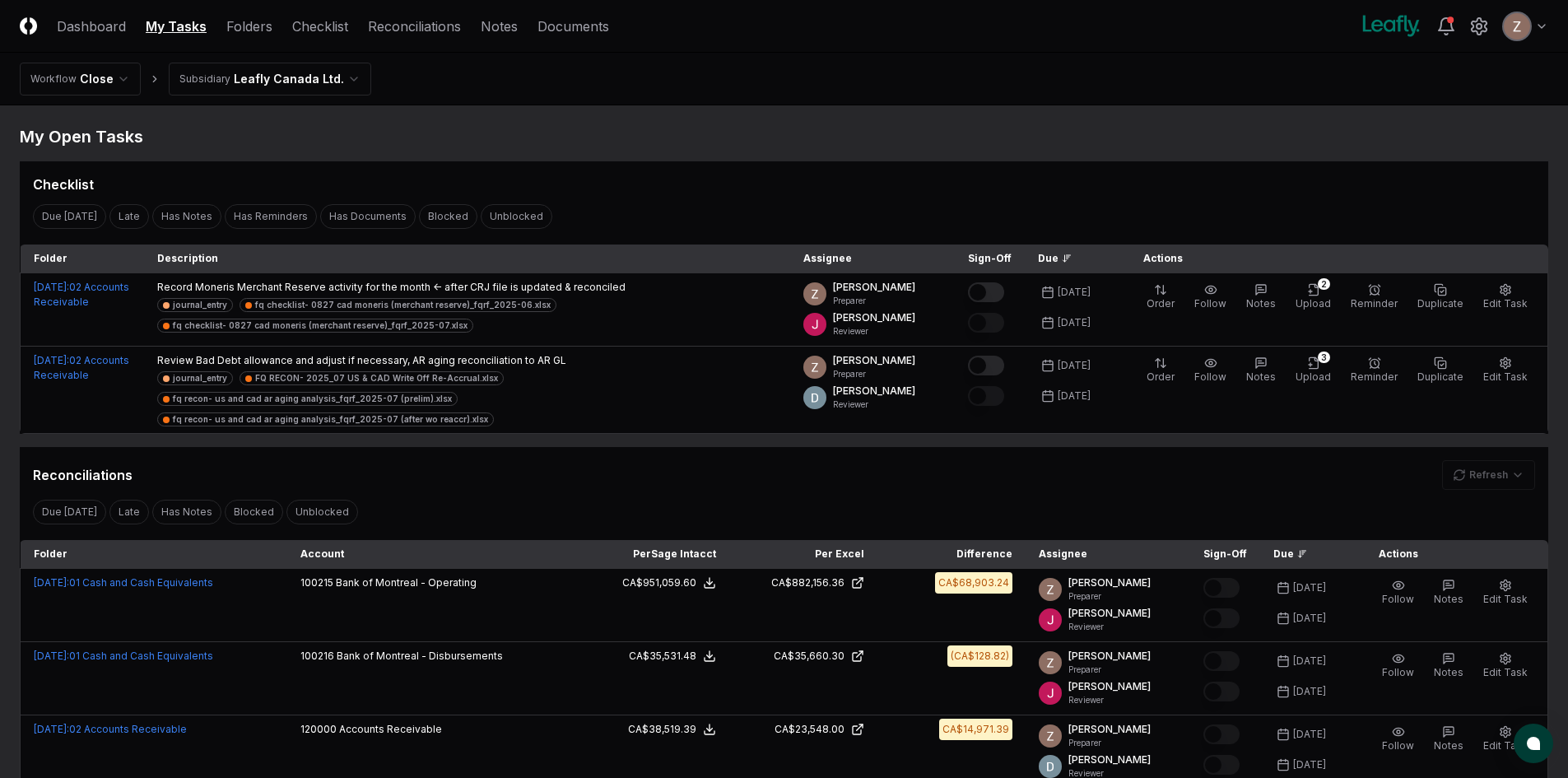
click at [227, 70] on html "CloseCore Dashboard My Tasks Folders Checklist Reconciliations Notes Documents …" at bounding box center [784, 563] width 1568 height 1127
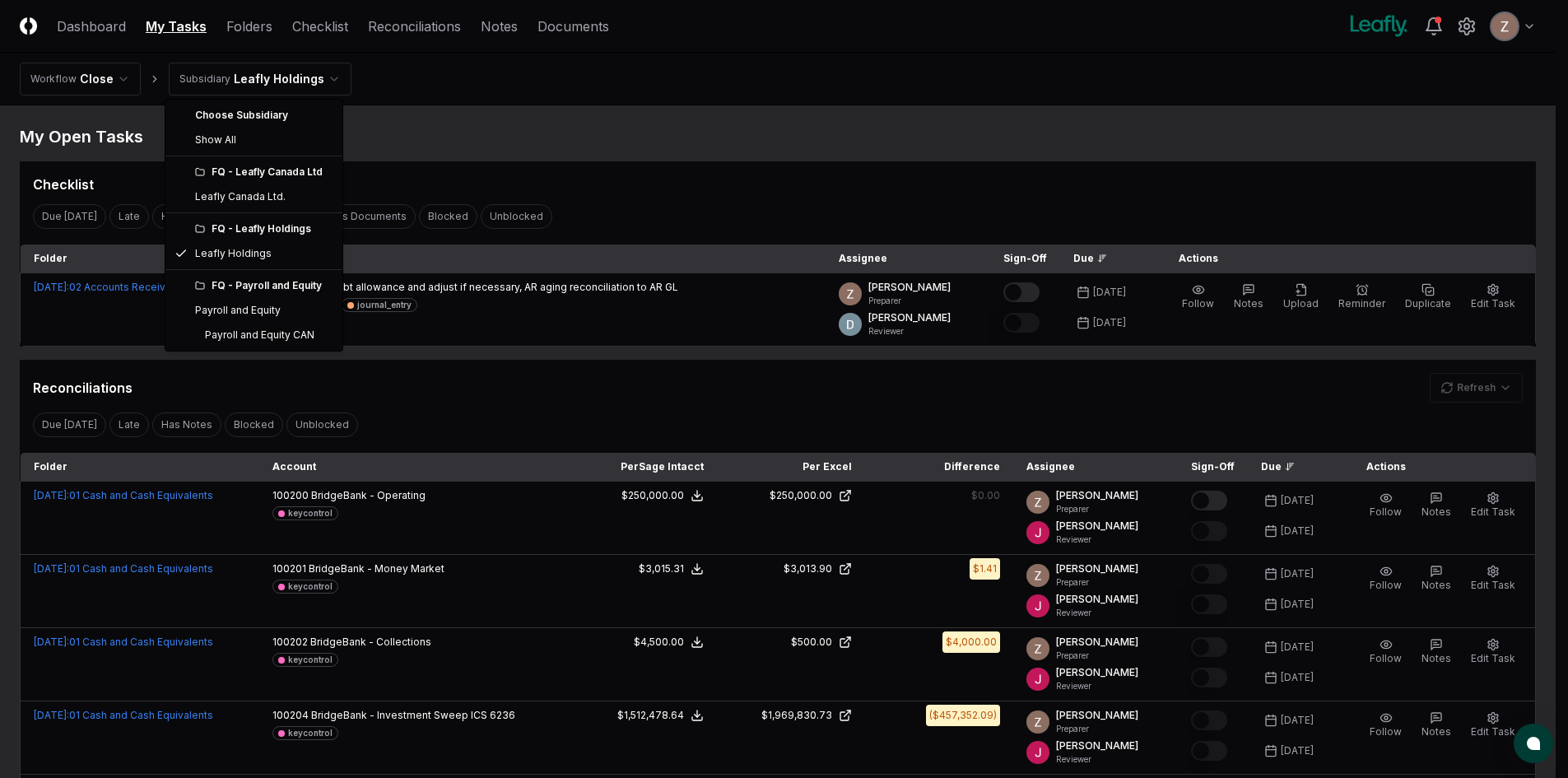
click at [273, 73] on html "CloseCore Dashboard My Tasks Folders Checklist Reconciliations Notes Documents …" at bounding box center [784, 776] width 1568 height 1552
